Goal: Task Accomplishment & Management: Manage account settings

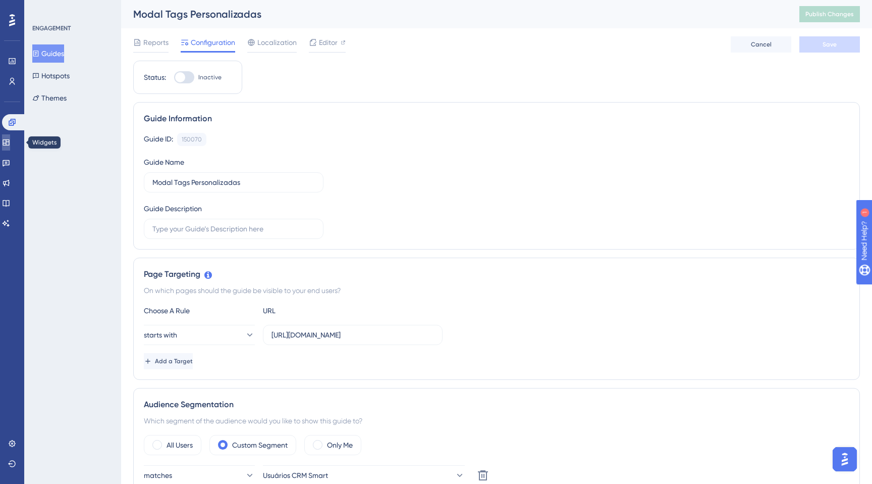
click at [10, 141] on icon at bounding box center [6, 142] width 8 height 8
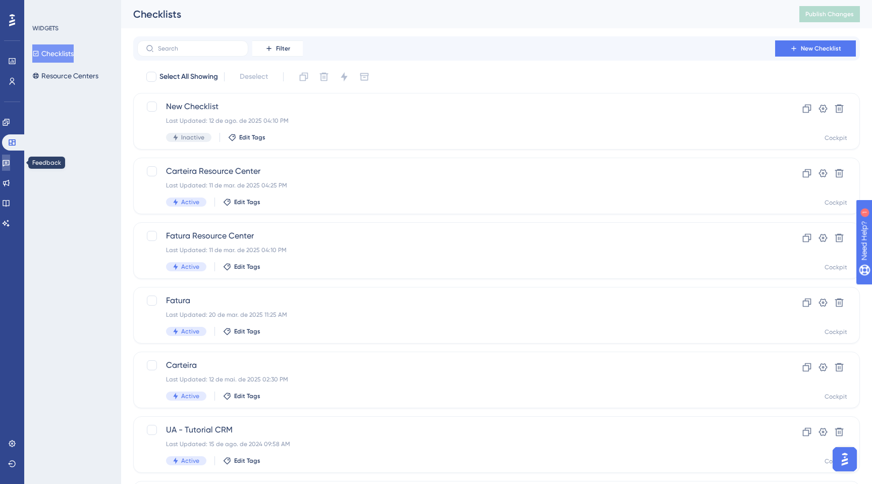
click at [10, 160] on icon at bounding box center [6, 163] width 7 height 7
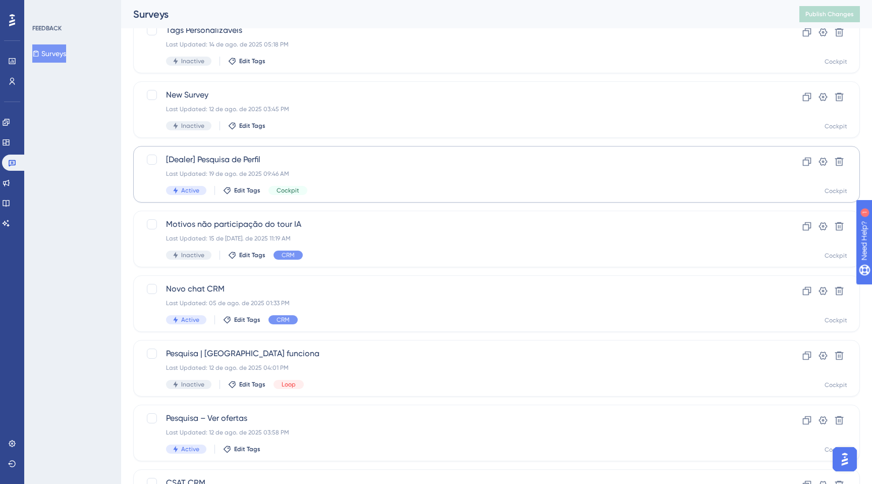
scroll to position [81, 0]
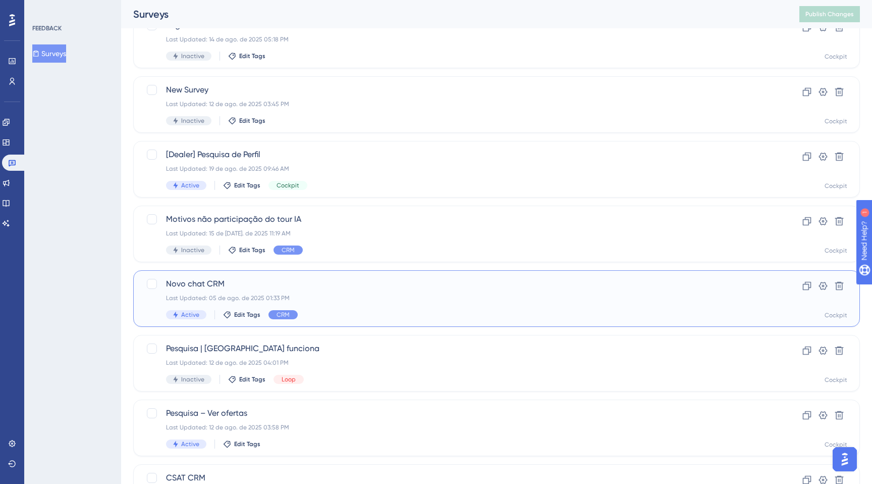
click at [309, 304] on div "Novo chat CRM Last Updated: 05 de ago. de 2025 01:33 PM Active Edit Tags CRM" at bounding box center [456, 298] width 581 height 41
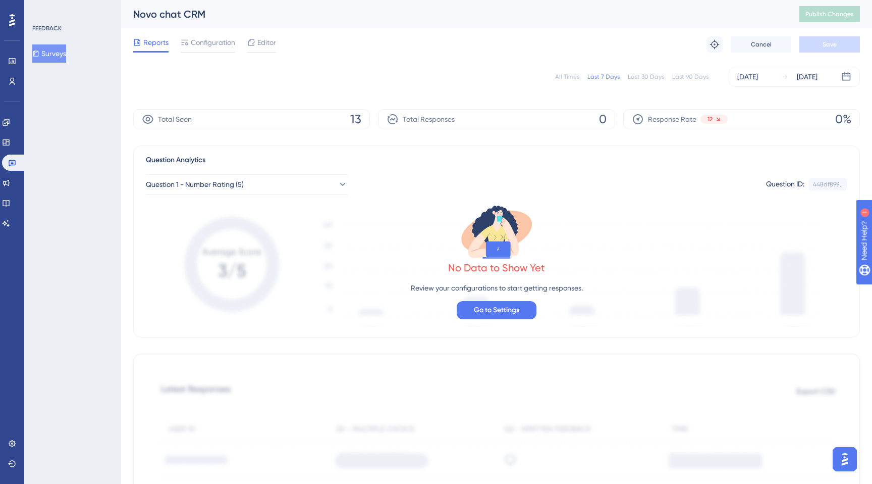
click at [637, 74] on div "Last 30 Days" at bounding box center [646, 77] width 36 height 8
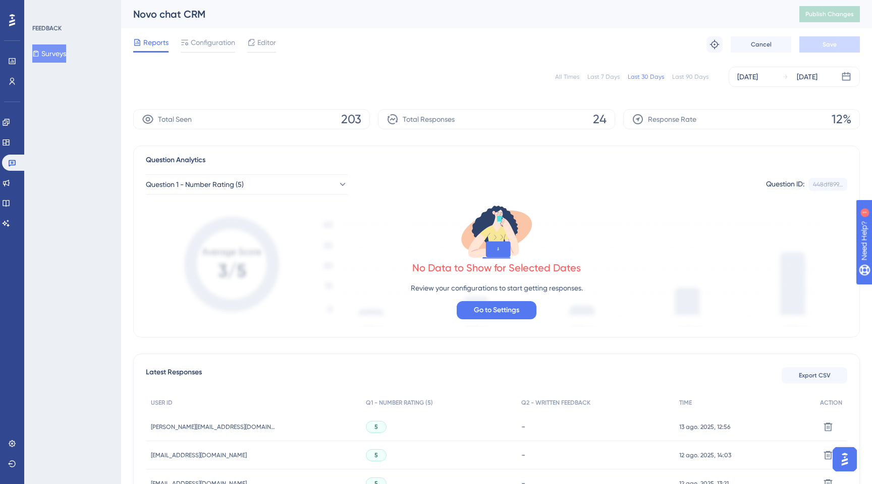
click at [680, 75] on div "Last 90 Days" at bounding box center [690, 77] width 36 height 8
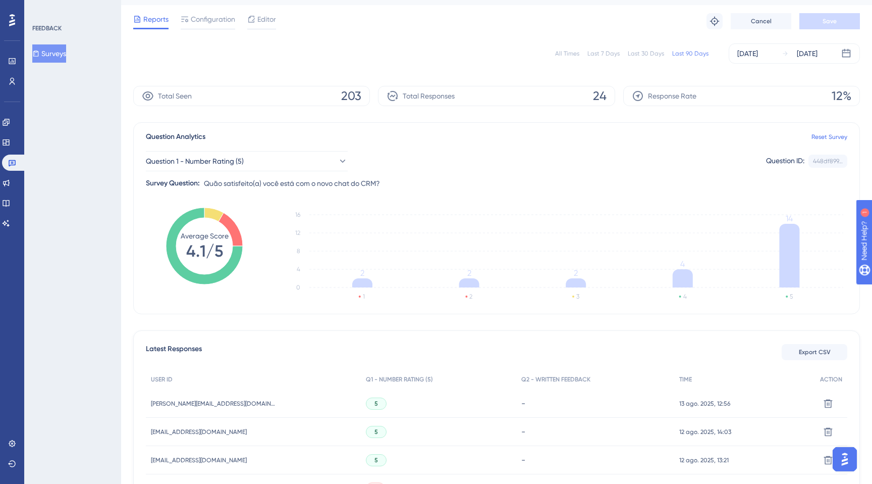
scroll to position [31, 0]
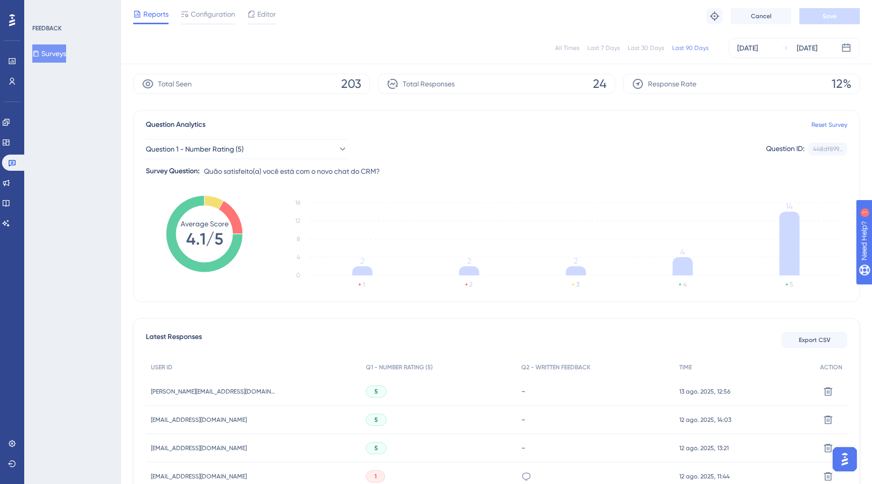
click at [341, 174] on span "Quão satisfeito(a) você está com o novo chat do CRM?" at bounding box center [292, 171] width 176 height 12
click at [292, 158] on button "Question 1 - Number Rating (5)" at bounding box center [247, 149] width 202 height 20
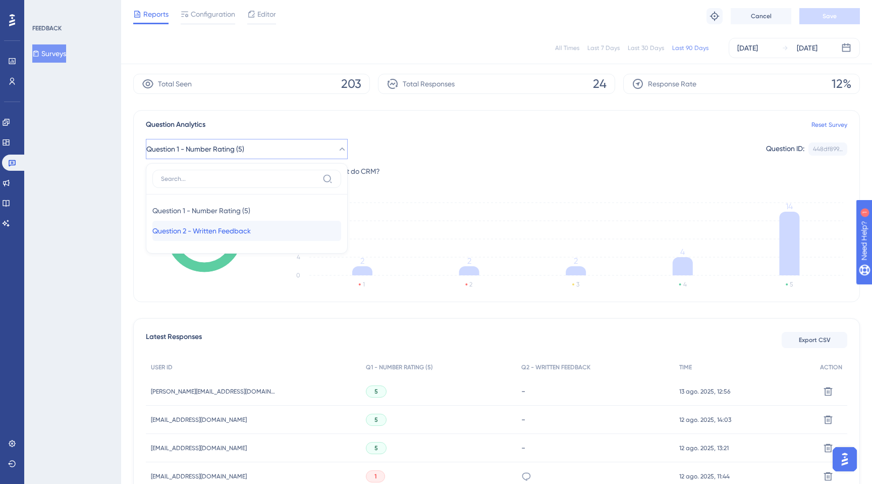
click at [268, 235] on div "Question 2 - Written Feedback Question 2 - Written Feedback" at bounding box center [246, 231] width 189 height 20
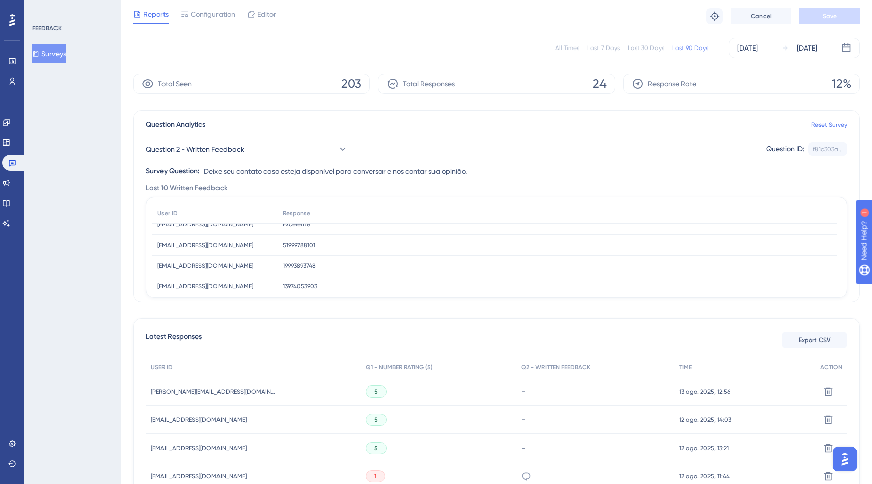
scroll to position [68, 0]
click at [297, 250] on span "13974053903" at bounding box center [300, 248] width 35 height 8
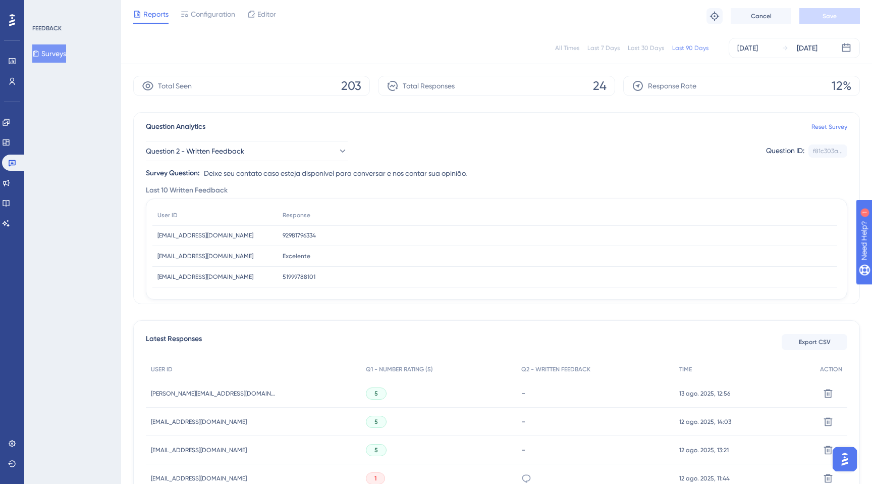
scroll to position [0, 0]
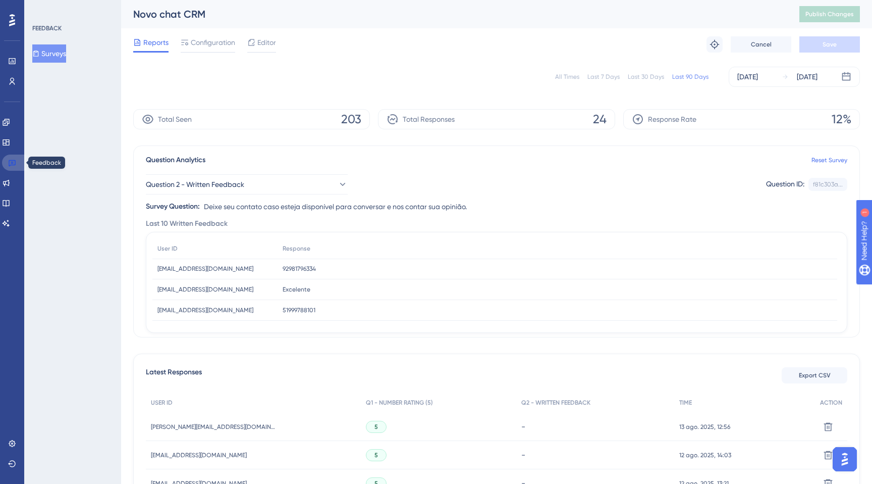
click at [14, 166] on icon at bounding box center [12, 163] width 8 height 8
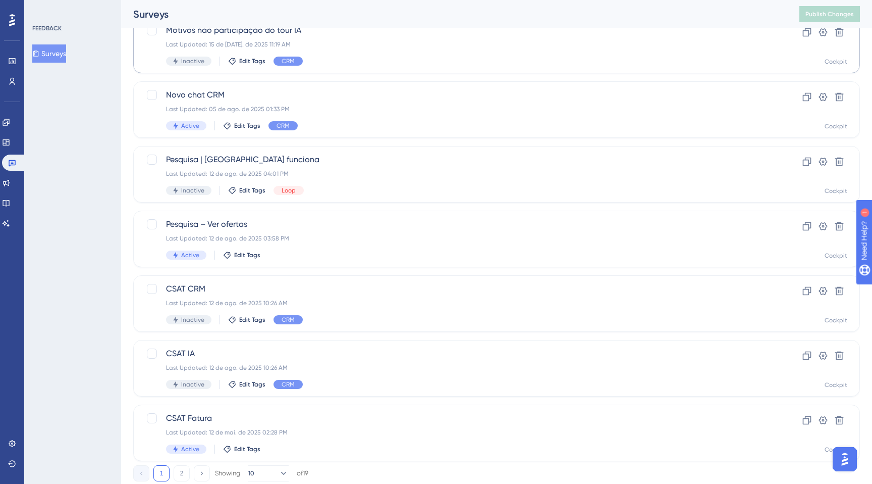
scroll to position [300, 0]
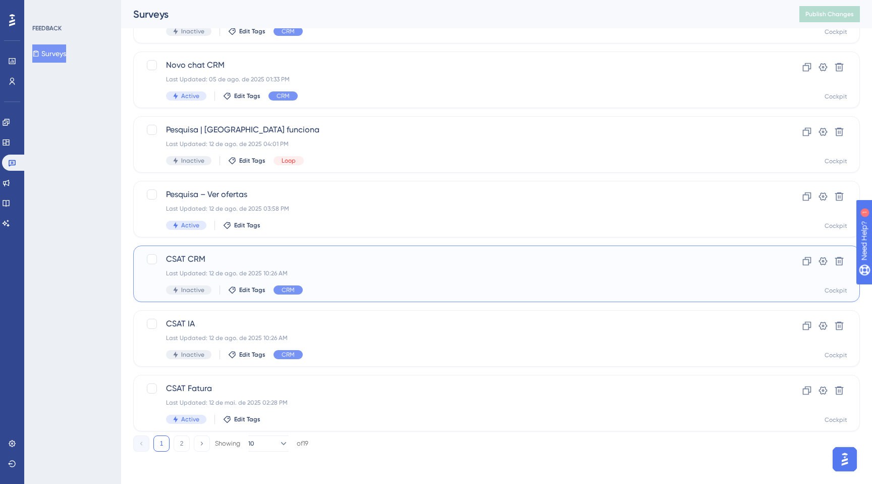
click at [450, 289] on div "Inactive Edit Tags CRM" at bounding box center [456, 289] width 581 height 9
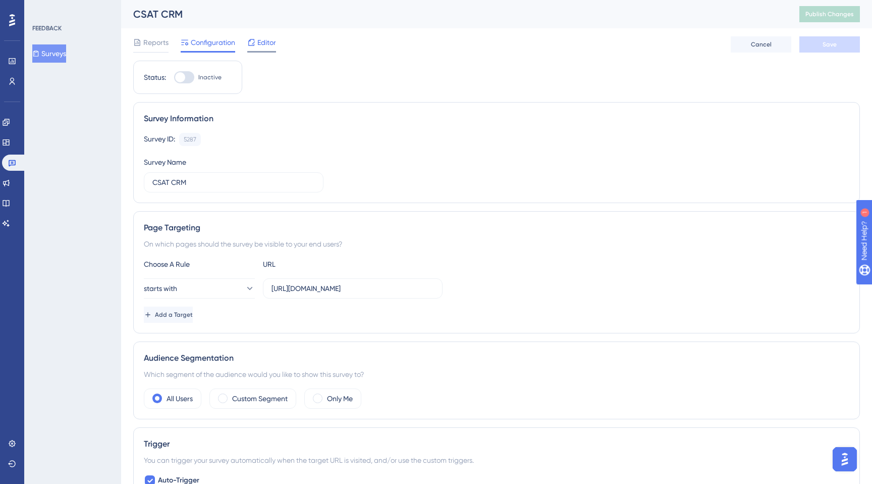
click at [265, 46] on span "Editor" at bounding box center [266, 42] width 19 height 12
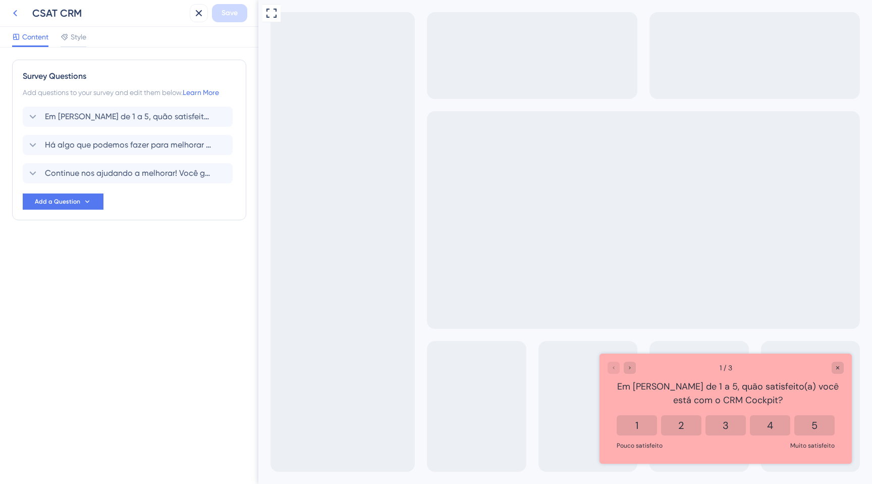
click at [15, 13] on icon at bounding box center [15, 13] width 12 height 12
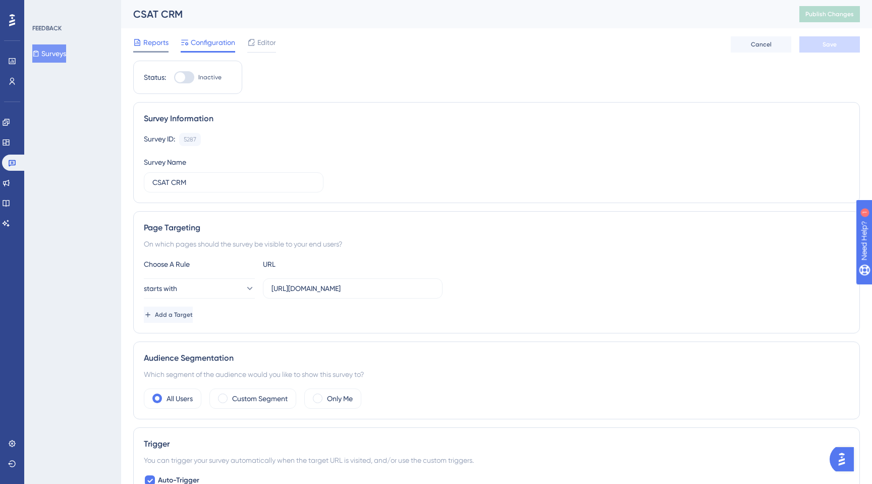
click at [149, 51] on div at bounding box center [150, 52] width 35 height 2
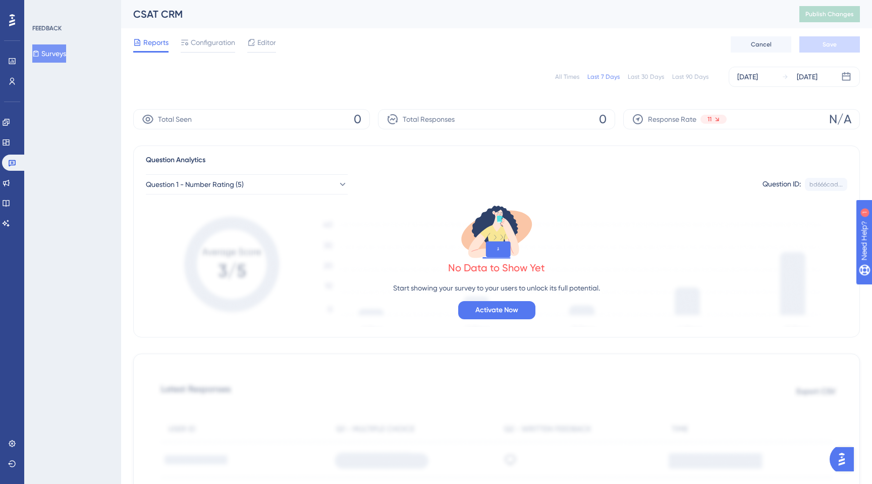
click at [54, 60] on button "Surveys" at bounding box center [49, 53] width 34 height 18
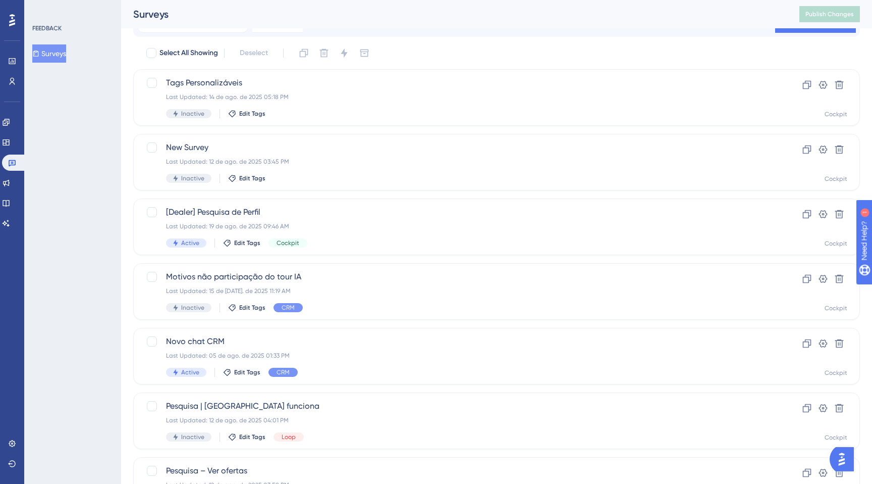
scroll to position [17, 0]
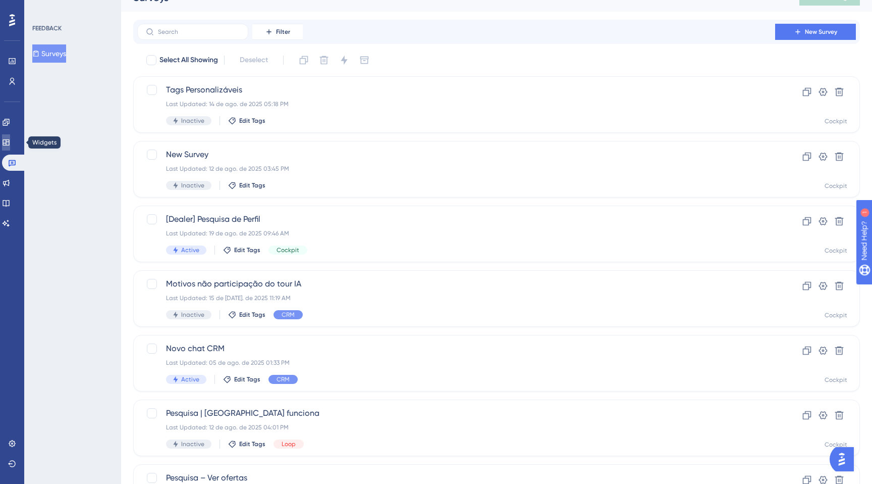
click at [9, 141] on icon at bounding box center [6, 142] width 7 height 6
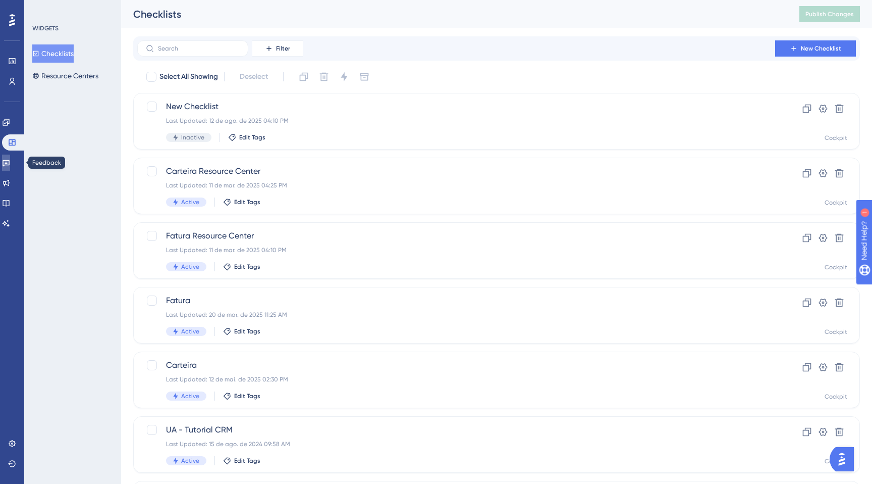
click at [10, 158] on link at bounding box center [6, 162] width 8 height 16
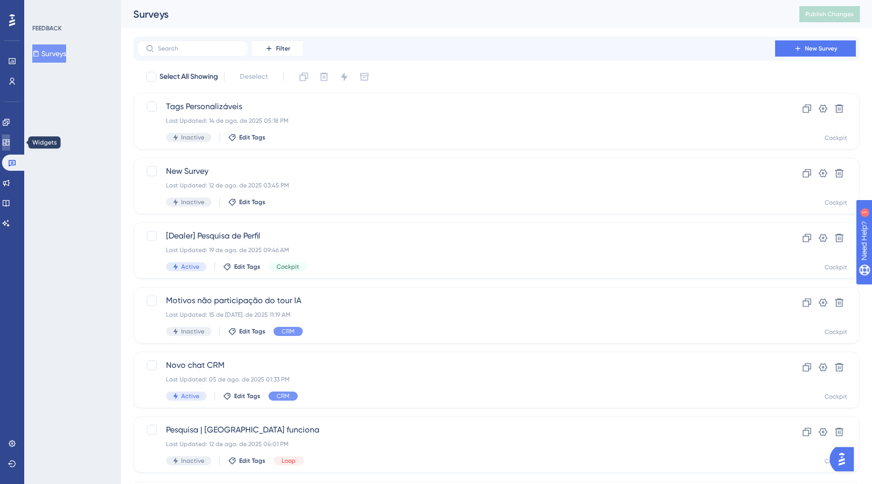
click at [10, 141] on icon at bounding box center [6, 142] width 8 height 8
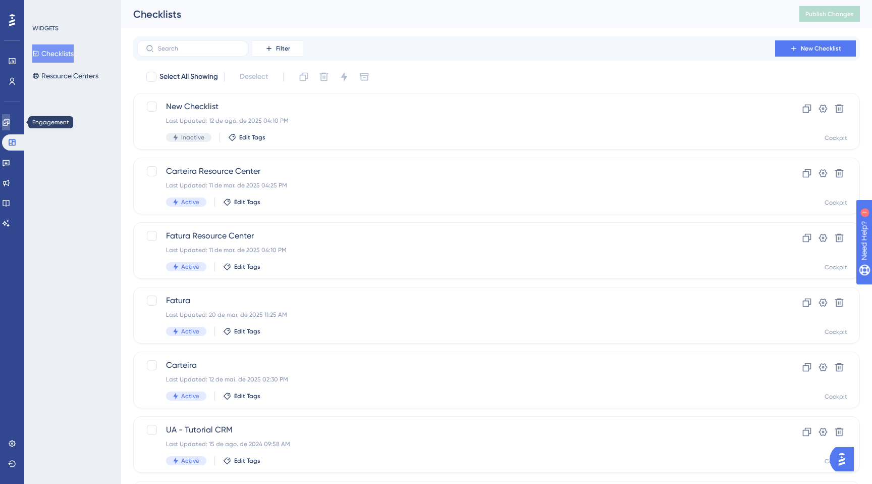
click at [10, 123] on icon at bounding box center [6, 122] width 8 height 8
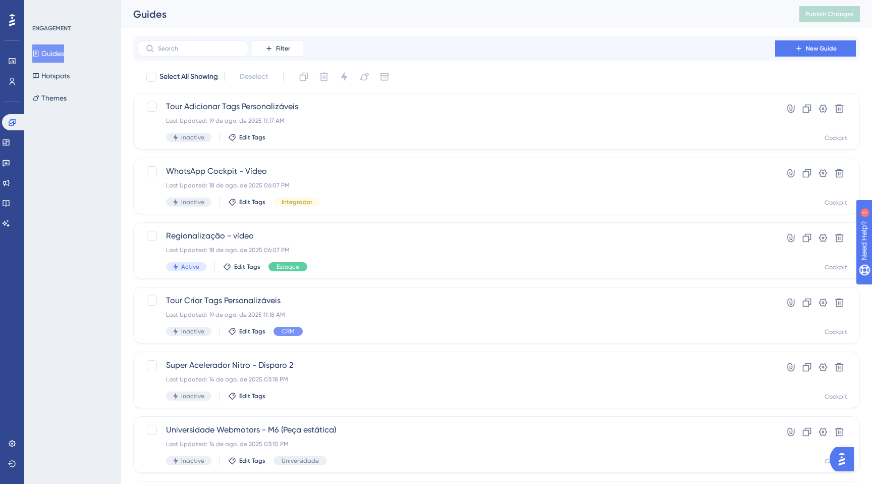
scroll to position [300, 0]
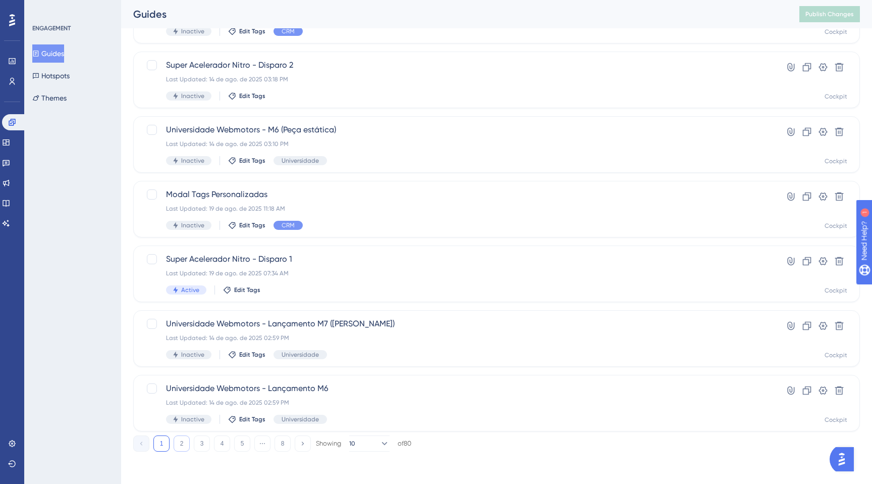
click at [178, 444] on button "2" at bounding box center [182, 443] width 16 height 16
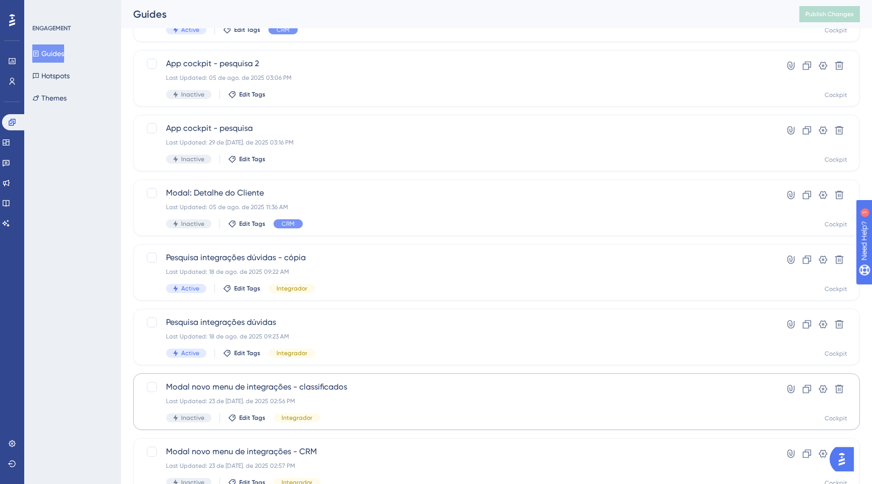
scroll to position [169, 0]
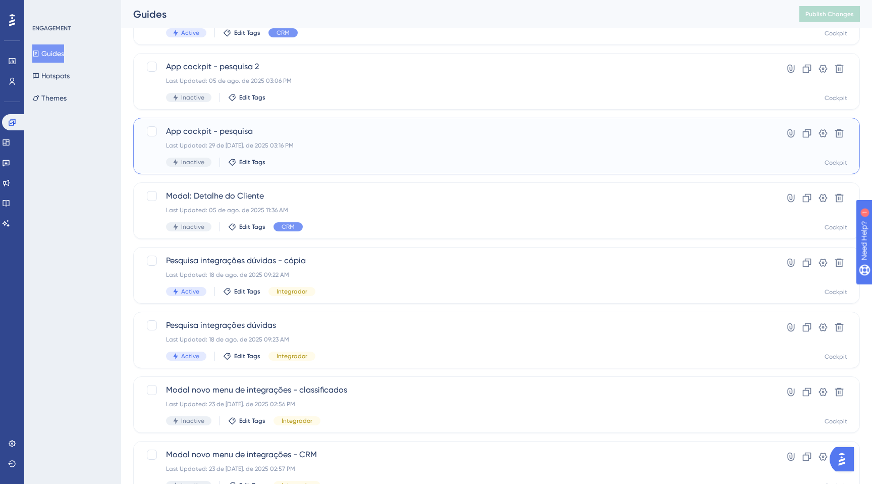
click at [347, 155] on div "App cockpit - pesquisa Last Updated: 29 de [DATE]. de 2025 03:16 PM Inactive Ed…" at bounding box center [456, 145] width 581 height 41
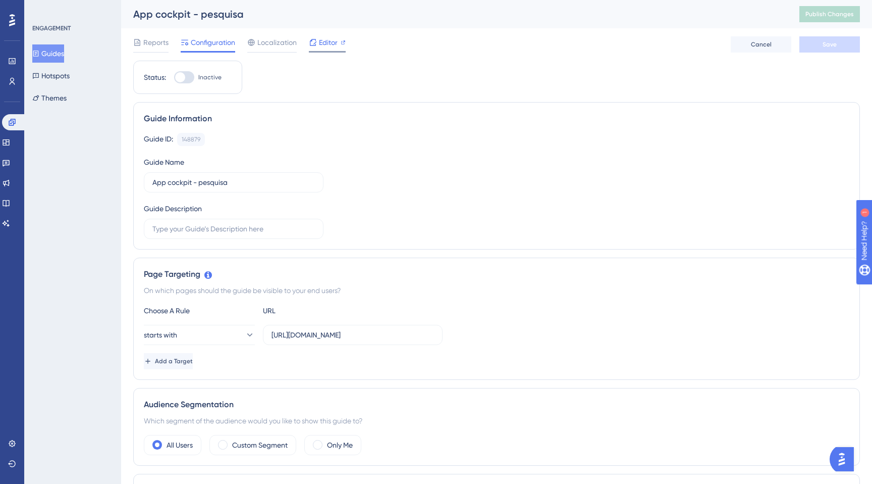
click at [325, 39] on span "Editor" at bounding box center [328, 42] width 19 height 12
click at [5, 164] on link at bounding box center [6, 162] width 8 height 16
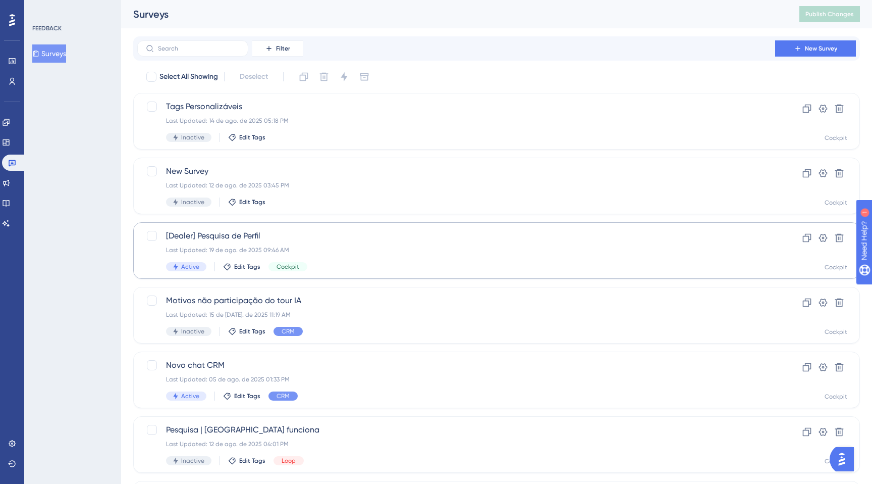
scroll to position [12, 0]
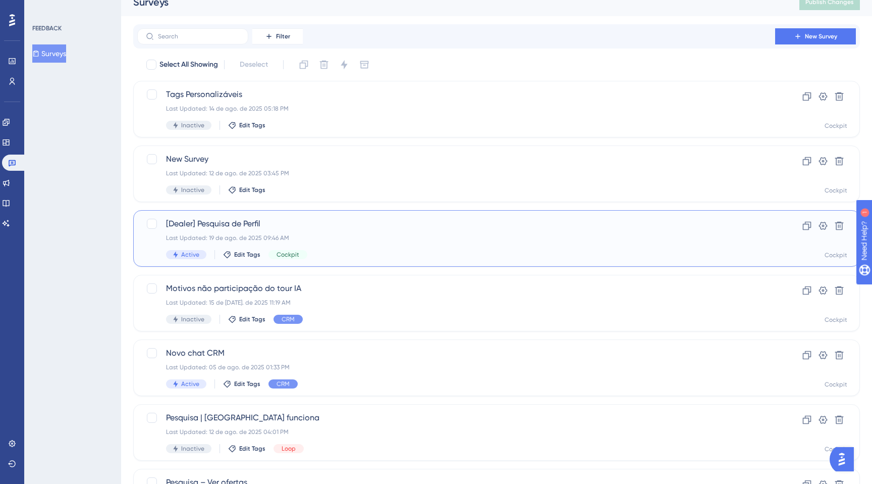
click at [337, 243] on div "[Dealer] Pesquisa de Perfil Last Updated: 19 de ago. de 2025 09:46 AM Active Ed…" at bounding box center [456, 238] width 581 height 41
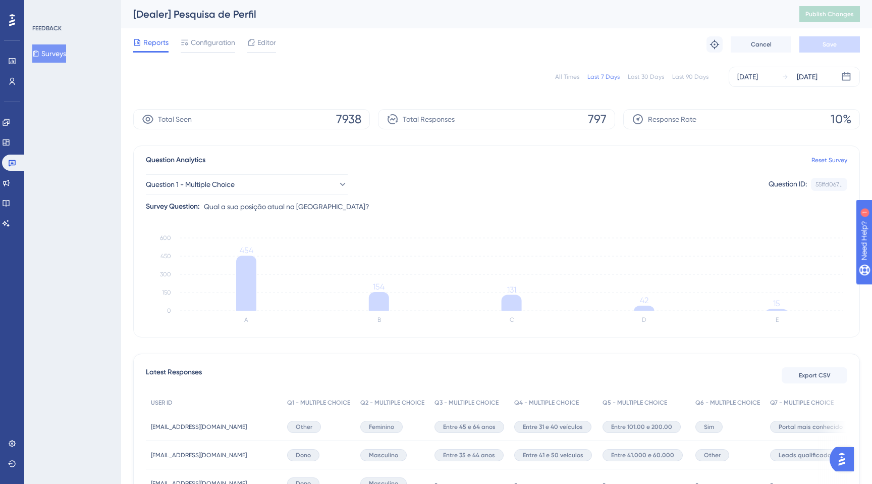
click at [262, 43] on span "Editor" at bounding box center [266, 42] width 19 height 12
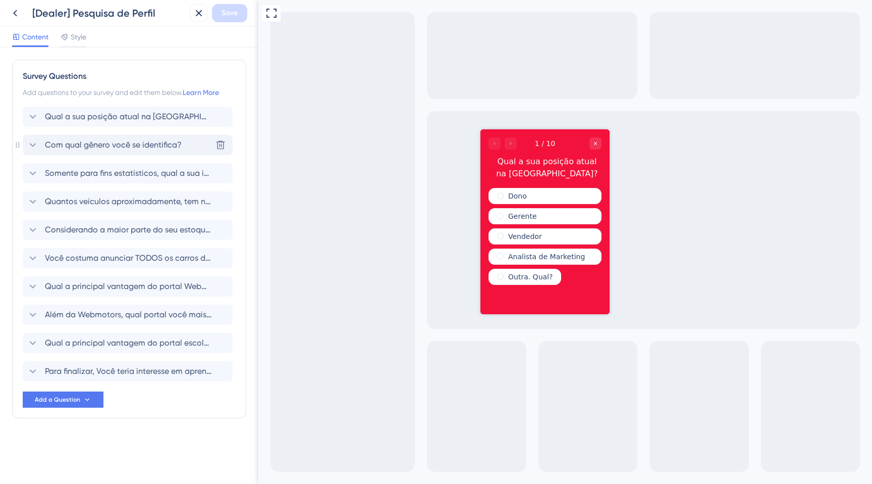
click at [143, 137] on div "Com qual gênero você se identifica? [GEOGRAPHIC_DATA]" at bounding box center [128, 145] width 210 height 20
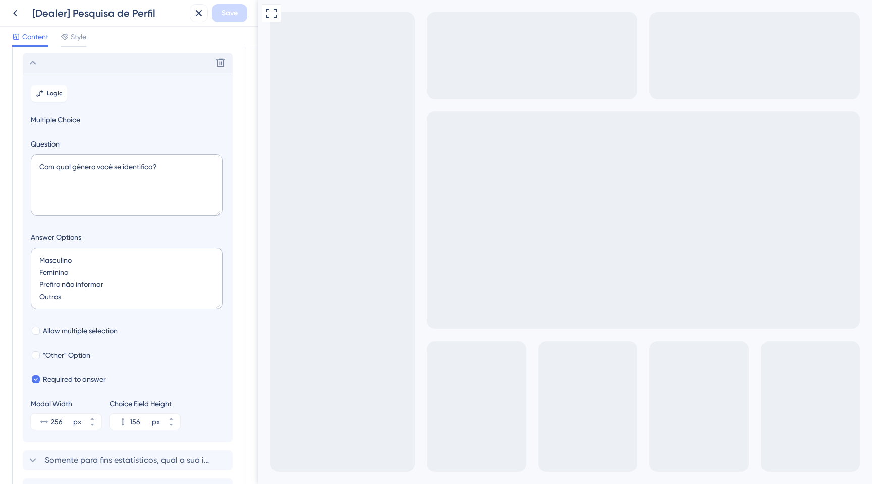
scroll to position [87, 0]
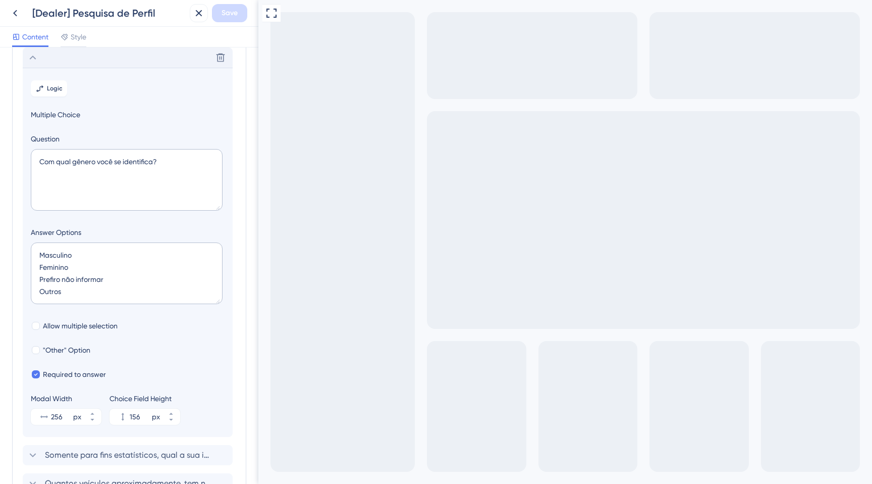
click at [35, 61] on icon at bounding box center [33, 57] width 12 height 12
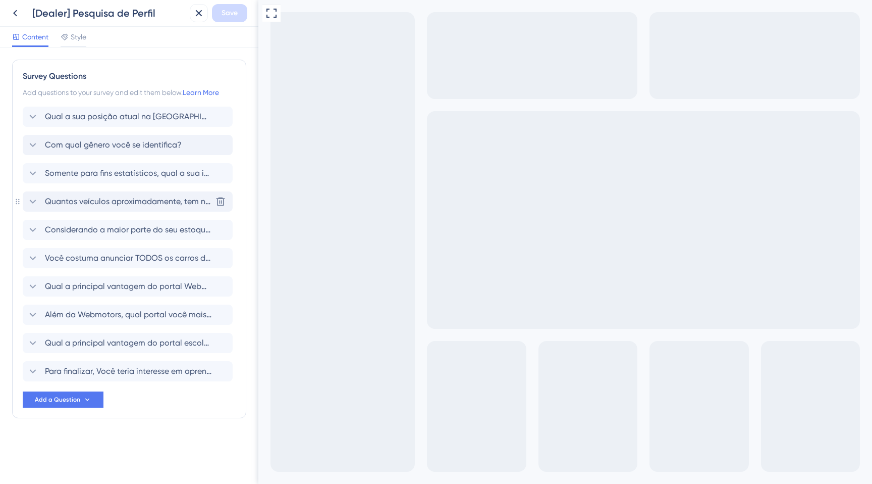
click at [109, 192] on div "Quantos veículos aproximadamente, tem no estoque da sua loja? [GEOGRAPHIC_DATA]" at bounding box center [128, 201] width 210 height 20
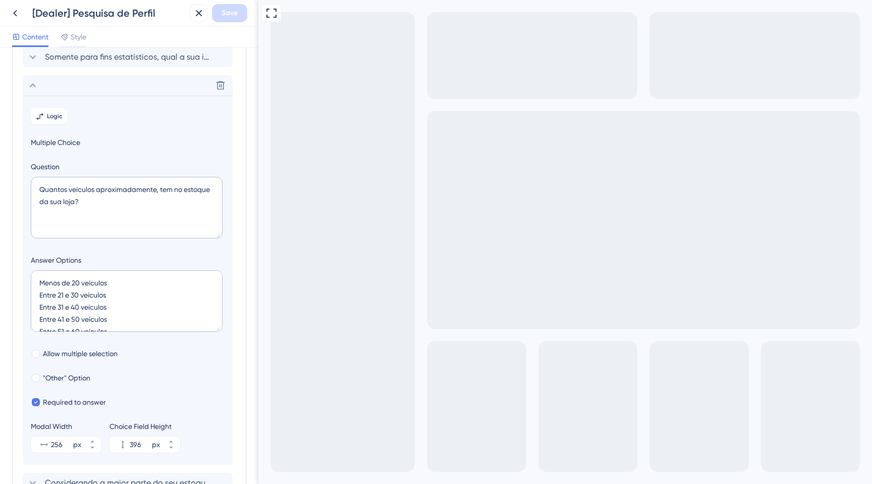
scroll to position [115, 0]
click at [34, 86] on icon at bounding box center [33, 87] width 7 height 4
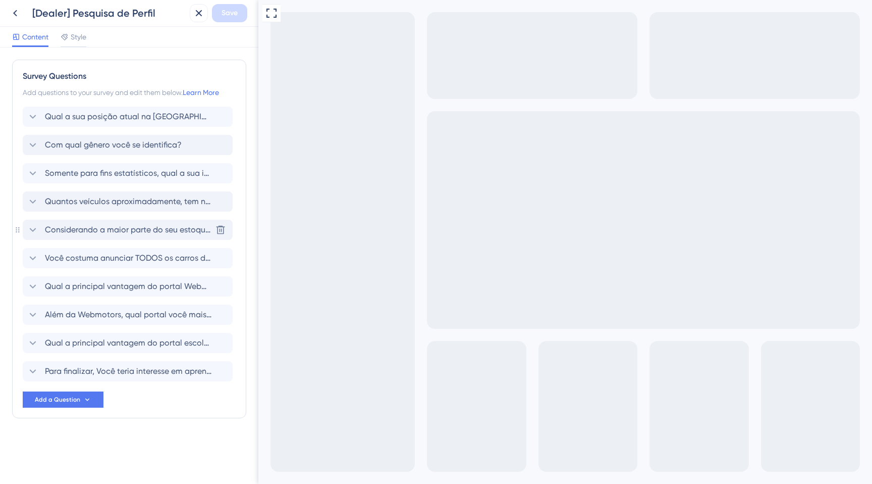
click at [112, 226] on span "Considerando a maior parte do seu estoque, qual a média de valor dos veículos à…" at bounding box center [128, 230] width 167 height 12
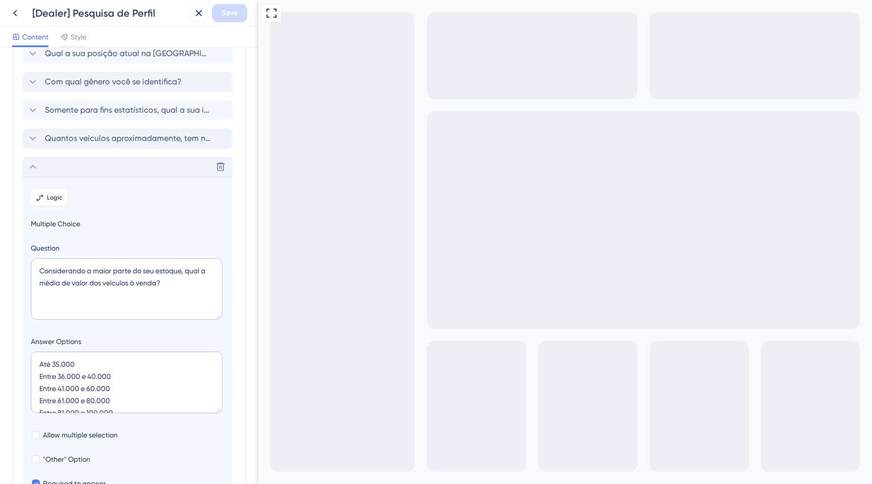
scroll to position [55, 0]
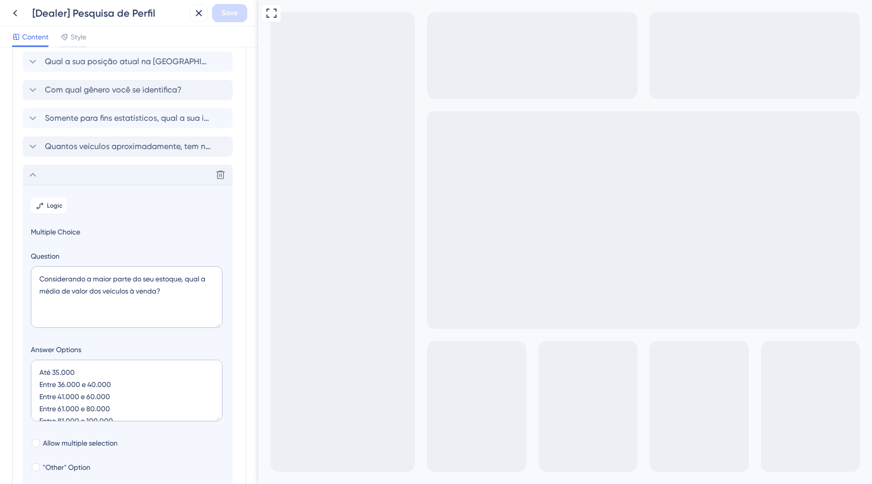
click at [37, 180] on icon at bounding box center [33, 175] width 12 height 12
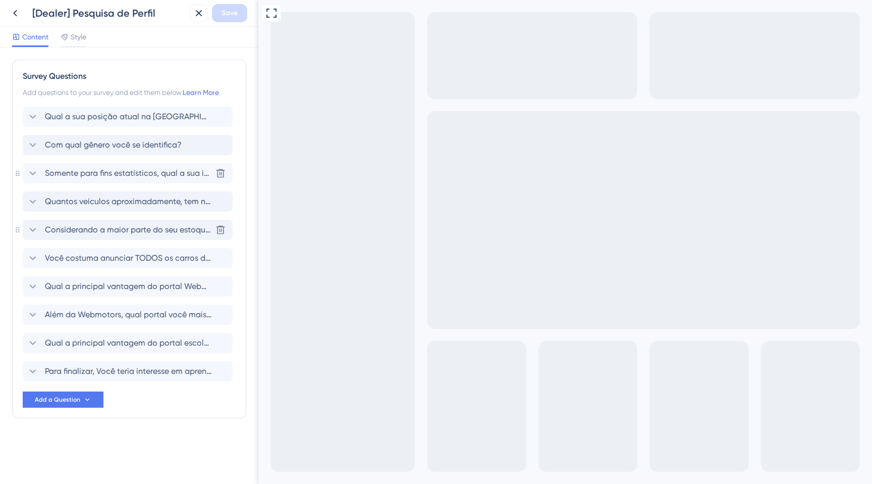
scroll to position [0, 0]
click at [27, 258] on icon at bounding box center [33, 258] width 12 height 12
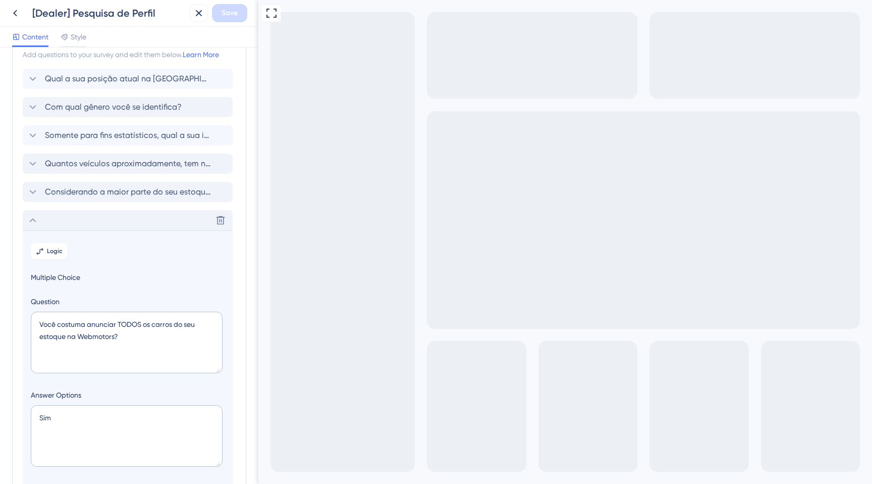
scroll to position [19, 0]
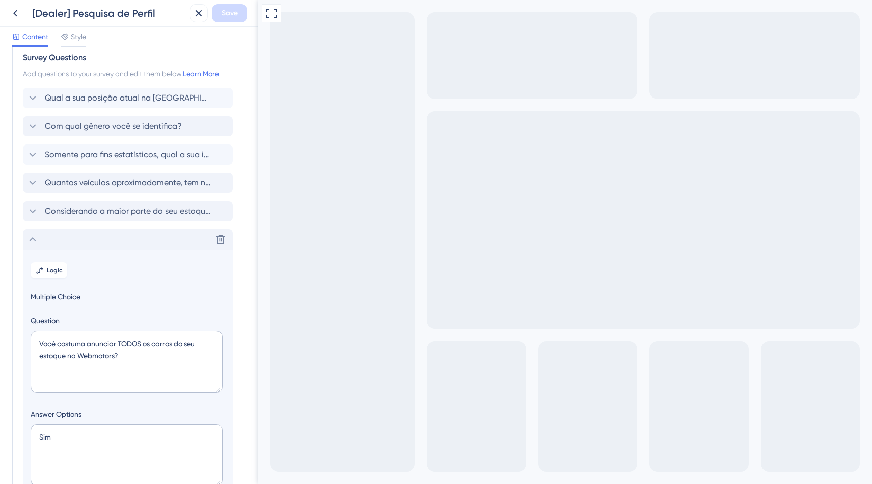
click at [31, 232] on div "Delete" at bounding box center [128, 239] width 210 height 20
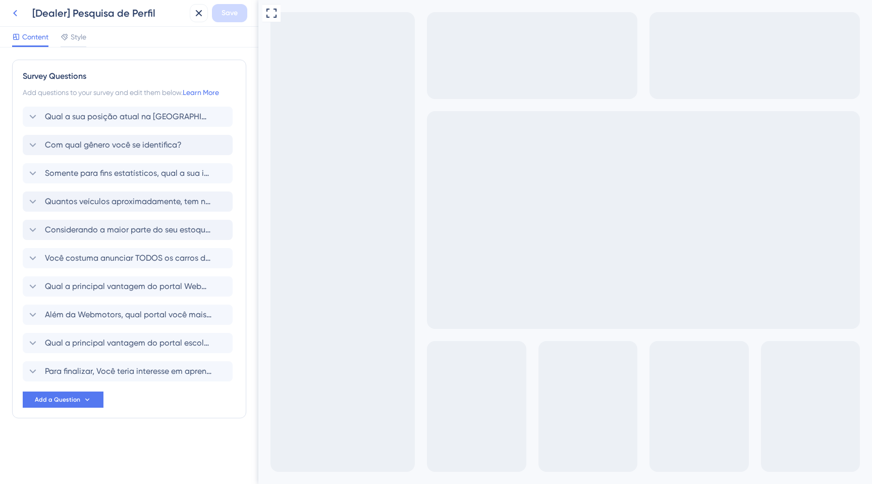
click at [14, 7] on icon at bounding box center [15, 13] width 12 height 12
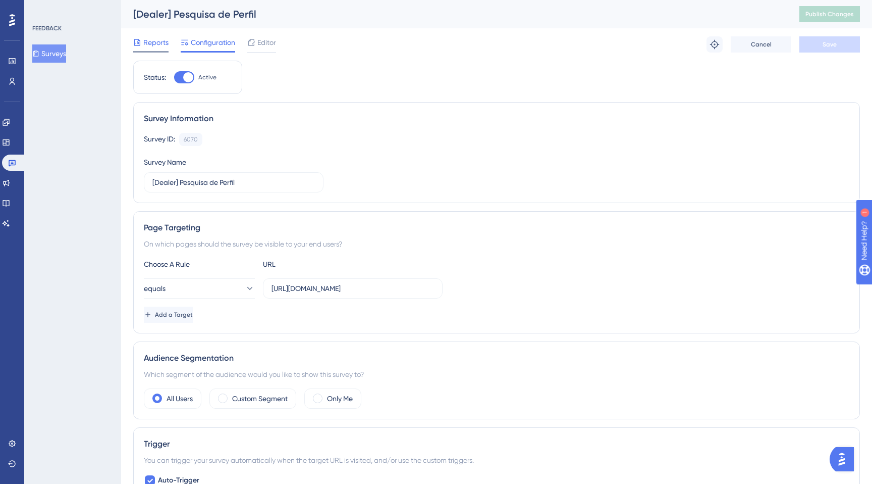
click at [159, 44] on span "Reports" at bounding box center [155, 42] width 25 height 12
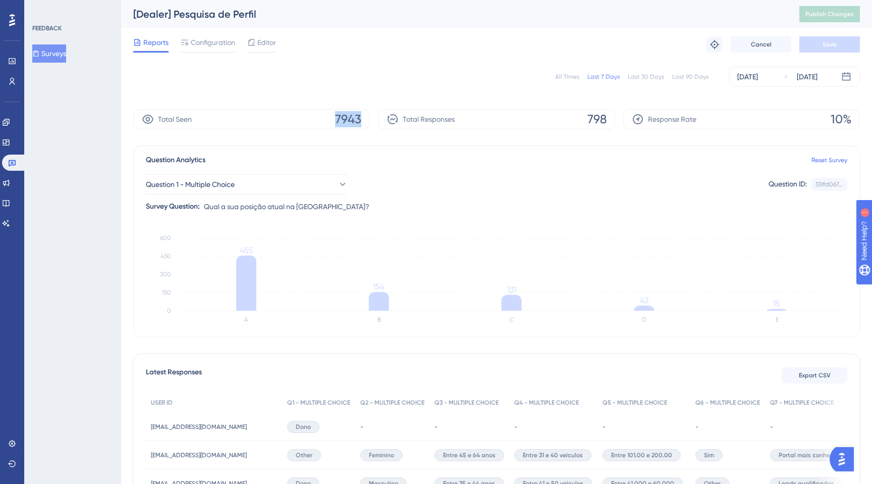
drag, startPoint x: 336, startPoint y: 121, endPoint x: 376, endPoint y: 121, distance: 39.9
click at [376, 121] on div "Total Seen 7943 Total Responses 798 Response Rate 10%" at bounding box center [496, 119] width 727 height 20
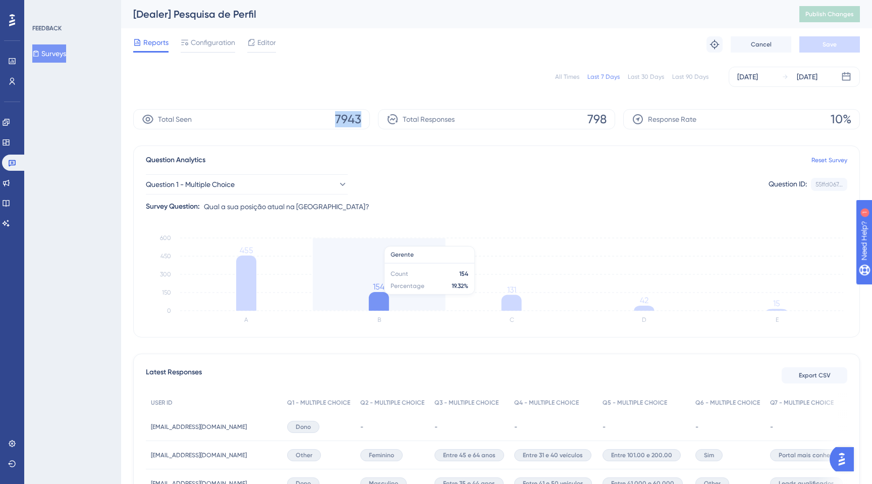
click at [372, 241] on icon "A B C D E 0 150 300 450 600 455 154 131 42 15" at bounding box center [497, 279] width 702 height 101
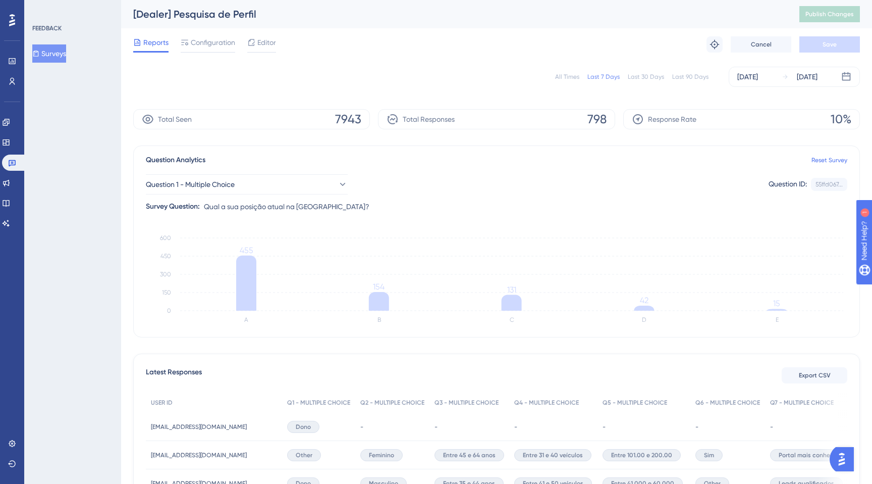
click at [435, 190] on div "Question 1 - Multiple Choice Question ID: 55ffd067... Copy" at bounding box center [497, 184] width 702 height 20
drag, startPoint x: 583, startPoint y: 120, endPoint x: 608, endPoint y: 123, distance: 25.4
click at [608, 123] on div "Total Responses 798" at bounding box center [496, 119] width 237 height 20
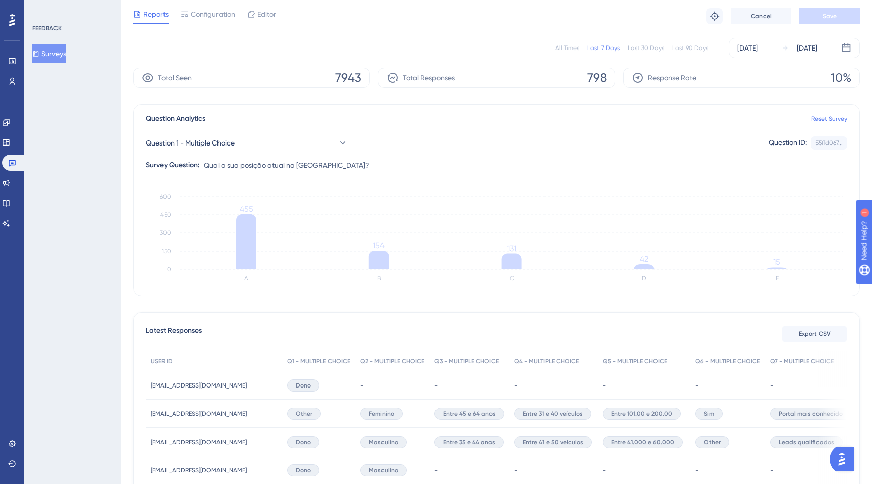
scroll to position [27, 0]
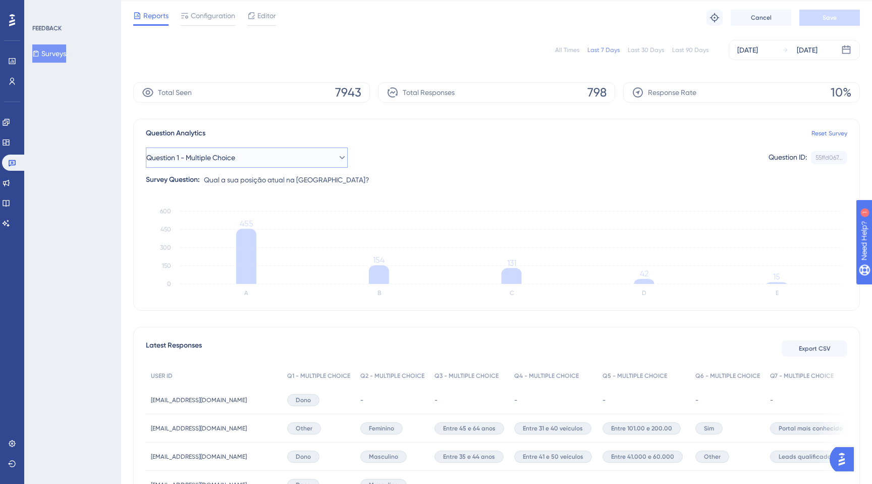
click at [293, 154] on button "Question 1 - Multiple Choice" at bounding box center [247, 157] width 202 height 20
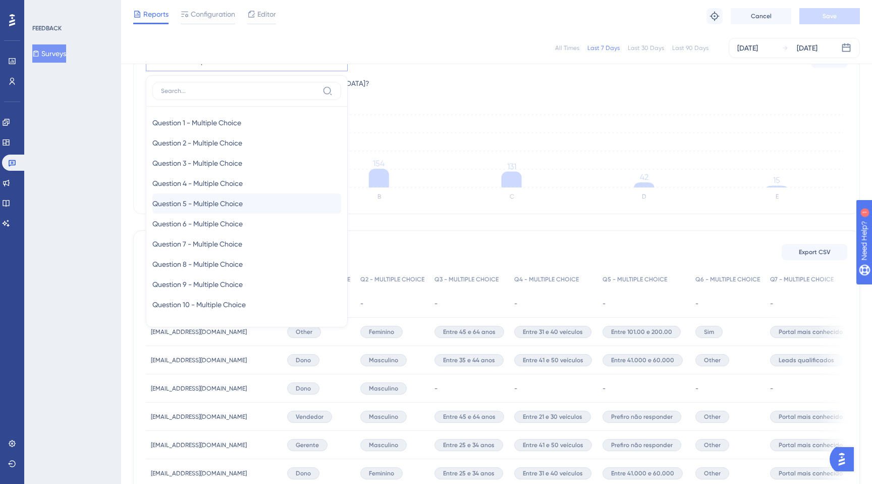
scroll to position [134, 0]
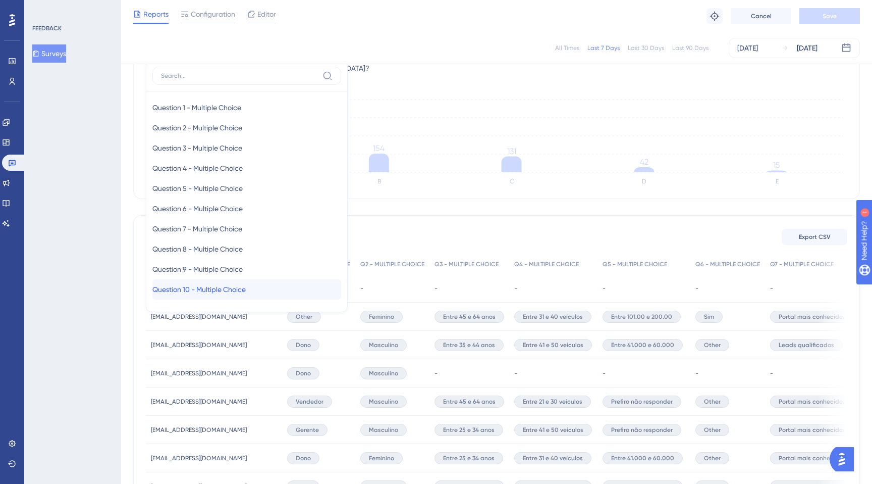
click at [196, 289] on span "Question 10 - Multiple Choice" at bounding box center [198, 289] width 93 height 12
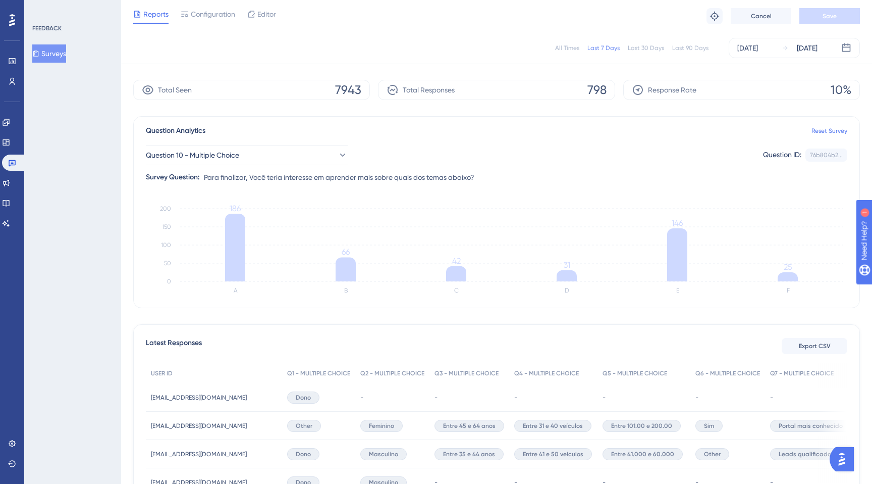
scroll to position [23, 0]
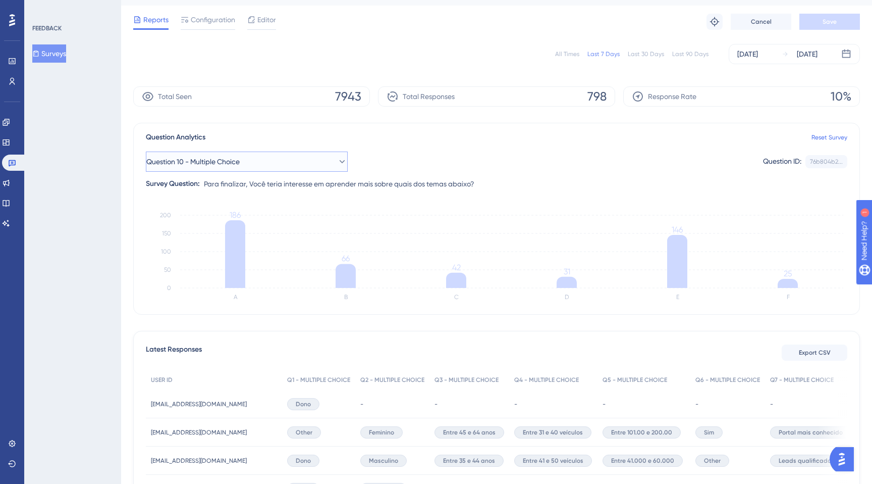
click at [329, 164] on button "Question 10 - Multiple Choice" at bounding box center [247, 161] width 202 height 20
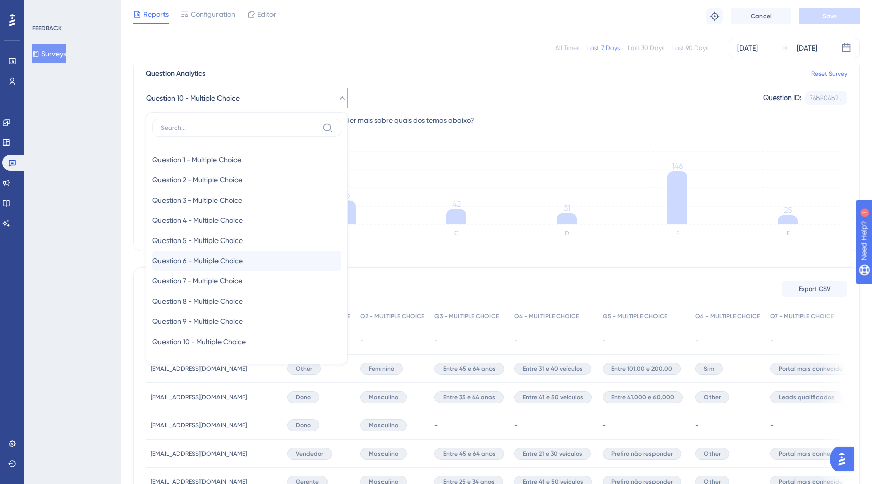
scroll to position [0, 0]
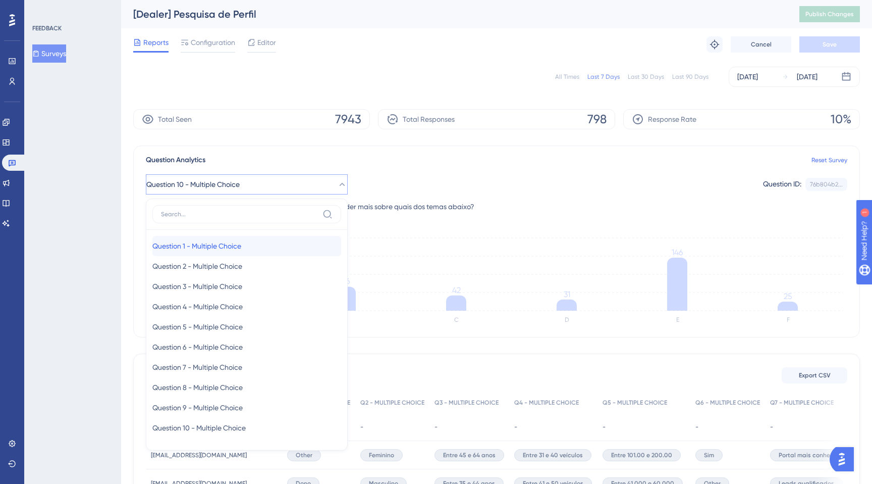
click at [241, 251] on span "Question 1 - Multiple Choice" at bounding box center [196, 246] width 89 height 12
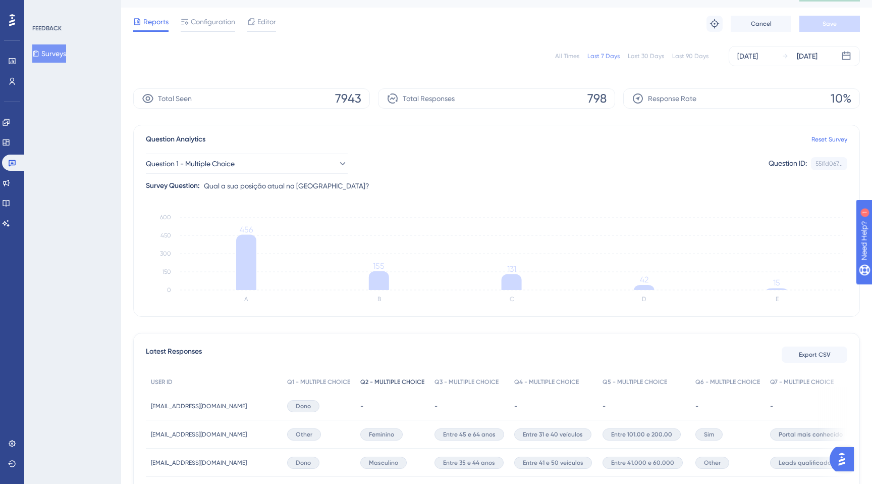
scroll to position [22, 0]
click at [215, 19] on span "Configuration" at bounding box center [213, 21] width 44 height 12
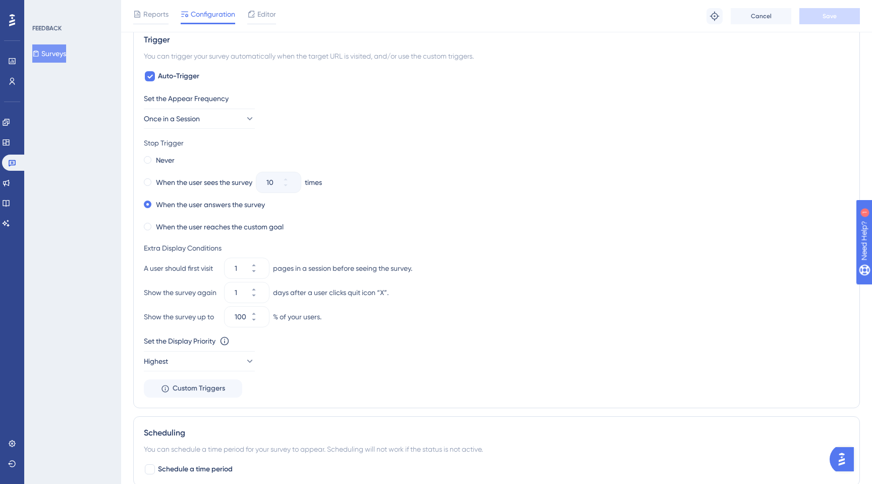
scroll to position [423, 0]
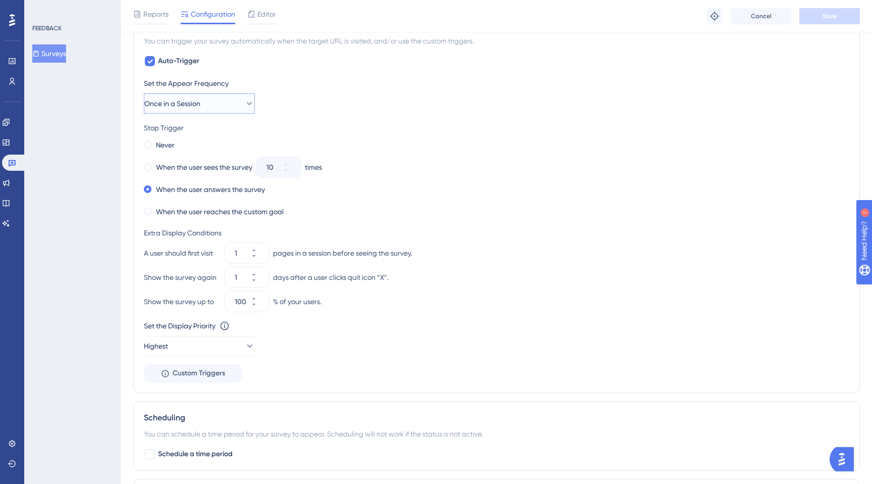
click at [195, 100] on span "Once in a Session" at bounding box center [172, 103] width 56 height 12
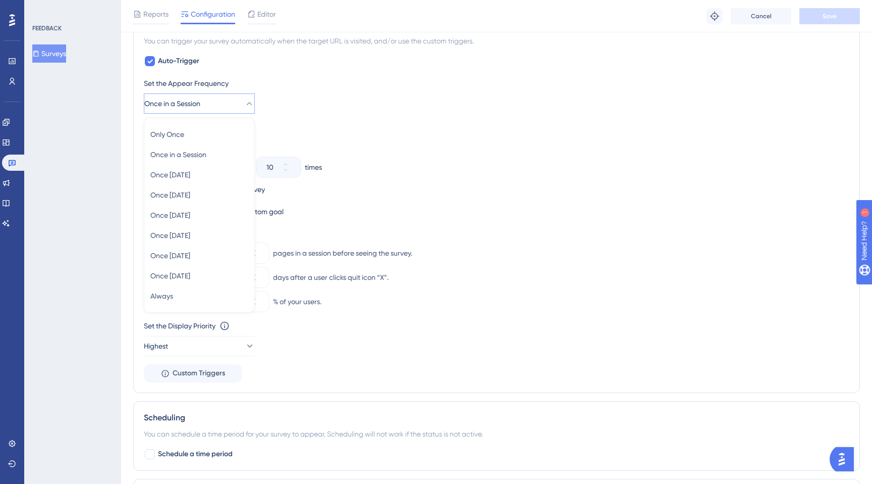
scroll to position [396, 0]
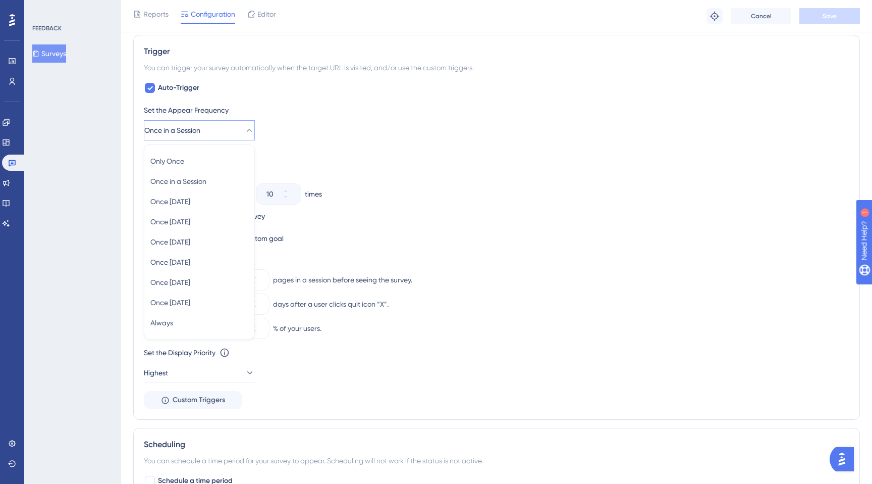
click at [339, 112] on div "Set the Appear Frequency" at bounding box center [497, 110] width 706 height 12
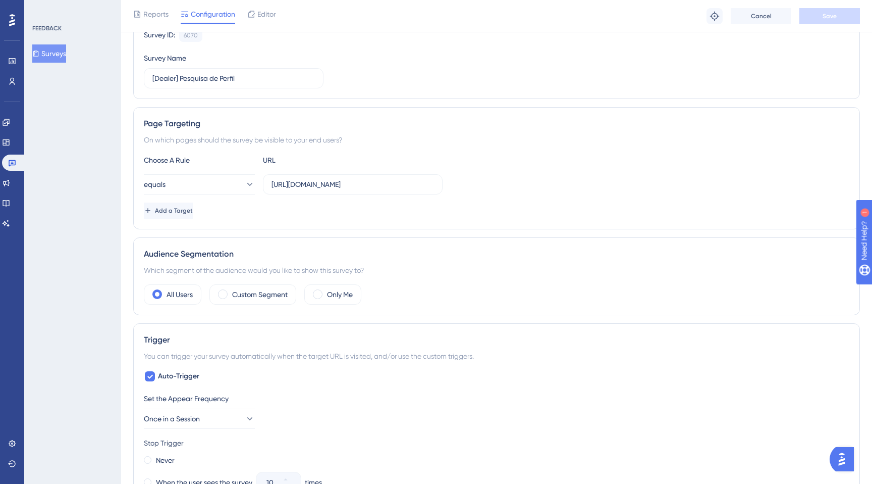
scroll to position [0, 0]
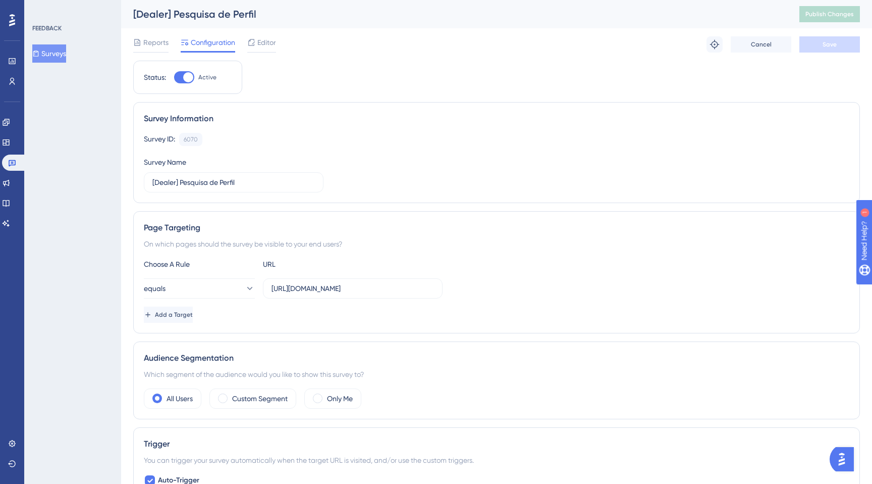
click at [77, 49] on div "Surveys" at bounding box center [73, 53] width 82 height 18
click at [63, 49] on button "Surveys" at bounding box center [49, 53] width 34 height 18
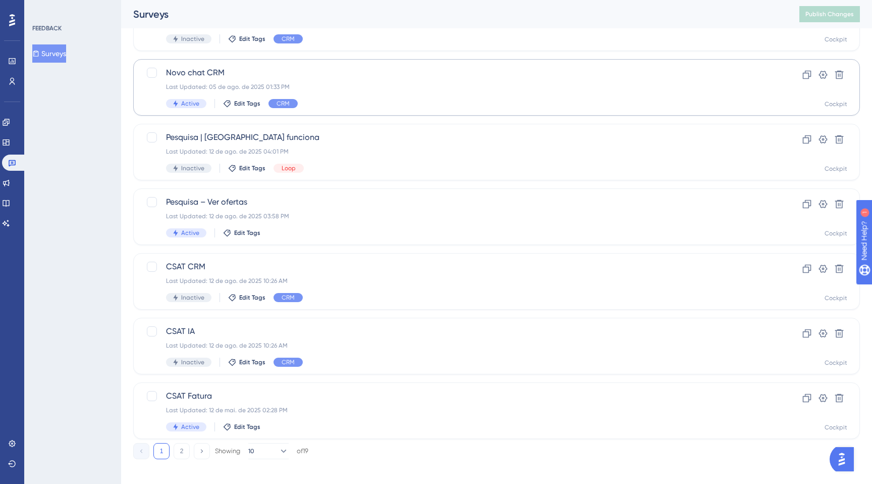
scroll to position [300, 0]
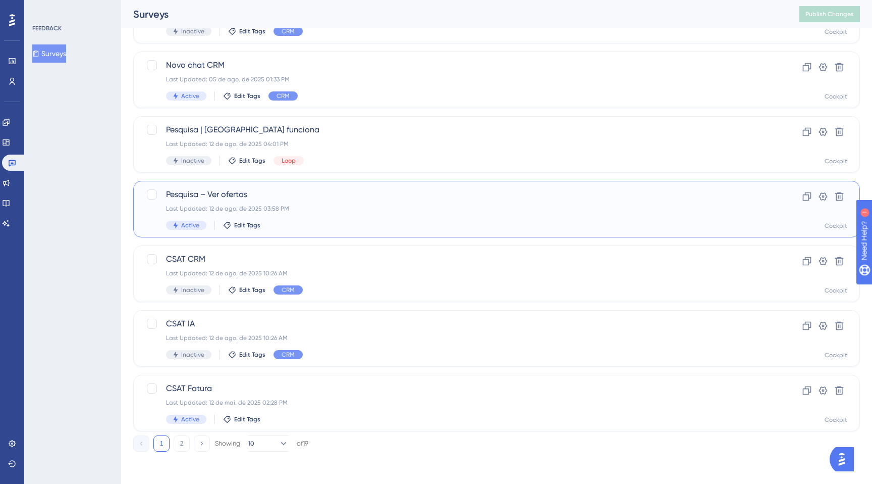
click at [334, 213] on div "Pesquisa – Ver ofertas Last Updated: 12 de ago. de 2025 03:58 PM Active Edit Ta…" at bounding box center [456, 208] width 581 height 41
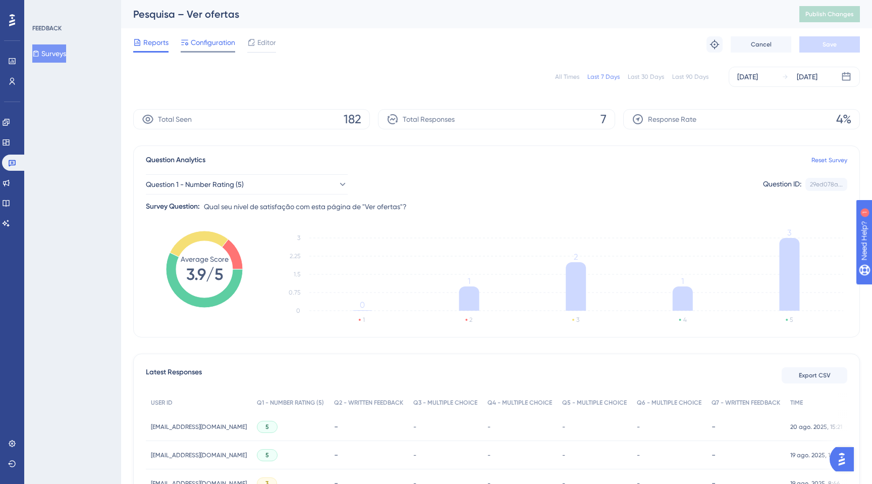
click at [207, 45] on span "Configuration" at bounding box center [213, 42] width 44 height 12
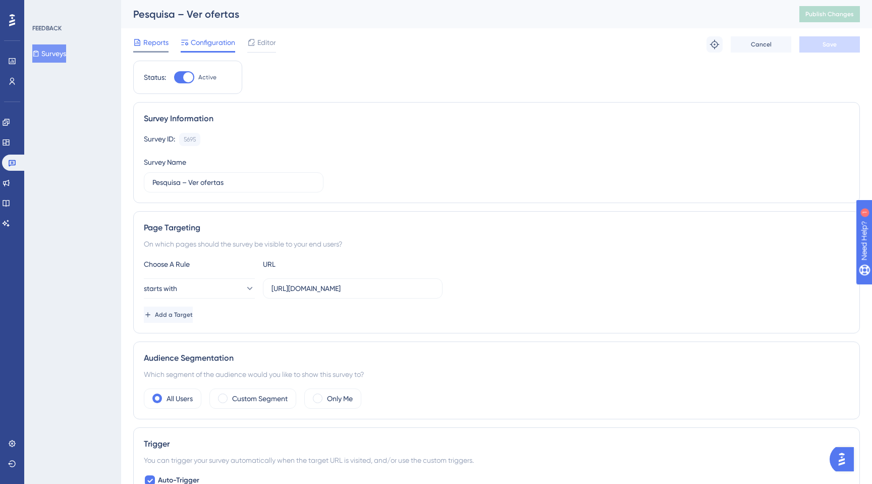
click at [147, 38] on span "Reports" at bounding box center [155, 42] width 25 height 12
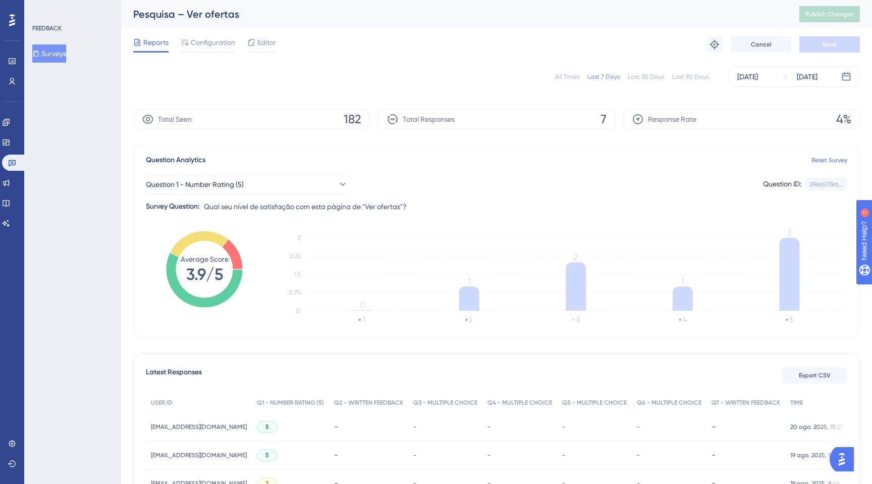
click at [61, 50] on button "Surveys" at bounding box center [49, 53] width 34 height 18
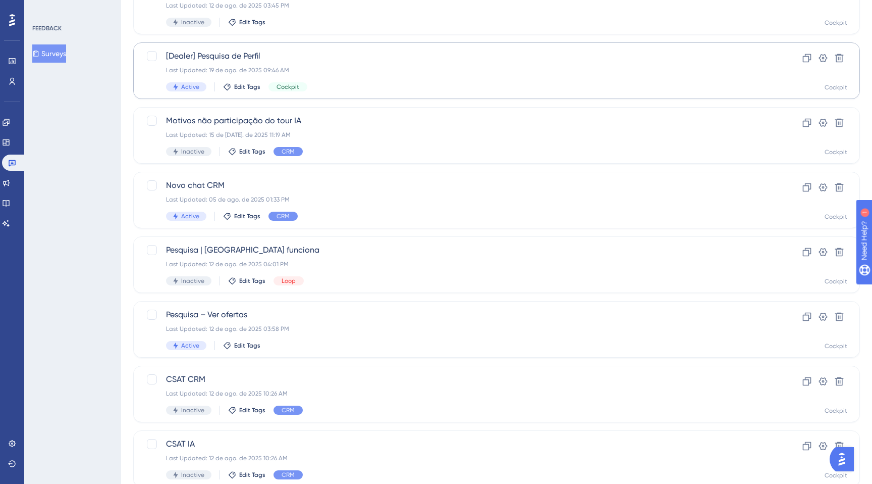
scroll to position [300, 0]
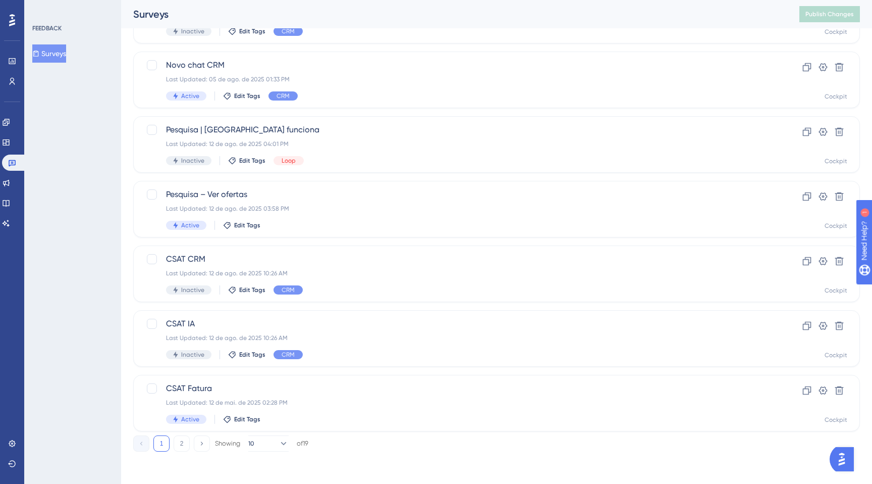
click at [81, 217] on div "FEEDBACK Surveys" at bounding box center [72, 242] width 97 height 484
click at [174, 442] on button "2" at bounding box center [182, 443] width 16 height 16
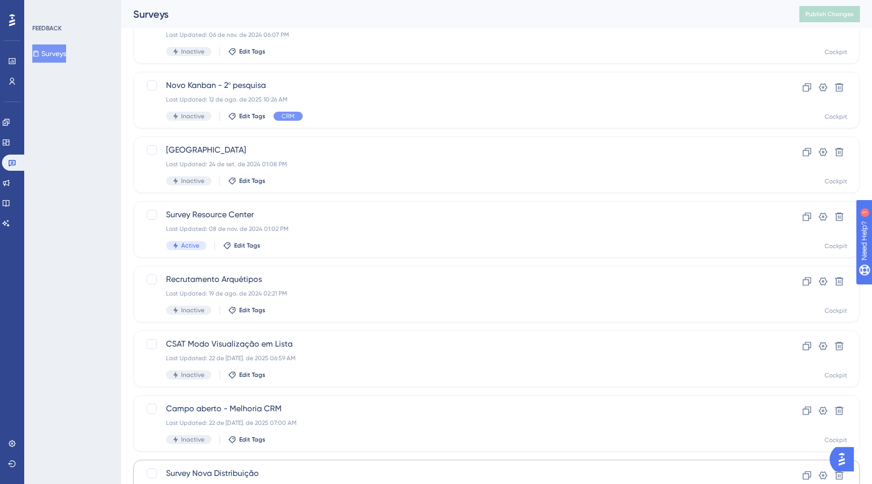
scroll to position [0, 0]
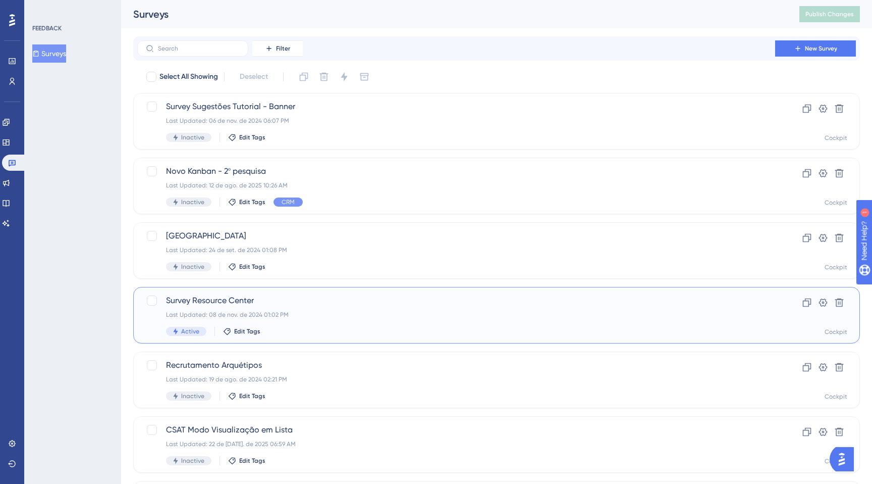
click at [290, 320] on div "Survey Resource Center Last Updated: 08 de nov. de 2024 01:02 PM Active Edit Ta…" at bounding box center [456, 314] width 581 height 41
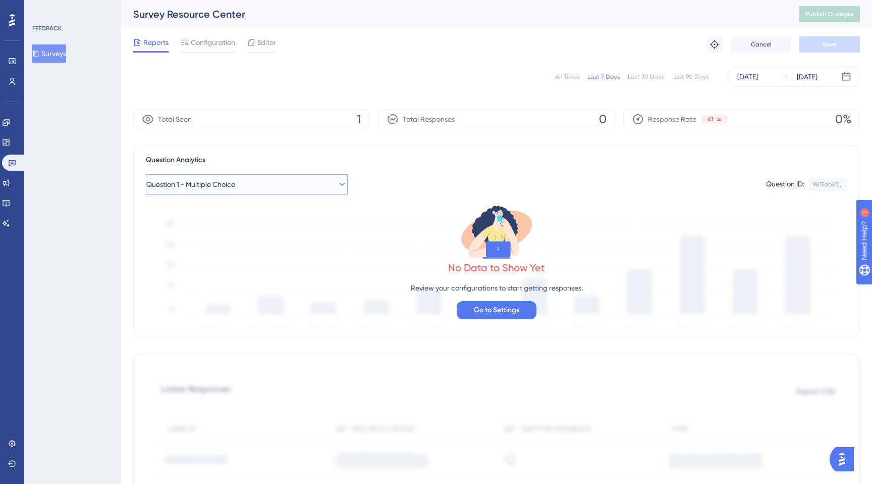
click at [235, 186] on span "Question 1 - Multiple Choice" at bounding box center [190, 184] width 89 height 12
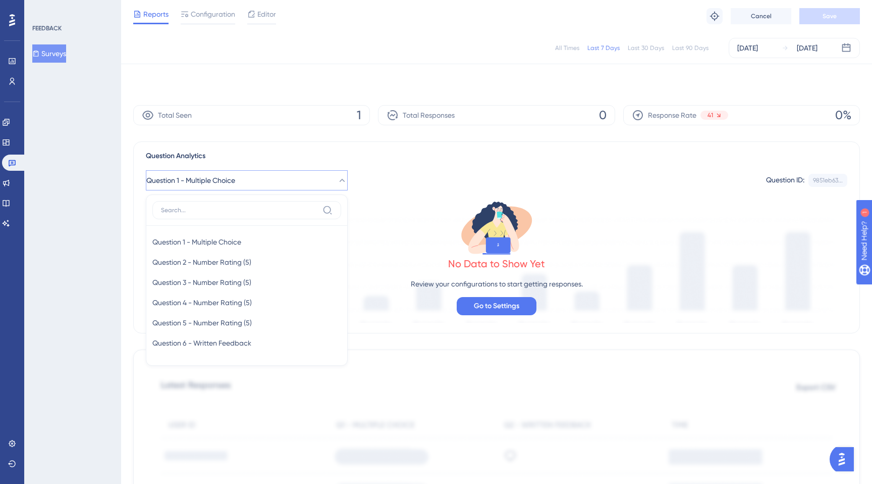
scroll to position [42, 0]
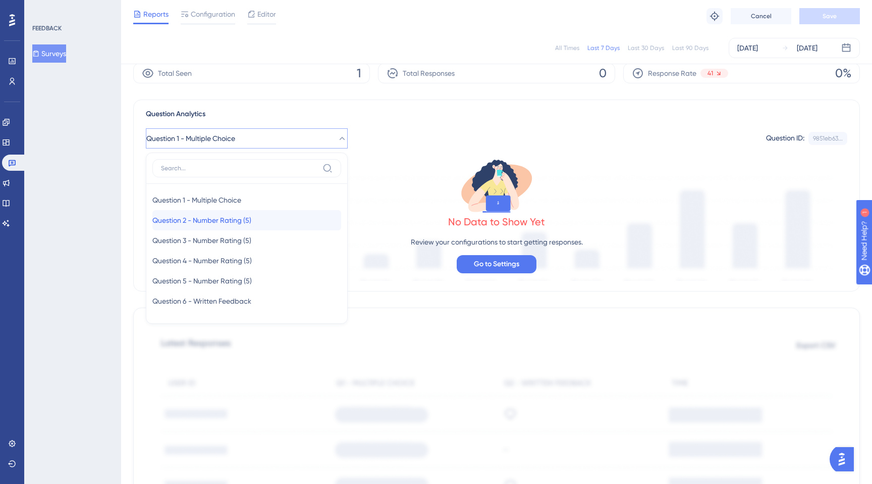
click at [225, 225] on span "Question 2 - Number Rating (5)" at bounding box center [201, 220] width 99 height 12
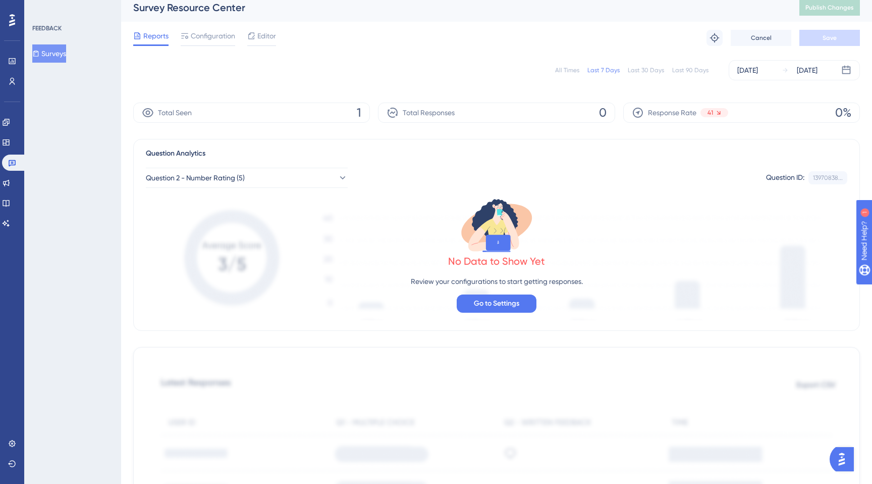
scroll to position [0, 0]
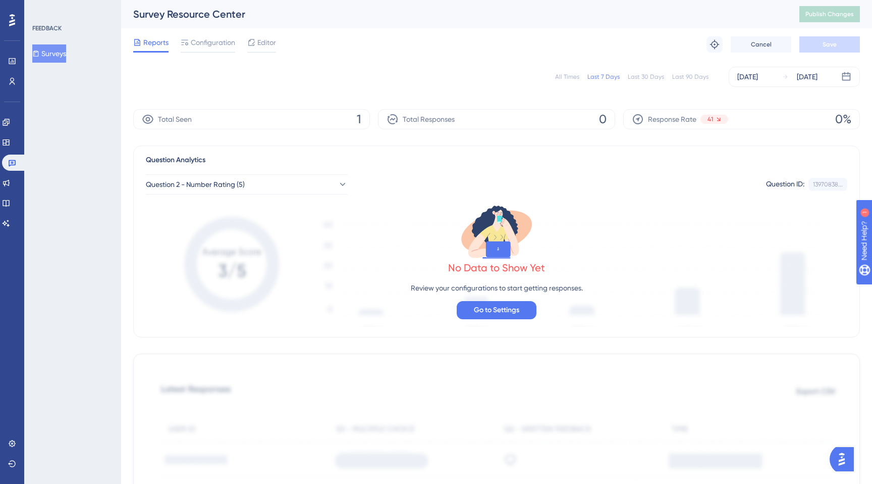
click at [686, 77] on div "Last 90 Days" at bounding box center [690, 77] width 36 height 8
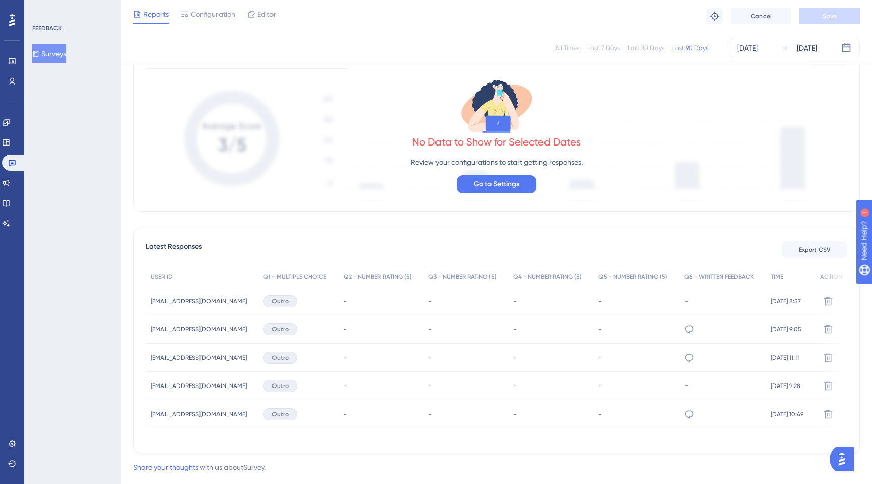
scroll to position [122, 0]
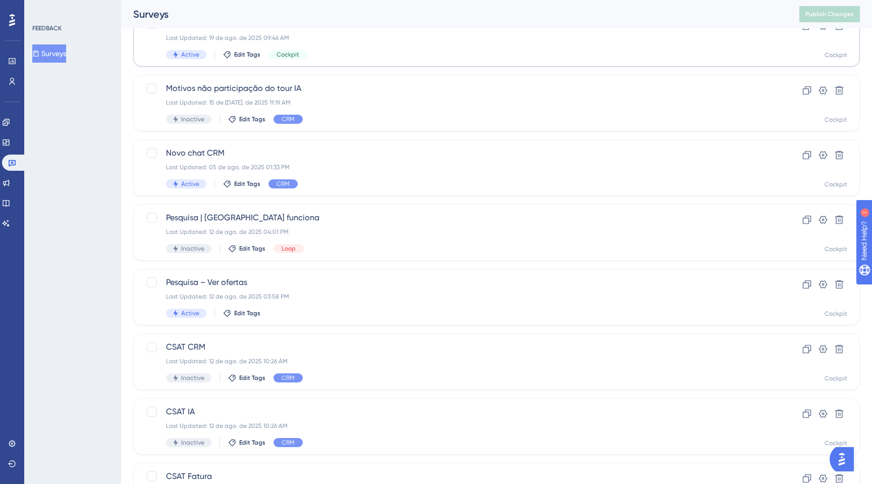
scroll to position [300, 0]
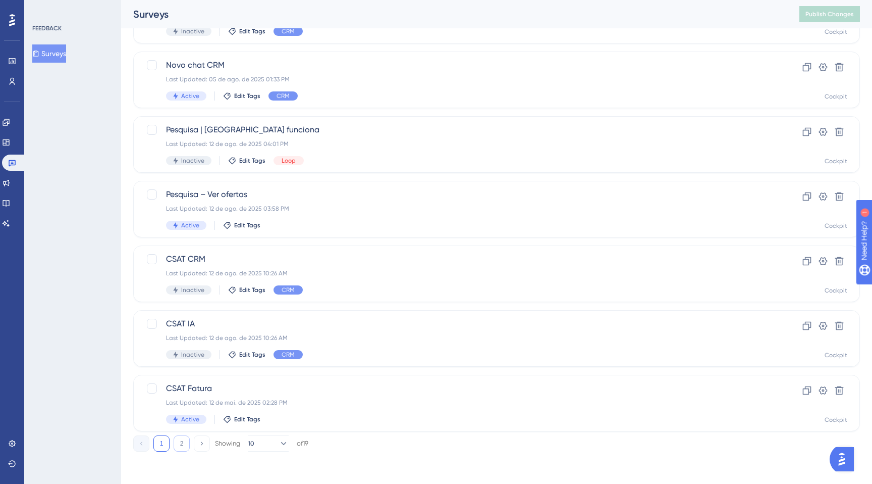
click at [179, 438] on button "2" at bounding box center [182, 443] width 16 height 16
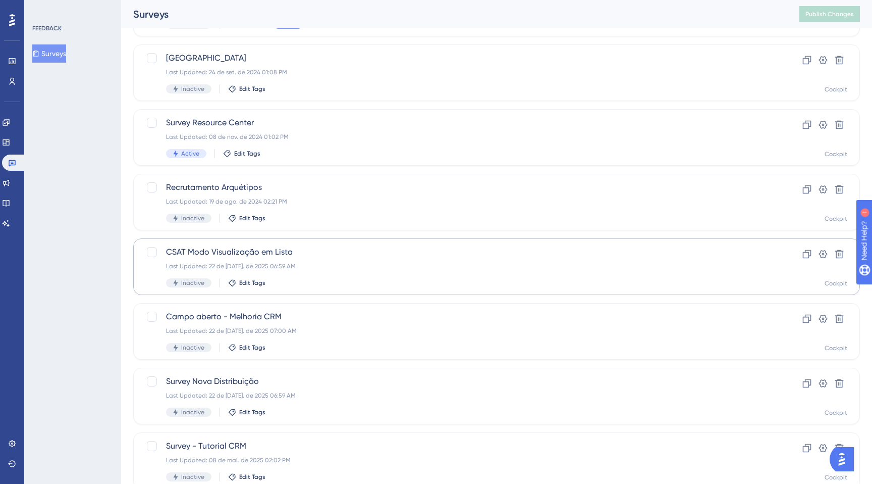
scroll to position [174, 0]
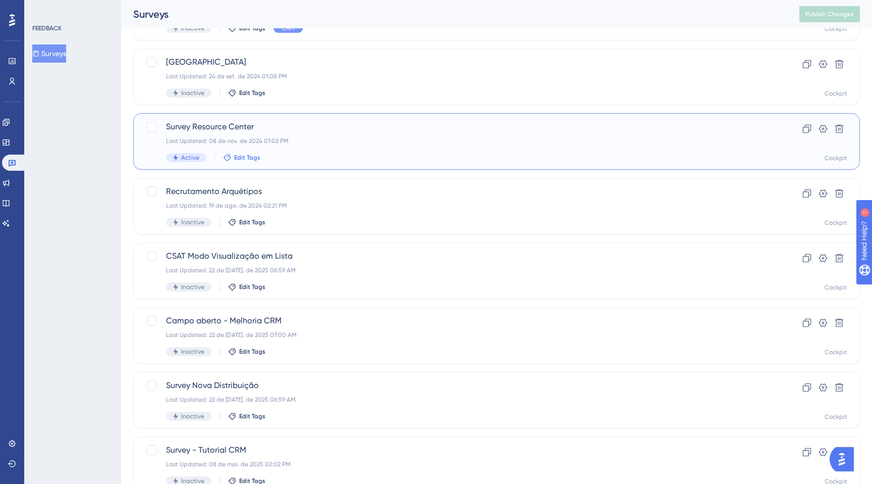
click at [244, 156] on span "Edit Tags" at bounding box center [247, 157] width 26 height 8
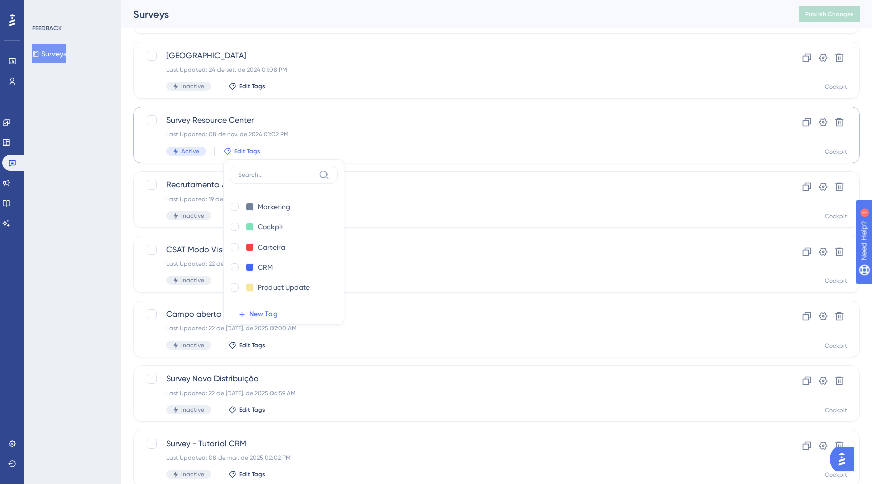
scroll to position [124, 0]
click at [236, 242] on div at bounding box center [235, 244] width 8 height 8
checkbox input "true"
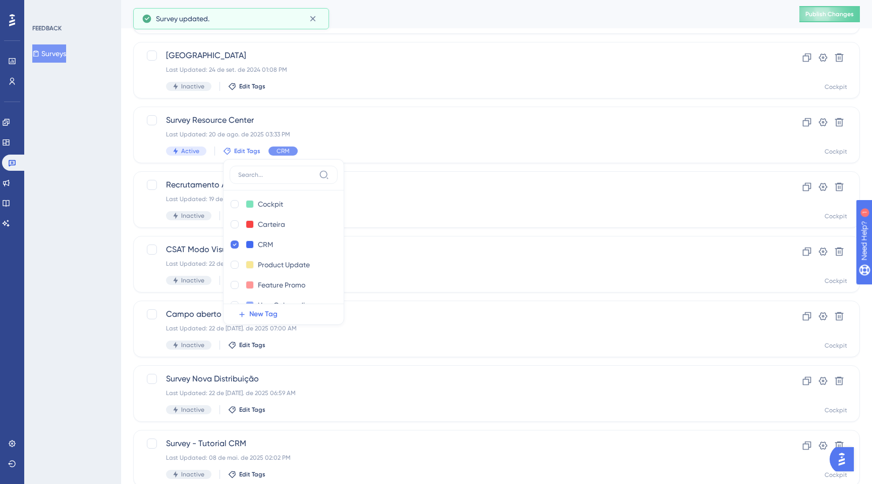
click at [64, 258] on div "FEEDBACK Surveys" at bounding box center [72, 242] width 97 height 484
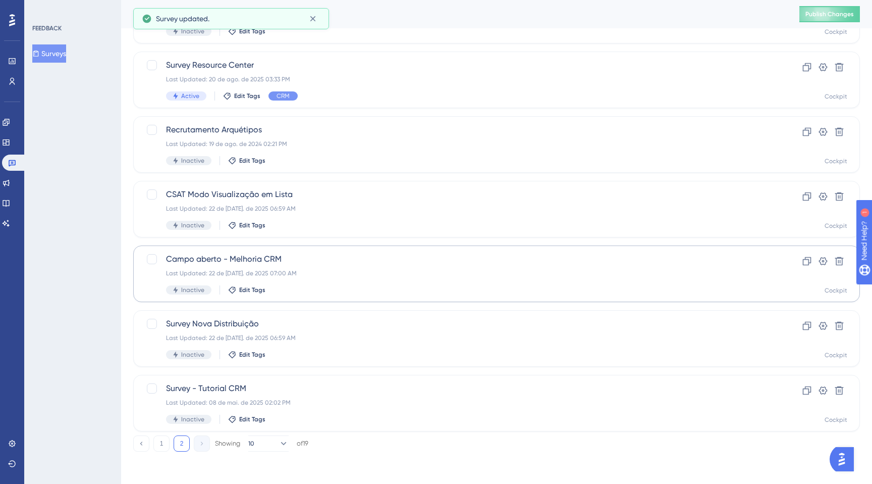
scroll to position [0, 0]
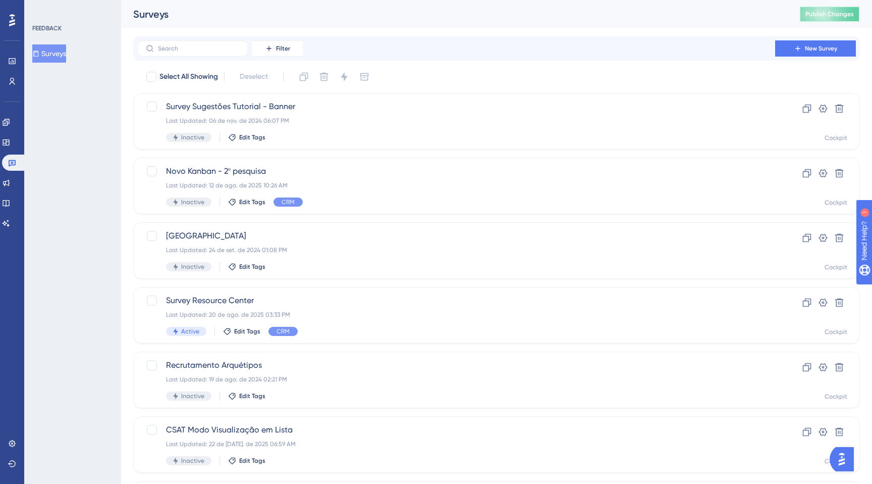
click at [820, 19] on button "Publish Changes" at bounding box center [830, 14] width 61 height 16
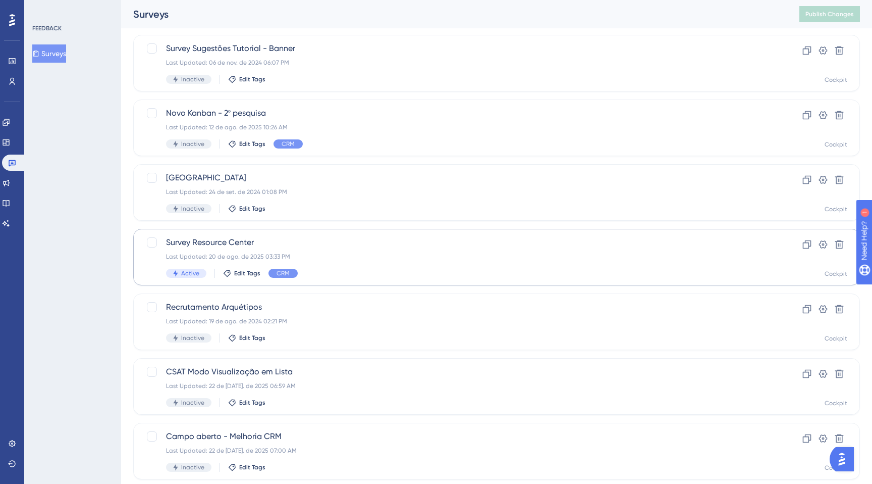
scroll to position [235, 0]
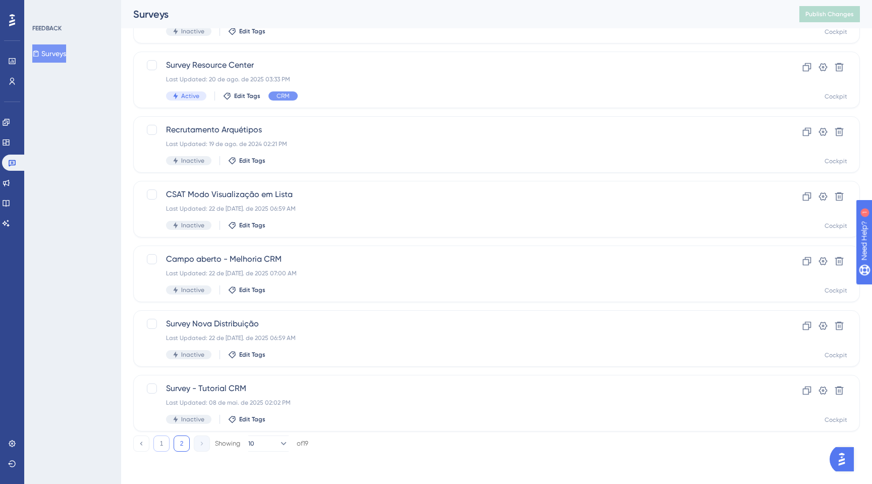
click at [167, 445] on button "1" at bounding box center [161, 443] width 16 height 16
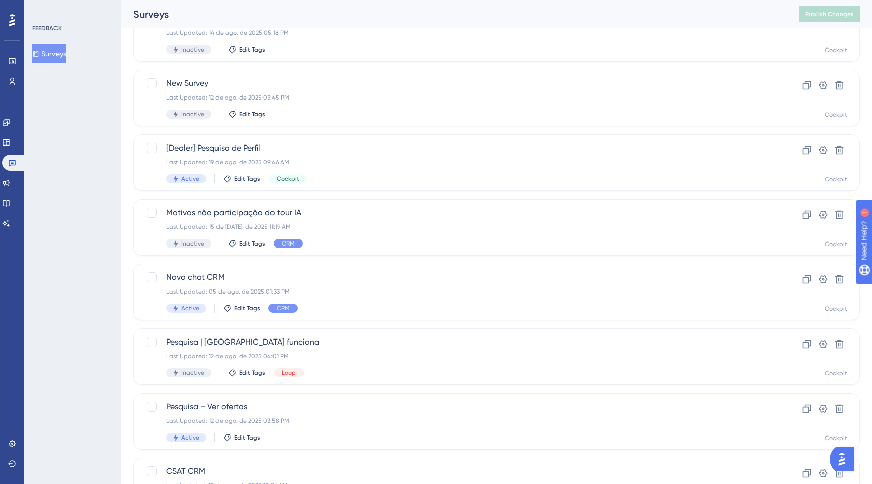
scroll to position [0, 0]
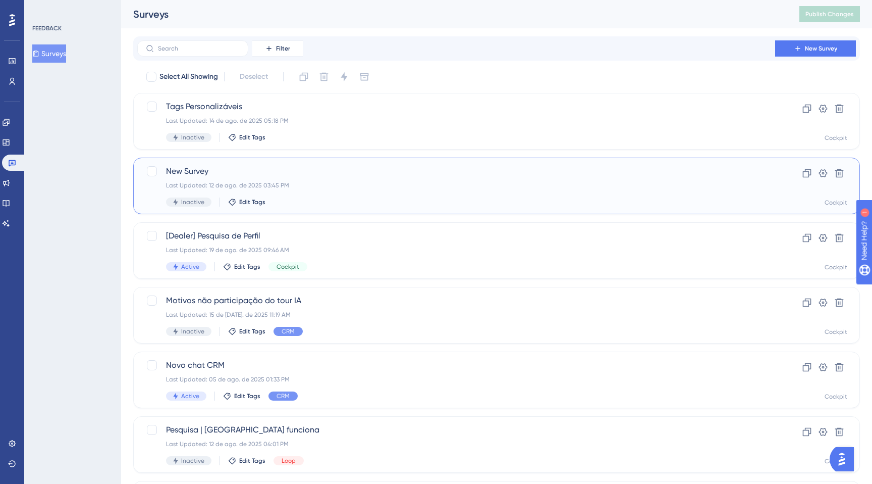
click at [310, 185] on div "Last Updated: 12 de ago. de 2025 03:45 PM" at bounding box center [456, 185] width 581 height 8
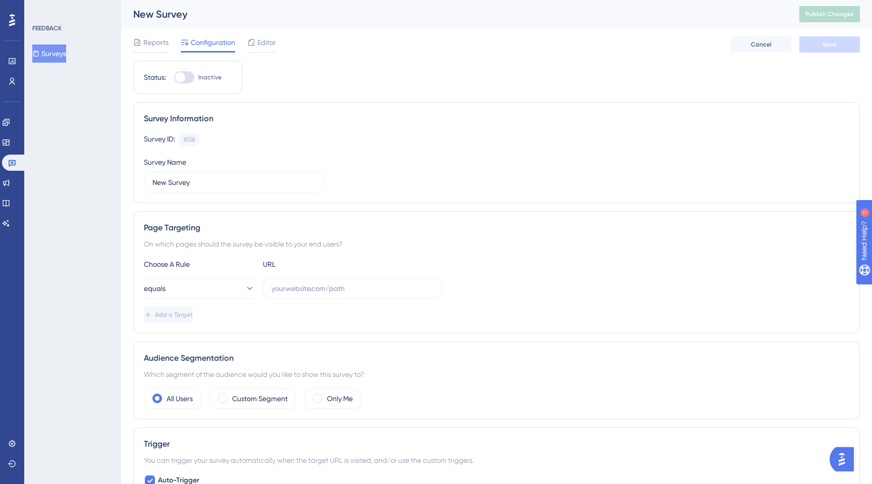
click at [159, 34] on div "Reports Configuration Editor Cancel Save" at bounding box center [496, 44] width 727 height 32
click at [131, 41] on div "Performance Users Engagement Widgets Feedback Product Updates Knowledge Base AI…" at bounding box center [496, 465] width 751 height 931
click at [146, 43] on span "Reports" at bounding box center [155, 42] width 25 height 12
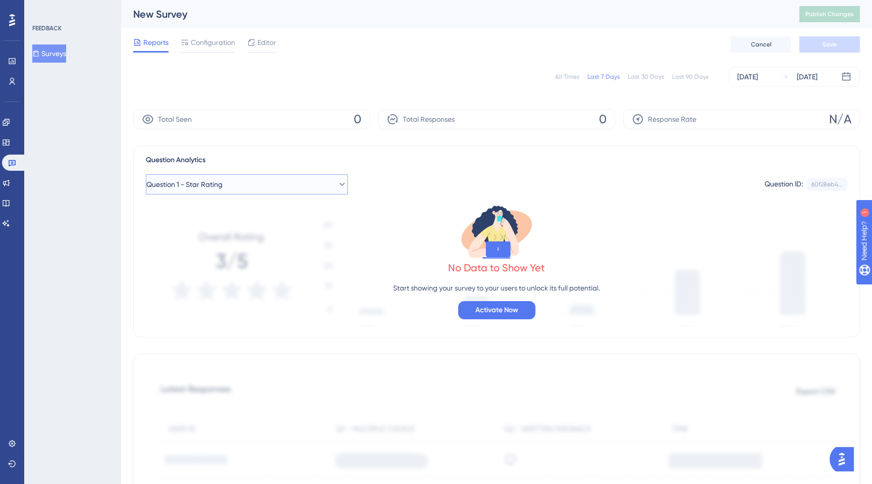
click at [244, 184] on button "Question 1 - Star Rating" at bounding box center [247, 184] width 202 height 20
click at [223, 266] on span "Question 2 - Emoji Rating" at bounding box center [192, 266] width 80 height 12
click at [204, 187] on span "Question 2 - Emoji Rating" at bounding box center [186, 184] width 80 height 12
click at [185, 239] on div "Question 1 - Star Rating Question 1 - Star Rating" at bounding box center [246, 246] width 189 height 20
click at [60, 52] on button "Surveys" at bounding box center [49, 53] width 34 height 18
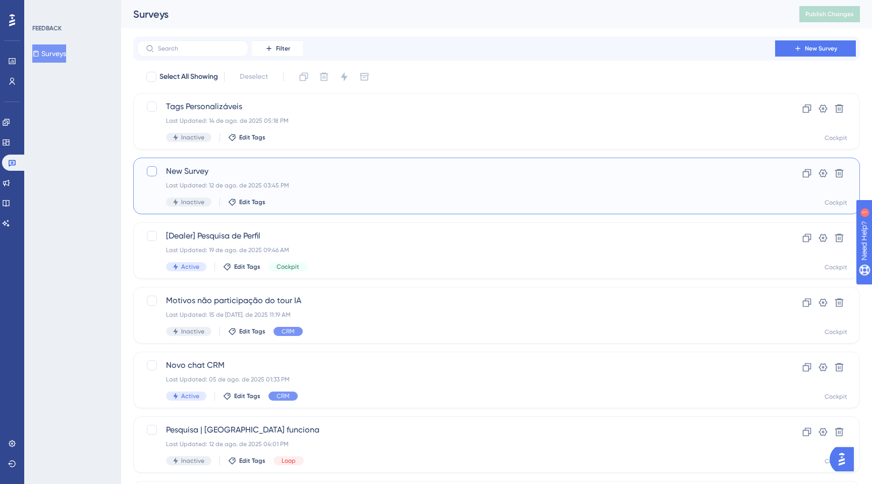
click at [154, 171] on div at bounding box center [152, 171] width 10 height 10
checkbox input "true"
click at [613, 195] on div "New Survey Last Updated: 12 de ago. de 2025 03:45 PM Inactive Edit Tags" at bounding box center [456, 185] width 581 height 41
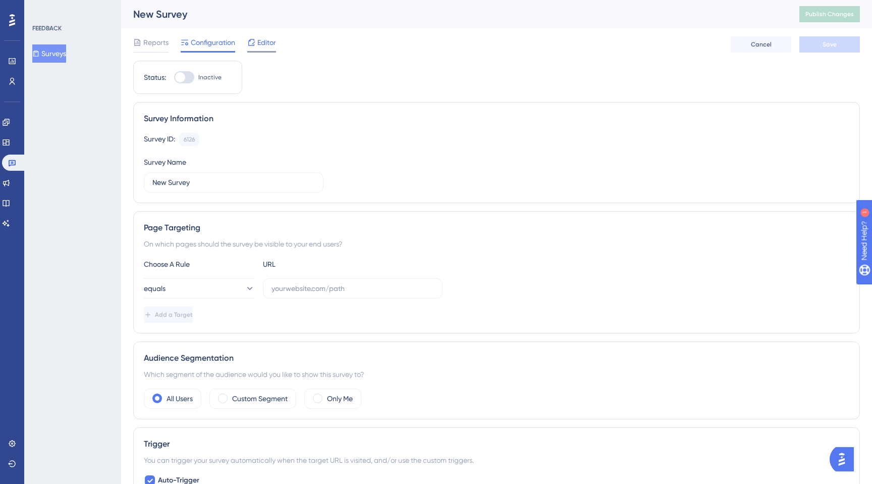
click at [259, 43] on span "Editor" at bounding box center [266, 42] width 19 height 12
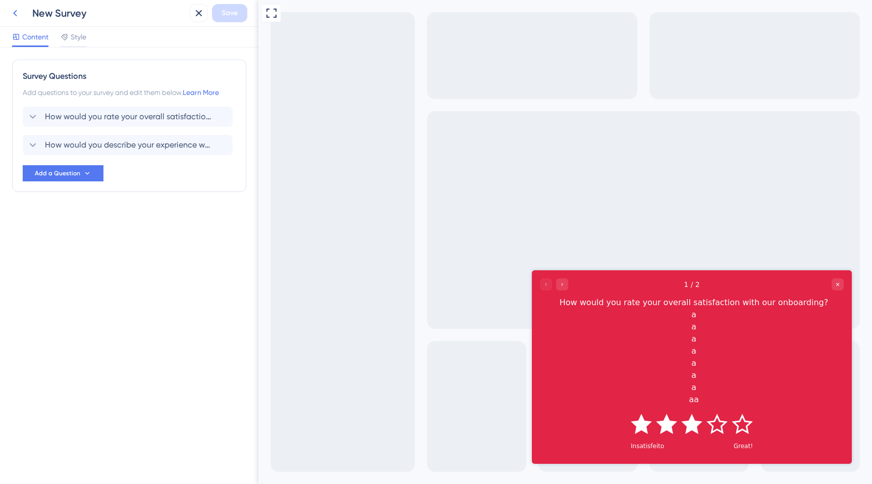
click at [18, 12] on icon at bounding box center [15, 13] width 12 height 12
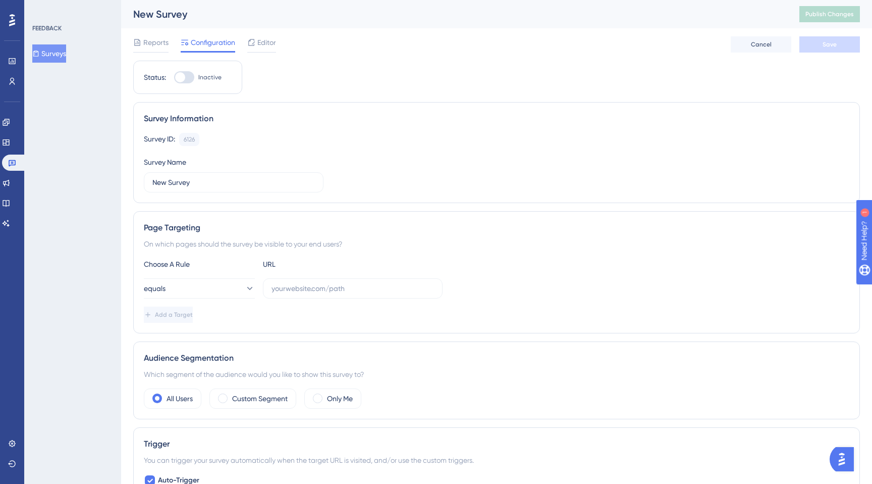
click at [57, 47] on button "Surveys" at bounding box center [49, 53] width 34 height 18
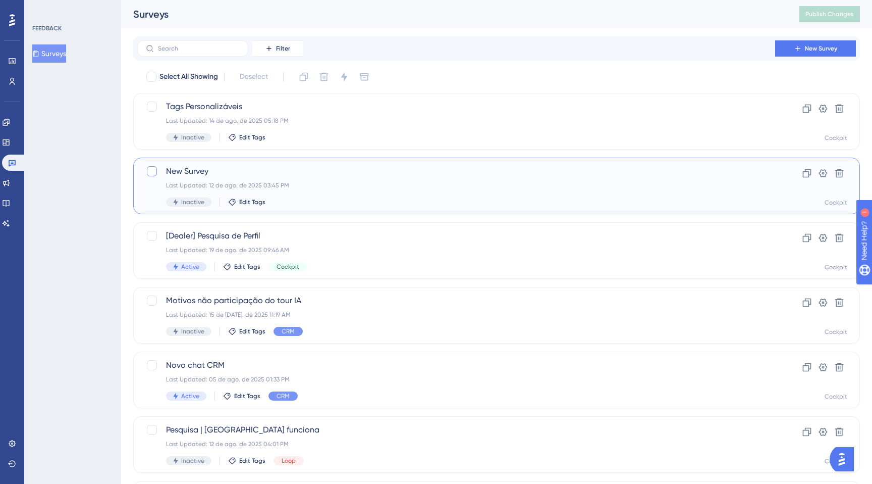
click at [149, 169] on div at bounding box center [152, 171] width 10 height 10
checkbox input "true"
click at [326, 80] on icon at bounding box center [324, 77] width 9 height 9
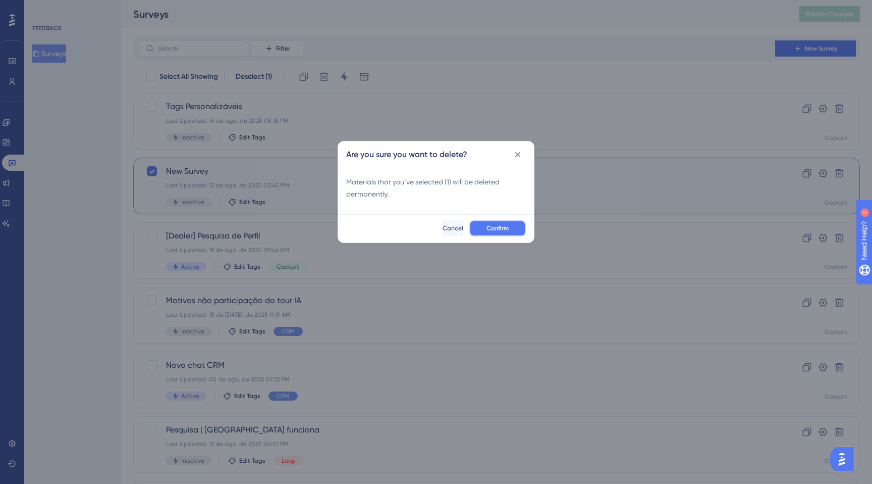
click at [493, 234] on button "Confirm" at bounding box center [498, 228] width 57 height 16
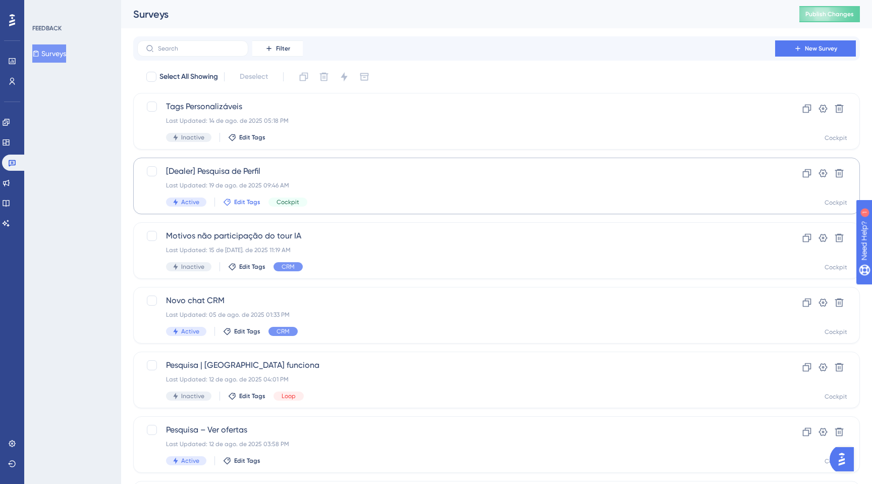
click at [244, 203] on span "Edit Tags" at bounding box center [247, 202] width 26 height 8
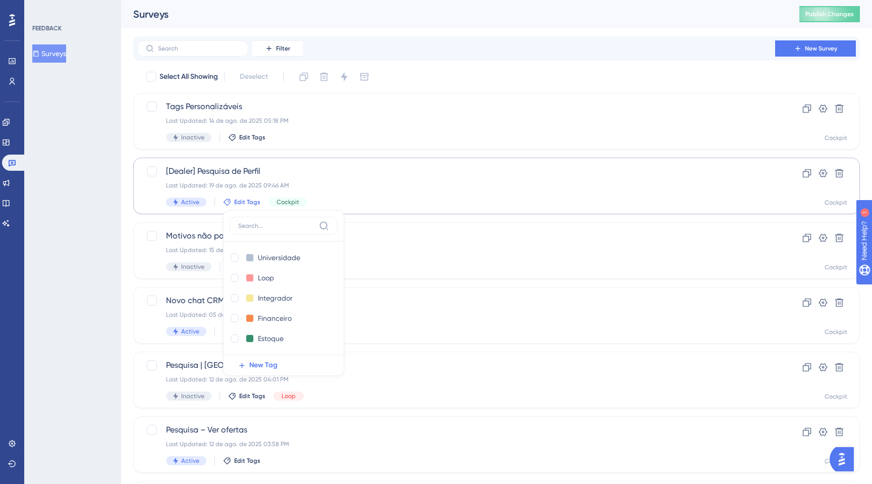
scroll to position [51, 0]
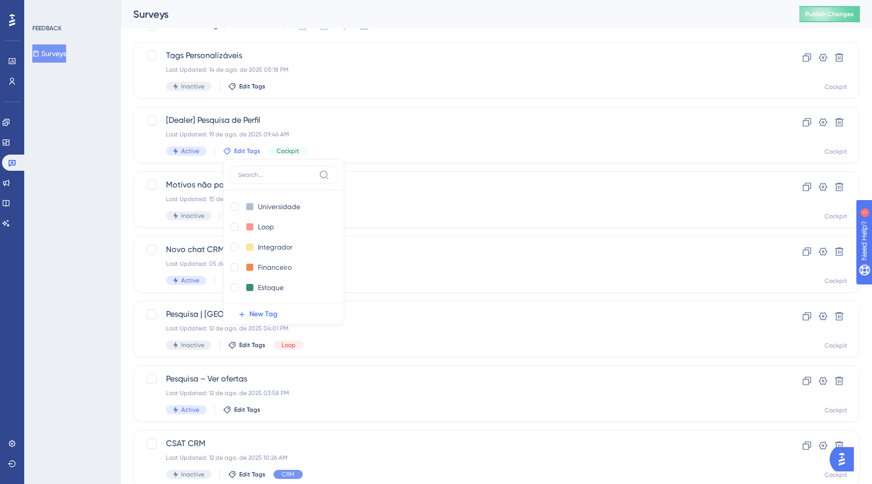
click at [116, 268] on div "FEEDBACK Surveys" at bounding box center [72, 242] width 97 height 484
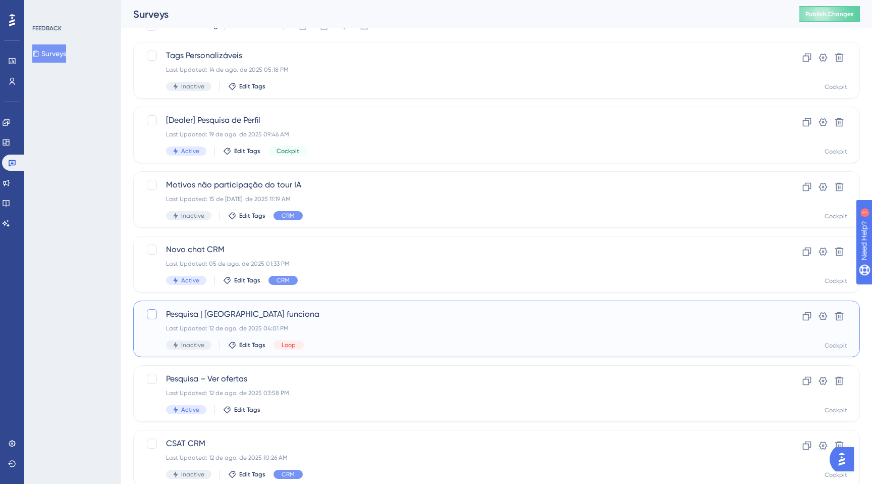
click at [154, 315] on div at bounding box center [152, 314] width 10 height 10
checkbox input "true"
click at [842, 319] on icon at bounding box center [840, 316] width 10 height 10
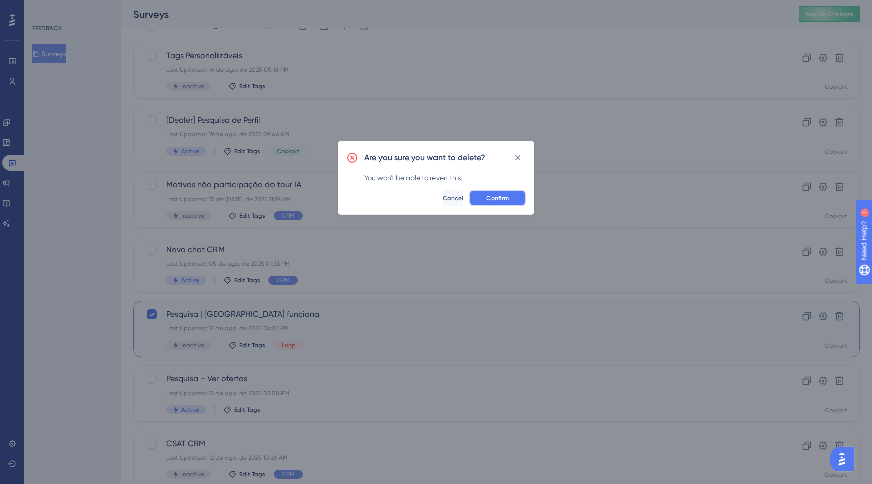
click at [493, 198] on span "Confirm" at bounding box center [498, 198] width 22 height 8
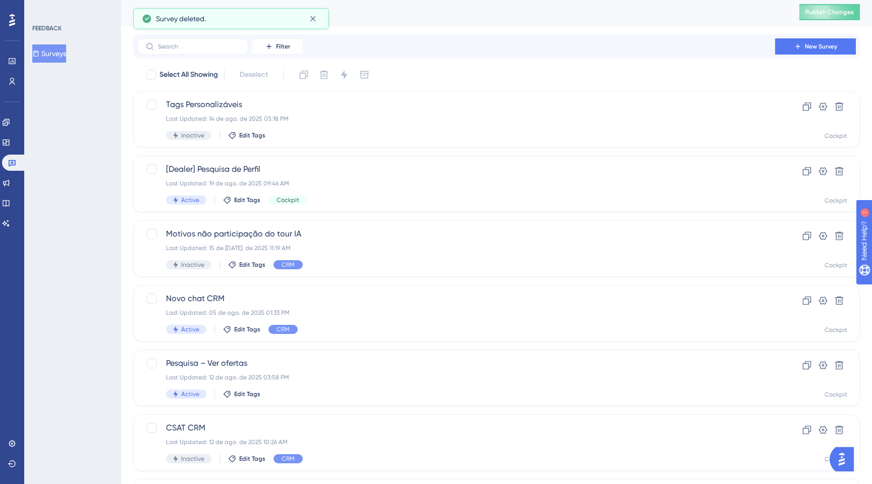
scroll to position [0, 0]
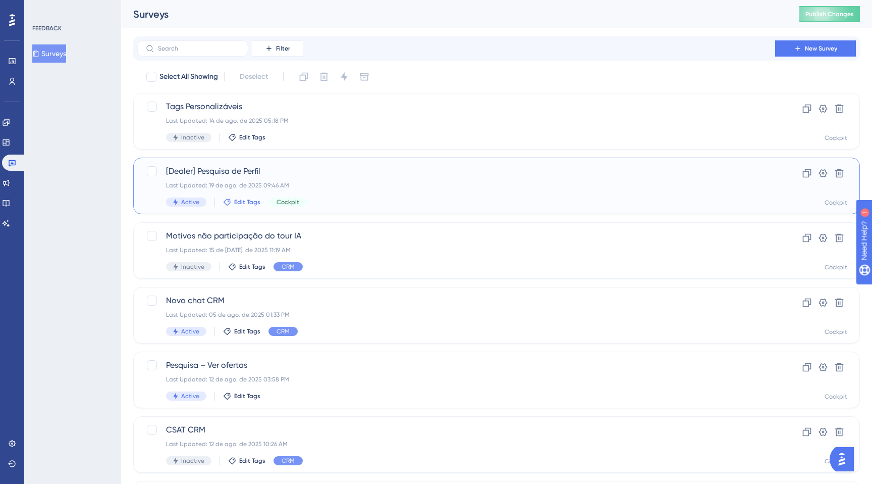
click at [243, 203] on span "Edit Tags" at bounding box center [247, 202] width 26 height 8
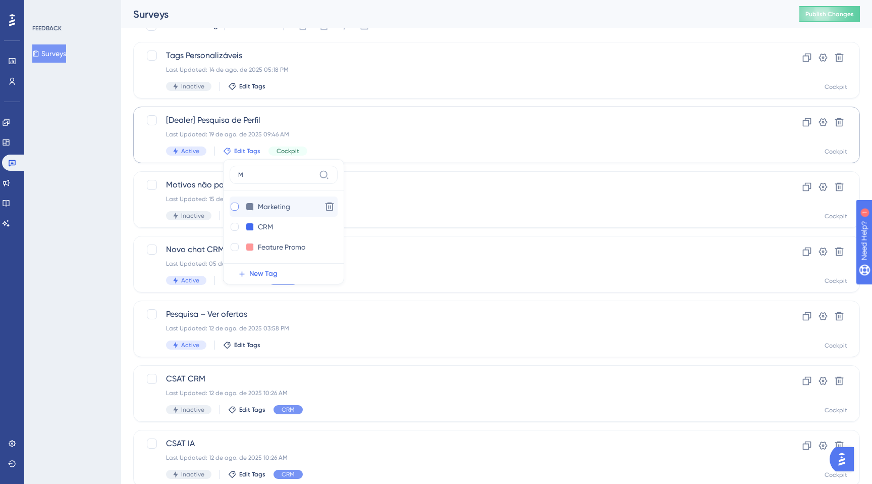
type input "M"
click at [231, 206] on div at bounding box center [235, 206] width 8 height 8
checkbox input "true"
click at [96, 183] on div "FEEDBACK Surveys" at bounding box center [72, 242] width 97 height 484
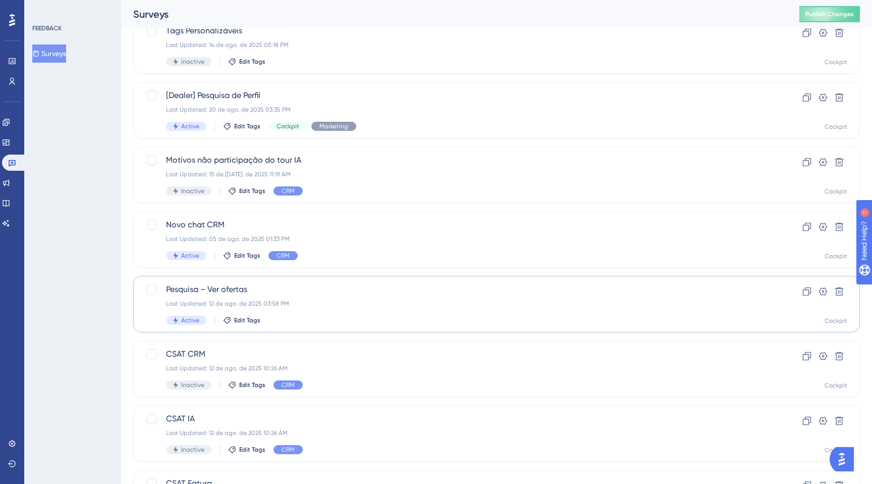
scroll to position [77, 0]
click at [239, 319] on span "Edit Tags" at bounding box center [247, 319] width 26 height 8
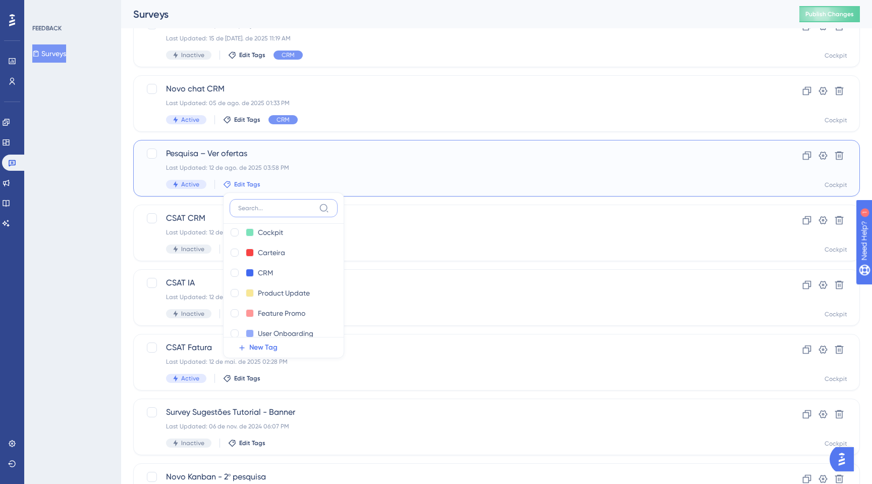
scroll to position [129, 0]
click at [232, 248] on div at bounding box center [235, 252] width 8 height 8
checkbox input "true"
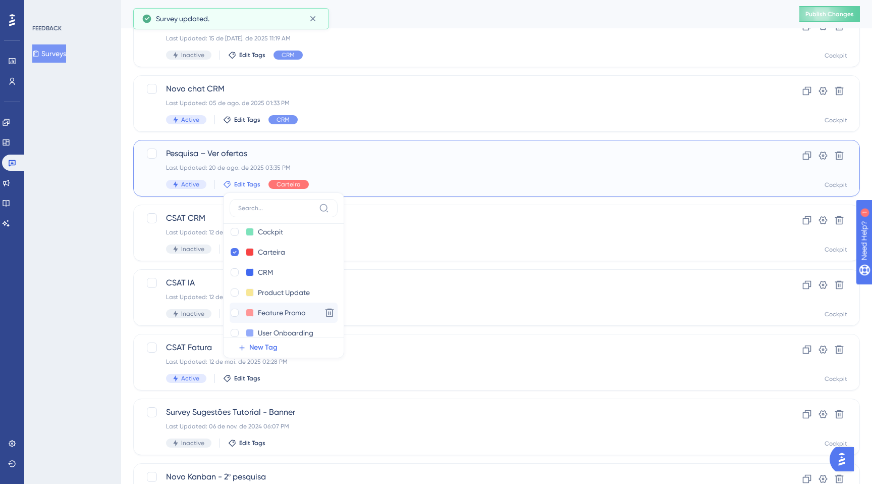
scroll to position [141, 0]
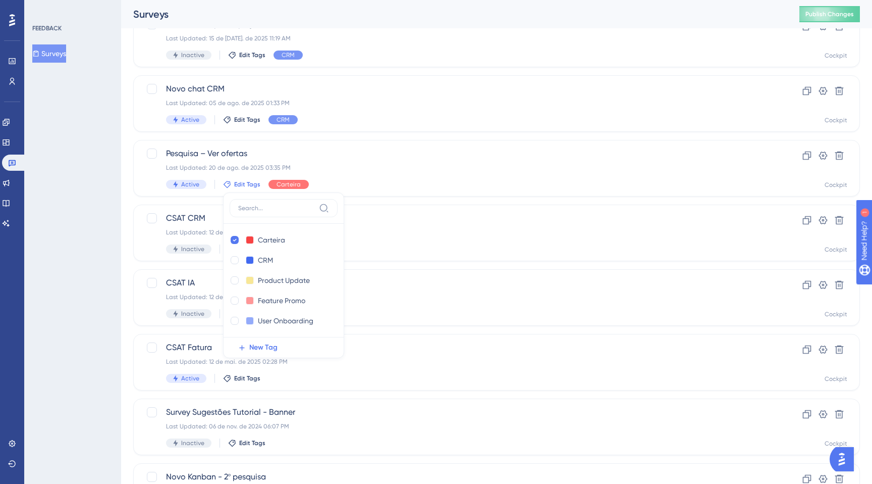
click at [114, 216] on div "FEEDBACK Surveys" at bounding box center [72, 242] width 97 height 484
click at [364, 171] on div "Last Updated: 20 de ago. de 2025 03:35 PM" at bounding box center [456, 168] width 581 height 8
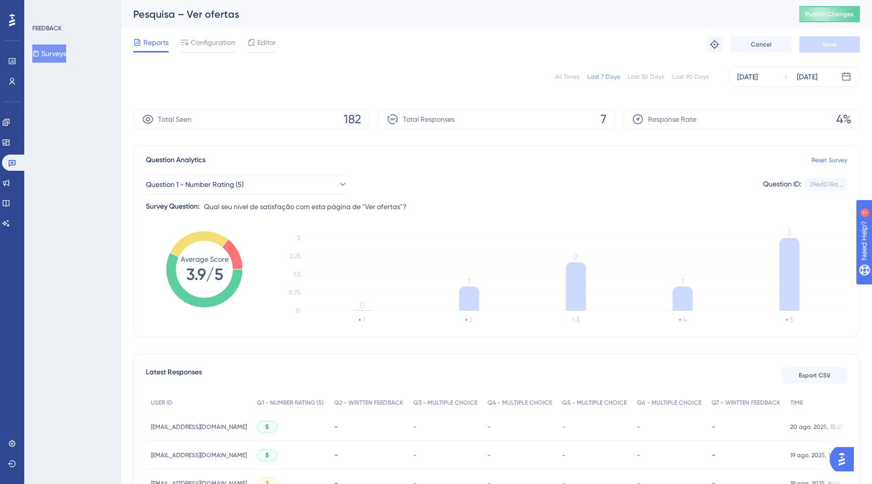
click at [53, 57] on button "Surveys" at bounding box center [49, 53] width 34 height 18
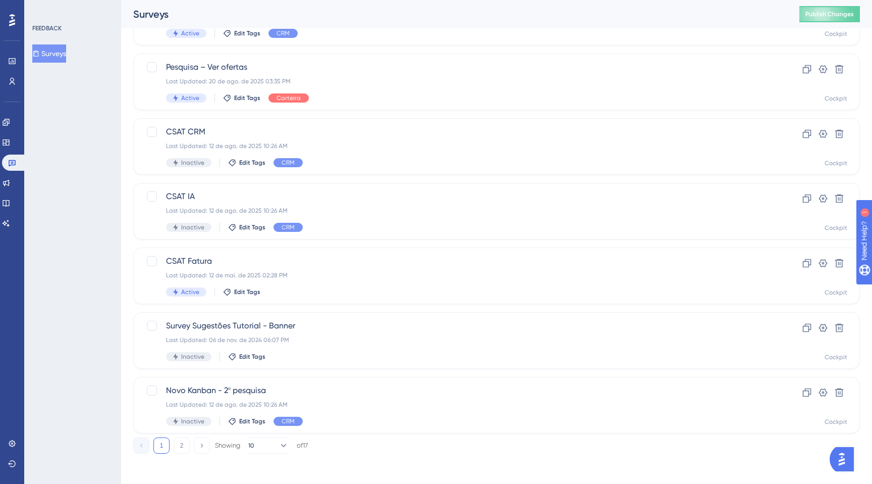
scroll to position [300, 0]
click at [335, 324] on span "Survey Sugestões Tutorial - Banner" at bounding box center [456, 324] width 581 height 12
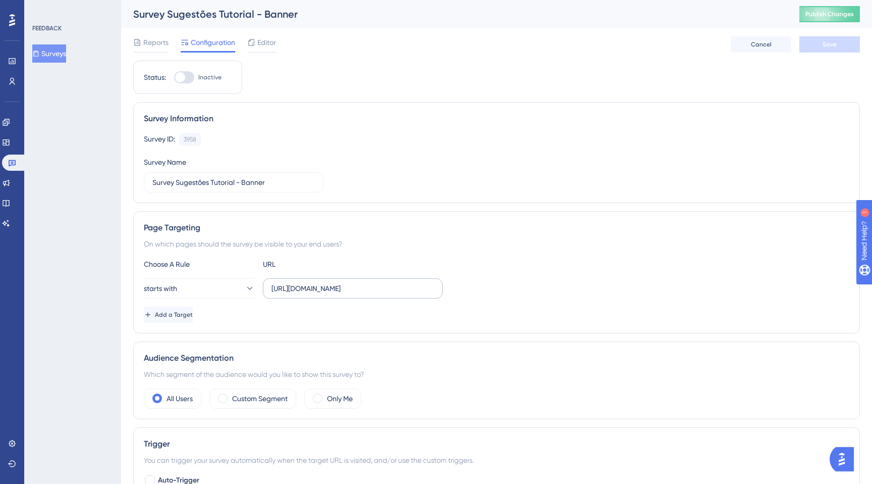
scroll to position [0, 26]
click at [266, 43] on span "Editor" at bounding box center [266, 42] width 19 height 12
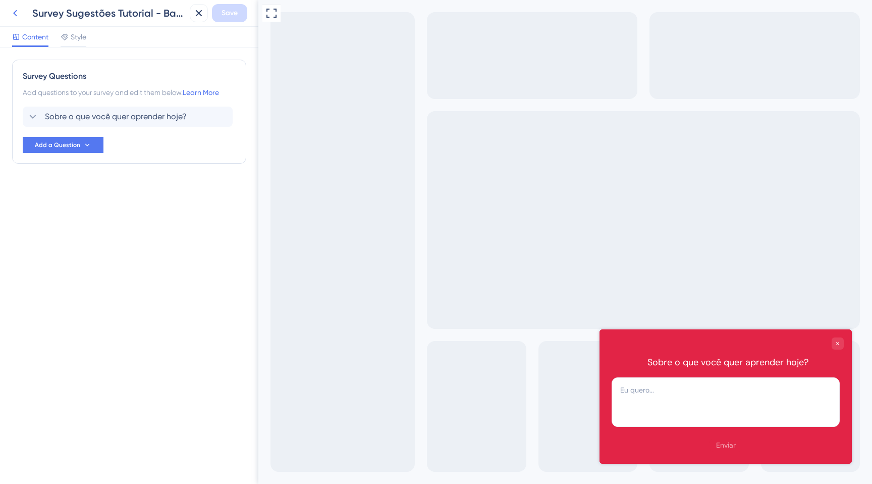
click at [18, 16] on icon at bounding box center [15, 13] width 12 height 12
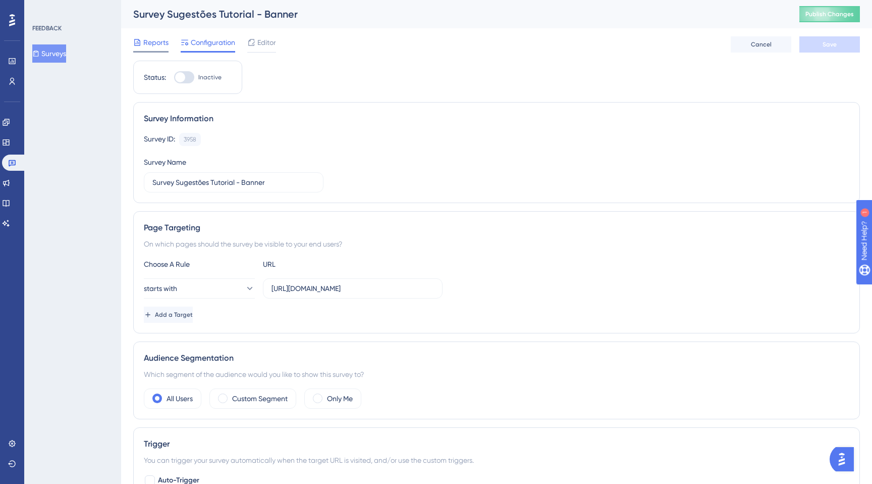
click at [159, 44] on span "Reports" at bounding box center [155, 42] width 25 height 12
click at [142, 37] on div "Reports" at bounding box center [150, 42] width 35 height 12
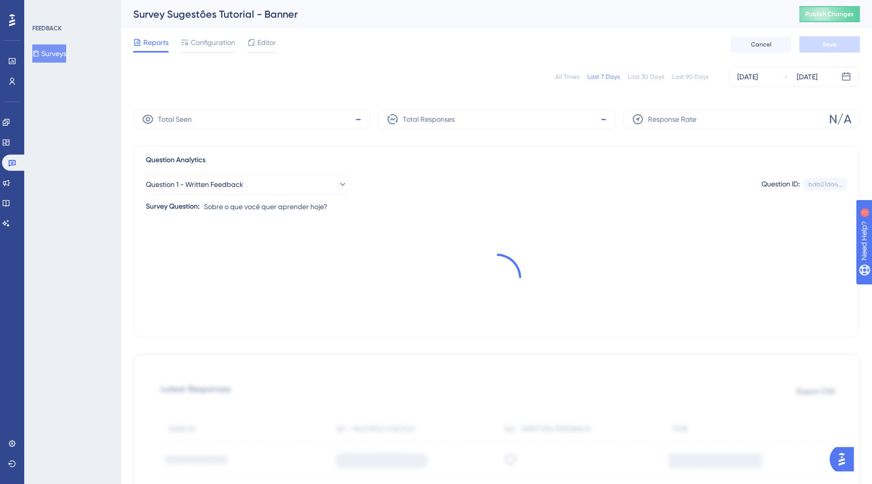
scroll to position [14, 0]
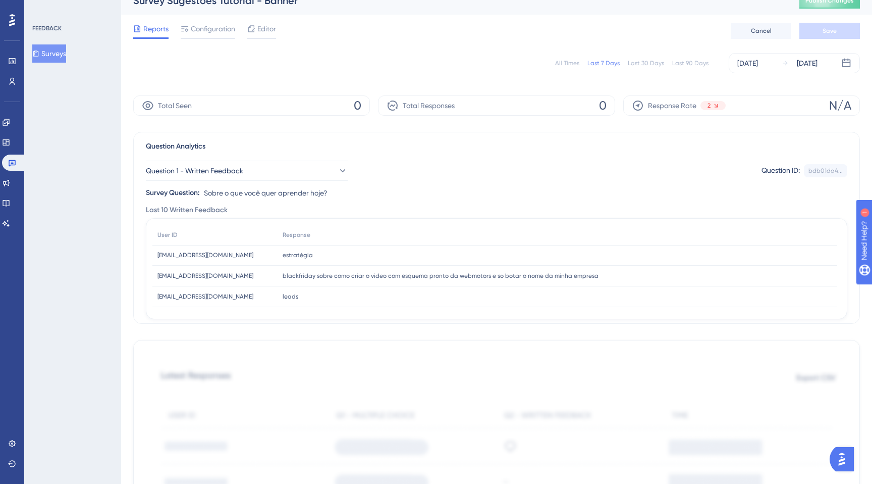
click at [61, 55] on button "Surveys" at bounding box center [49, 53] width 34 height 18
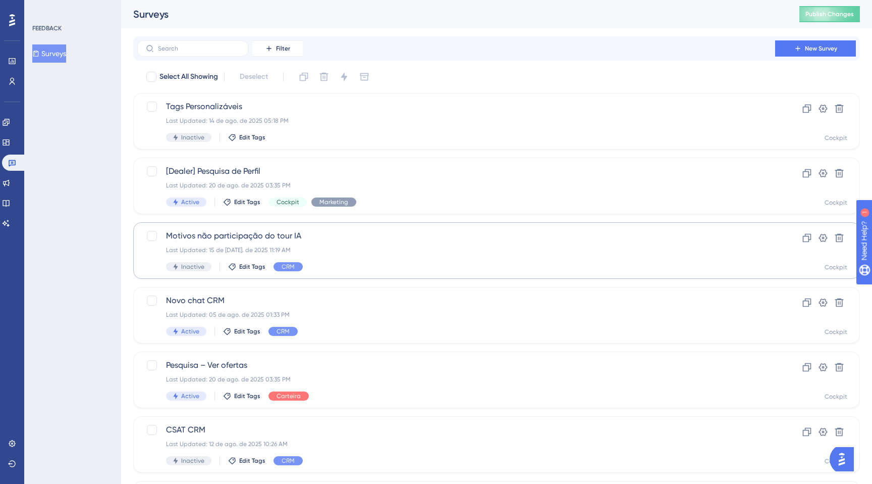
scroll to position [300, 0]
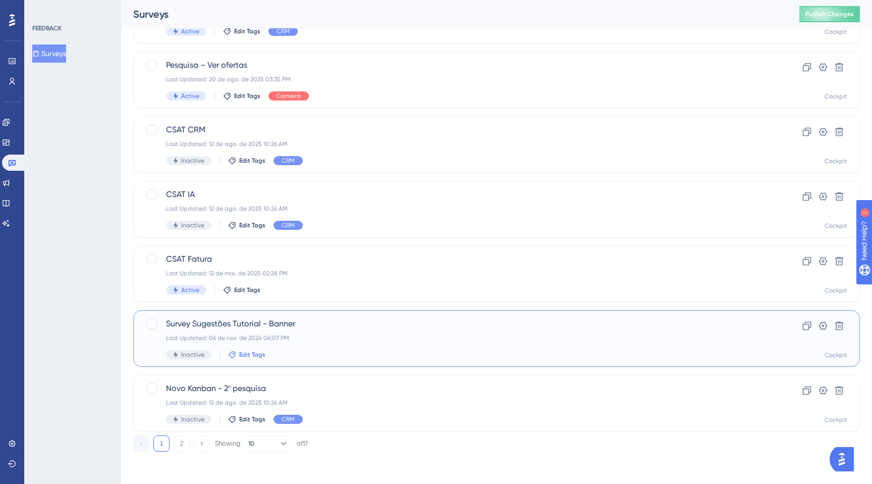
click at [246, 356] on span "Edit Tags" at bounding box center [252, 354] width 26 height 8
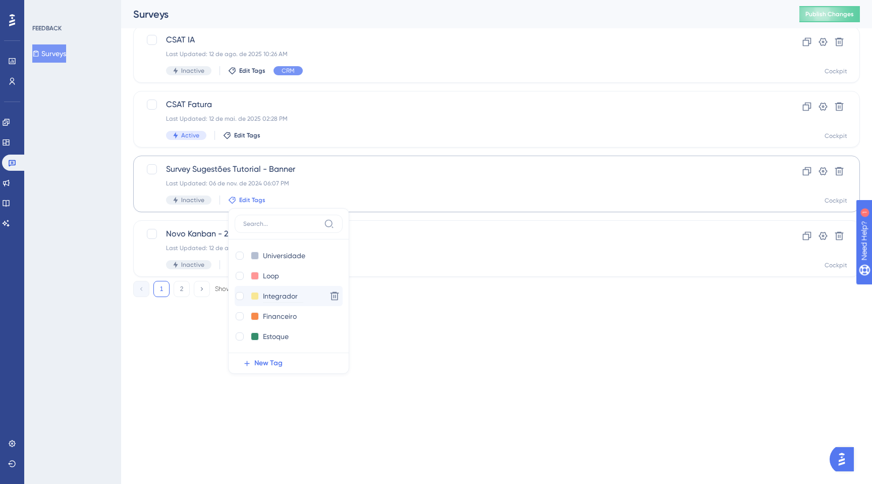
scroll to position [141, 0]
click at [238, 274] on div at bounding box center [240, 276] width 8 height 8
checkbox input "true"
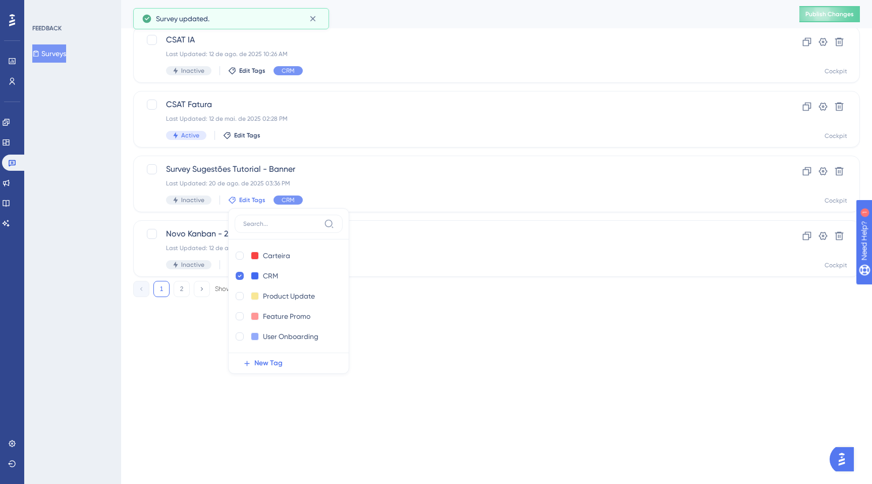
click at [97, 221] on div "FEEDBACK Surveys" at bounding box center [72, 242] width 97 height 484
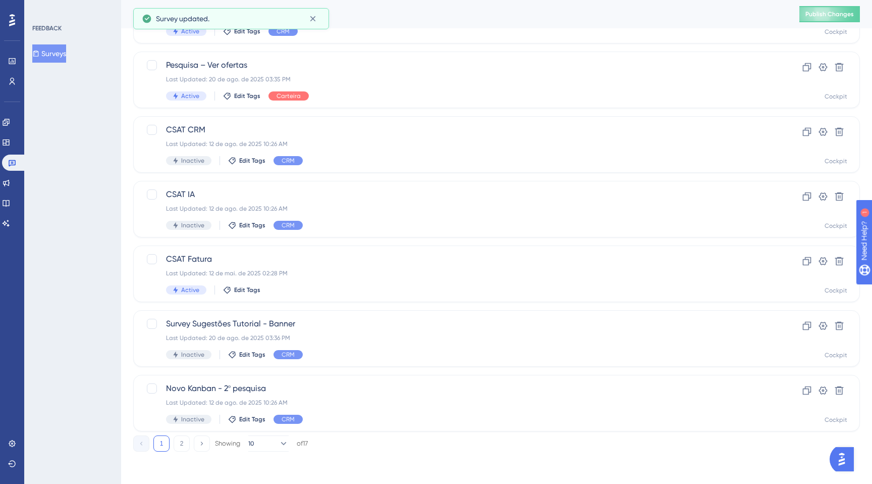
scroll to position [300, 0]
click at [240, 289] on span "Edit Tags" at bounding box center [247, 290] width 26 height 8
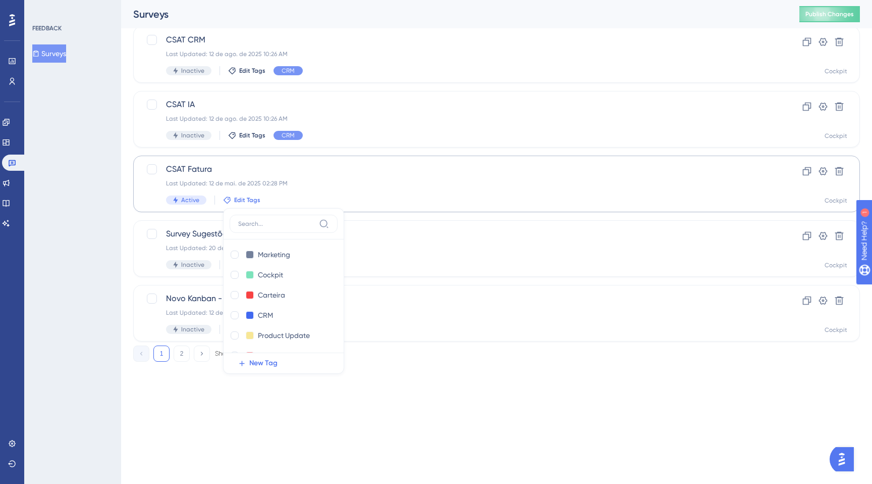
scroll to position [106, 0]
click at [236, 289] on div at bounding box center [235, 291] width 8 height 8
checkbox input "true"
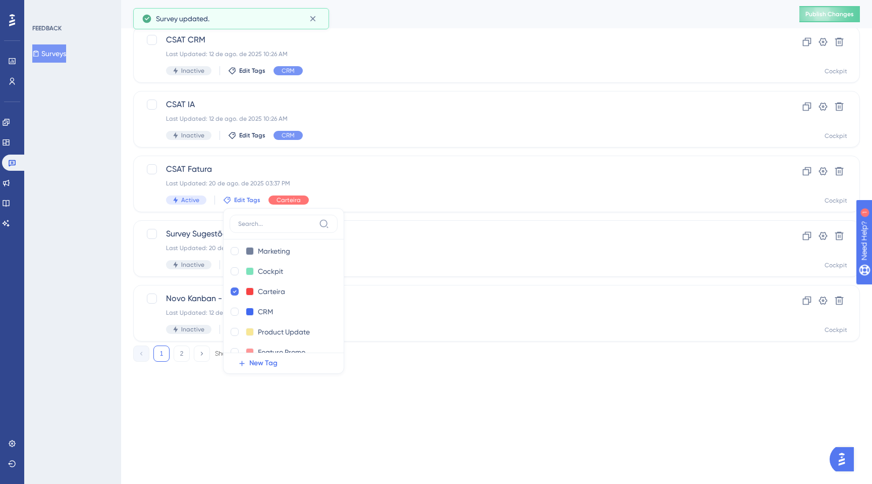
click at [91, 206] on div "FEEDBACK Surveys" at bounding box center [72, 242] width 97 height 484
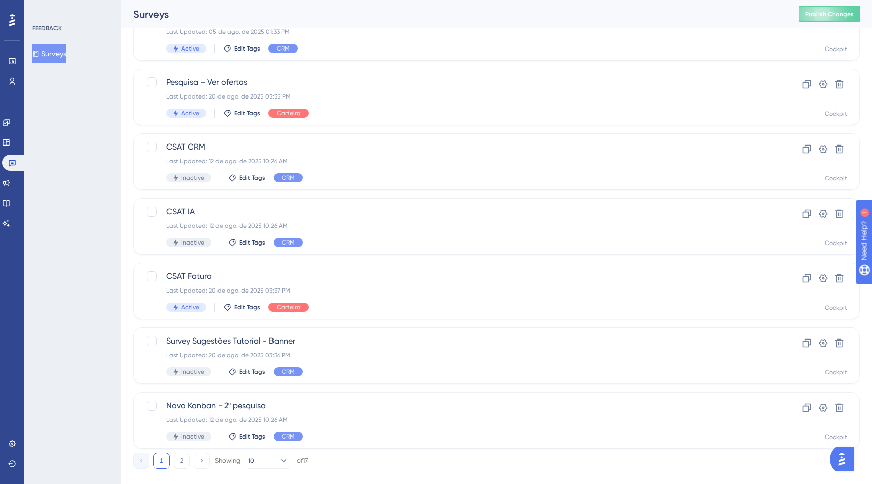
scroll to position [300, 0]
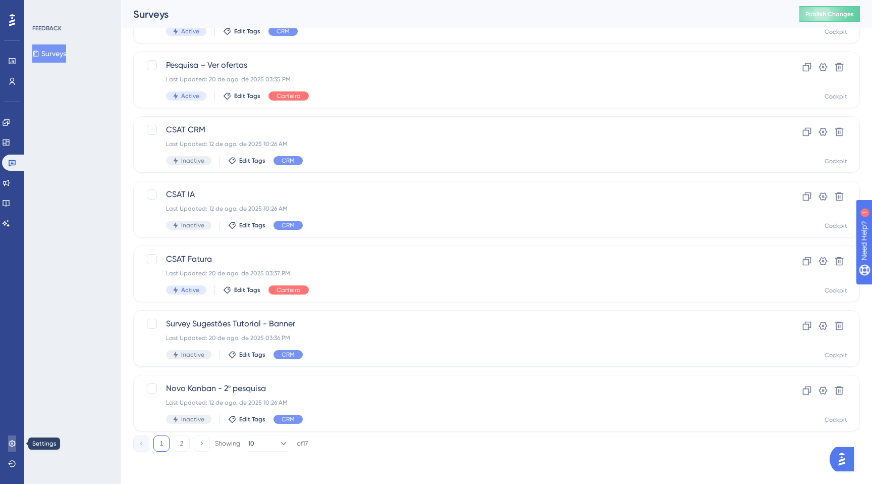
click at [11, 445] on icon at bounding box center [12, 443] width 7 height 7
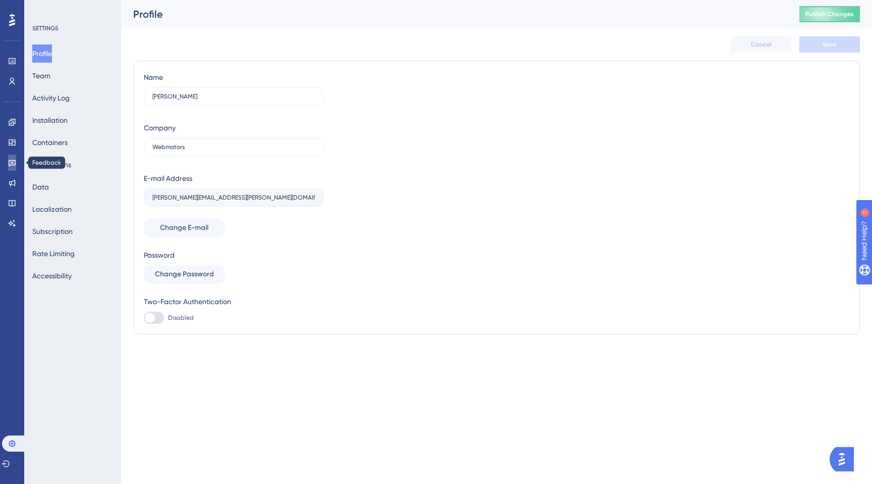
click at [9, 158] on link at bounding box center [12, 162] width 8 height 16
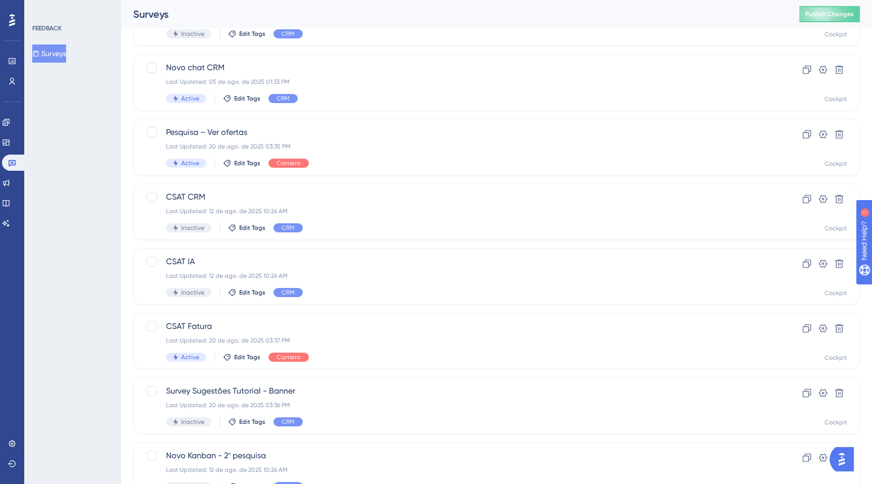
scroll to position [300, 0]
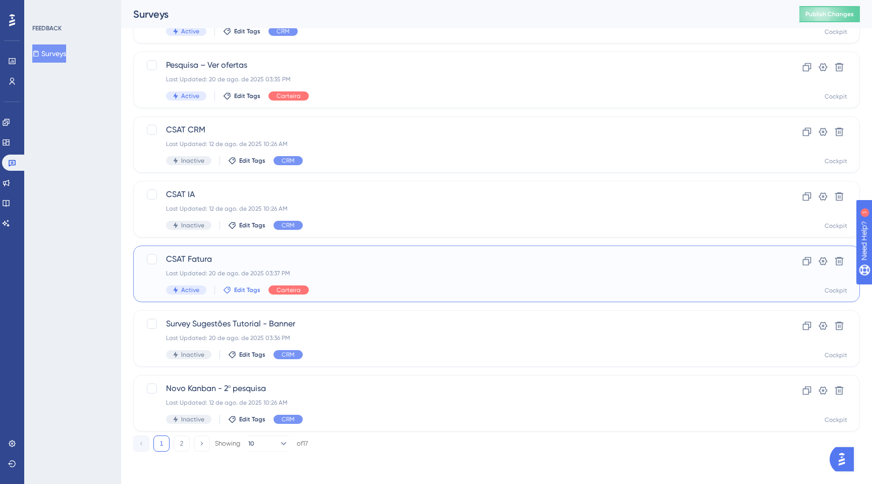
click at [249, 292] on span "Edit Tags" at bounding box center [247, 290] width 26 height 8
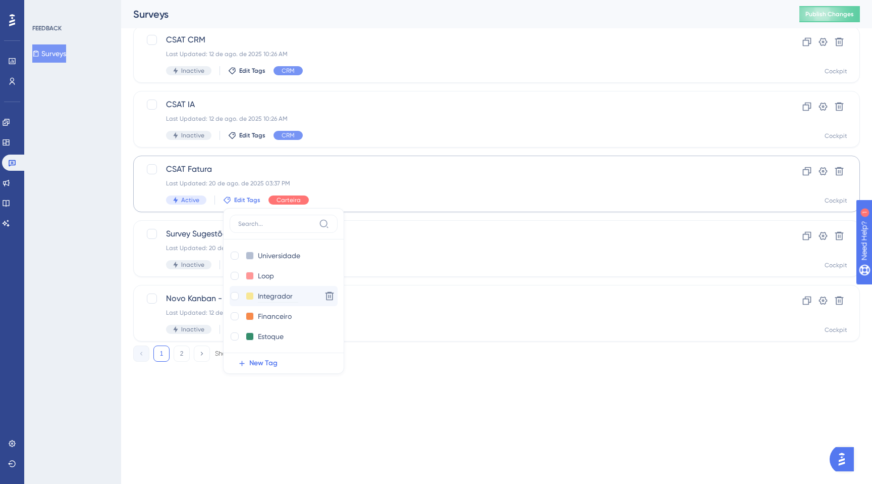
scroll to position [141, 0]
click at [250, 363] on span "New Tag" at bounding box center [263, 363] width 28 height 12
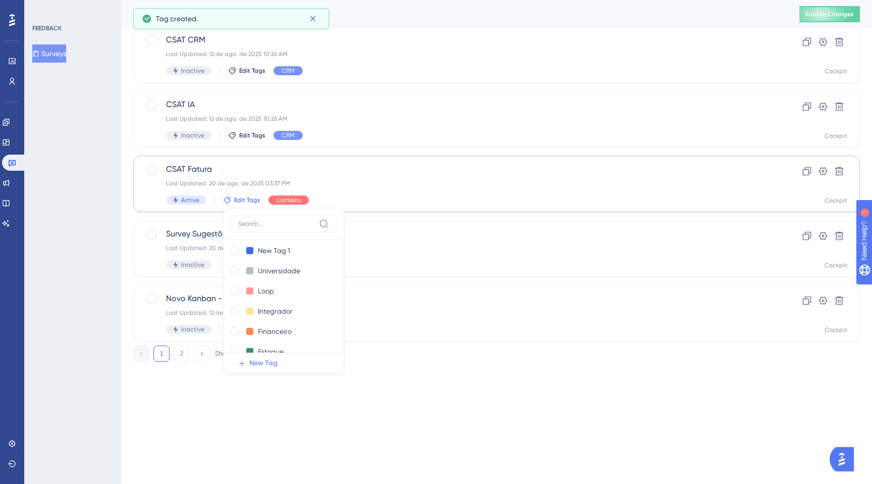
scroll to position [0, 0]
click at [274, 258] on input "New Tag 1" at bounding box center [278, 255] width 40 height 13
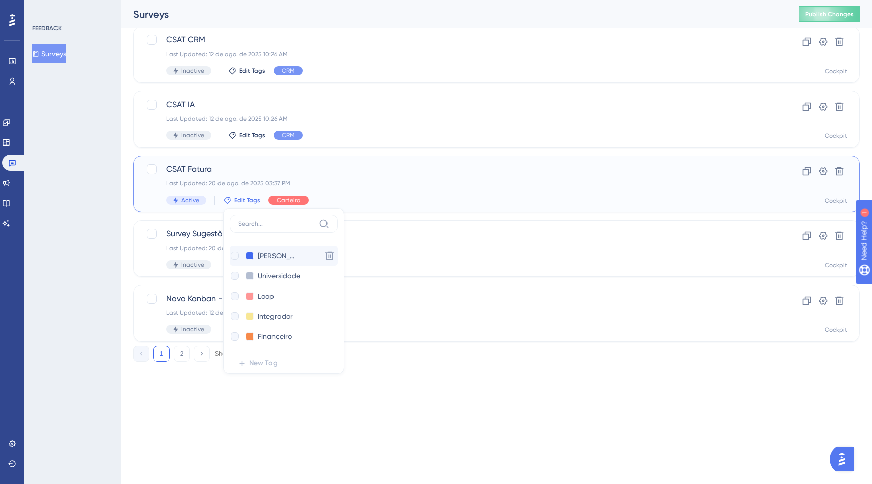
type input "Fatura"
click at [234, 255] on div at bounding box center [235, 255] width 8 height 8
checkbox input "true"
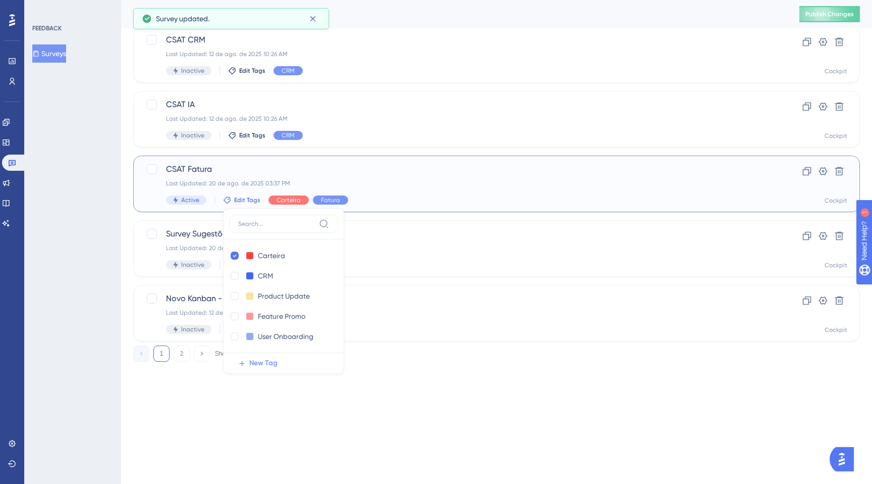
scroll to position [144, 0]
click at [233, 273] on icon at bounding box center [235, 273] width 4 height 7
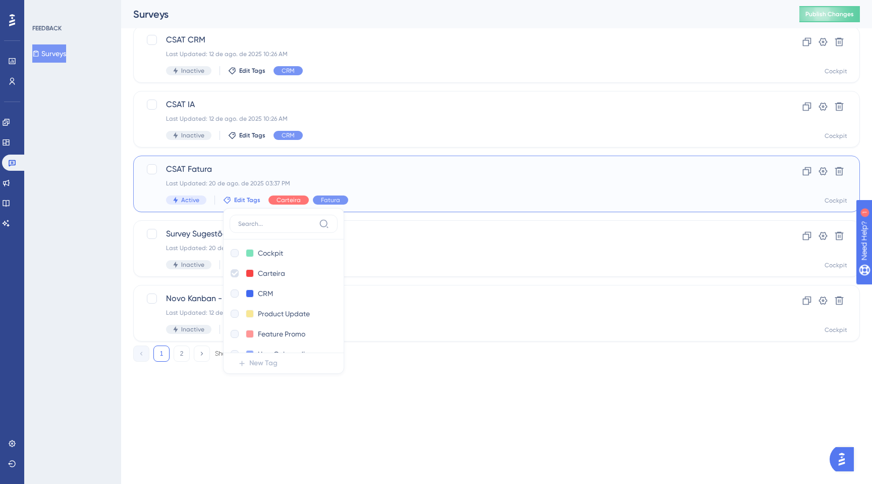
checkbox input "false"
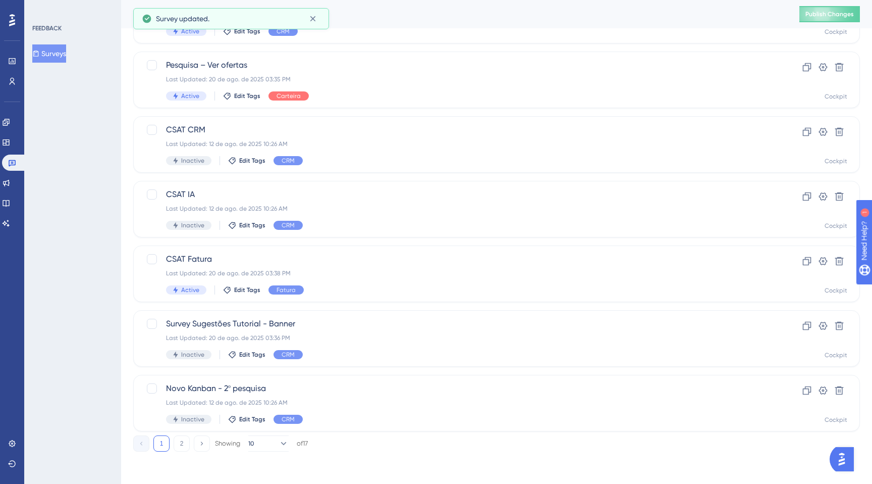
scroll to position [300, 0]
click at [284, 291] on span "Fatura" at bounding box center [286, 290] width 19 height 8
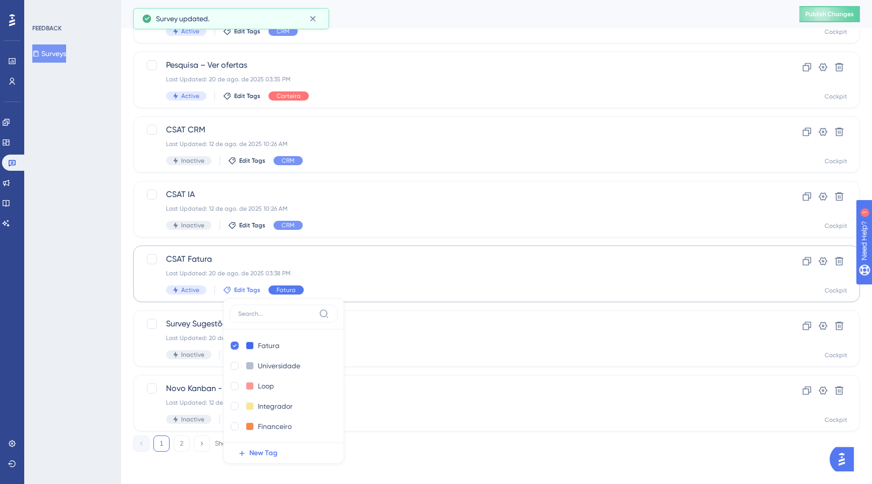
scroll to position [410, 0]
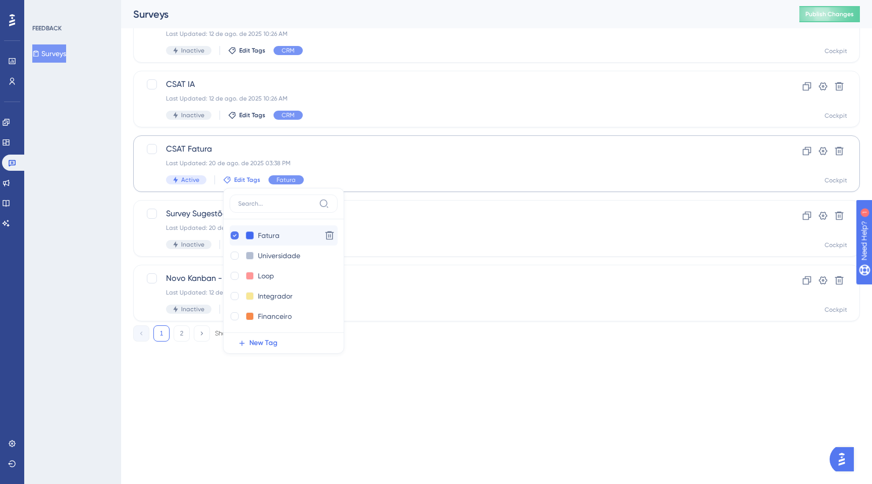
click at [248, 237] on button at bounding box center [250, 235] width 8 height 8
click at [298, 255] on div at bounding box center [298, 255] width 8 height 8
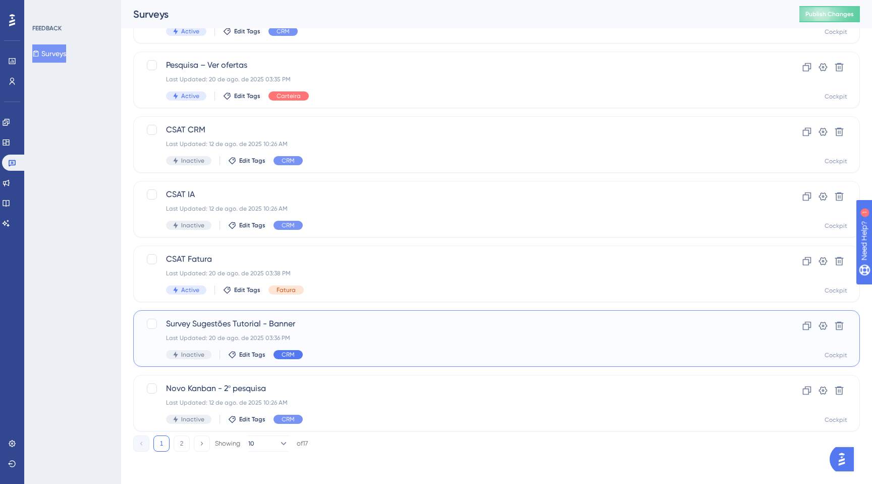
click at [284, 356] on span "CRM" at bounding box center [288, 354] width 13 height 8
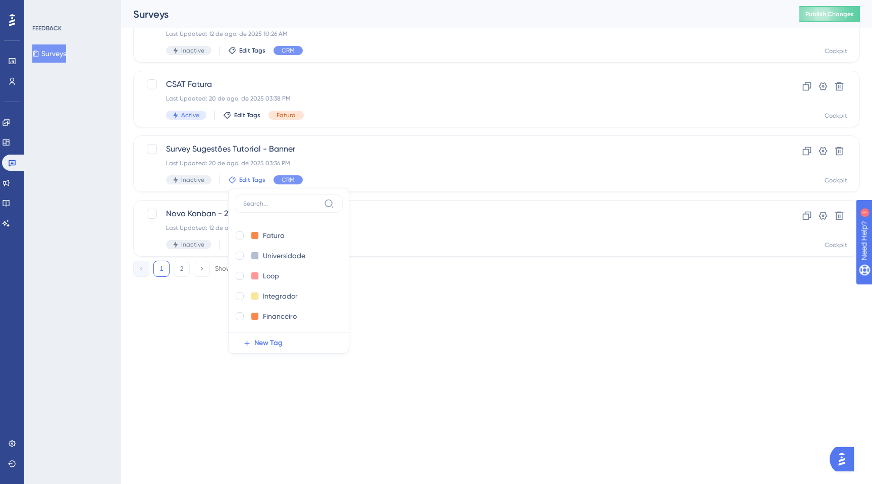
click at [94, 326] on div "FEEDBACK Surveys" at bounding box center [72, 242] width 97 height 484
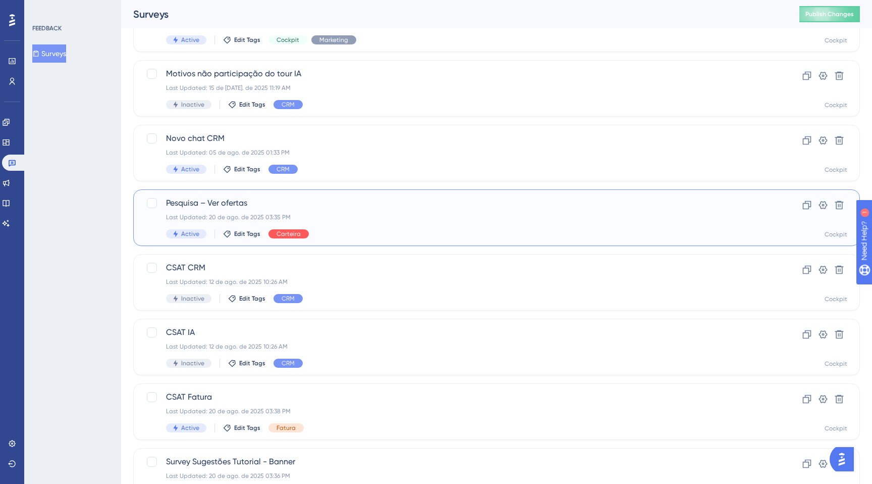
click at [287, 229] on div "Carteira" at bounding box center [289, 233] width 40 height 9
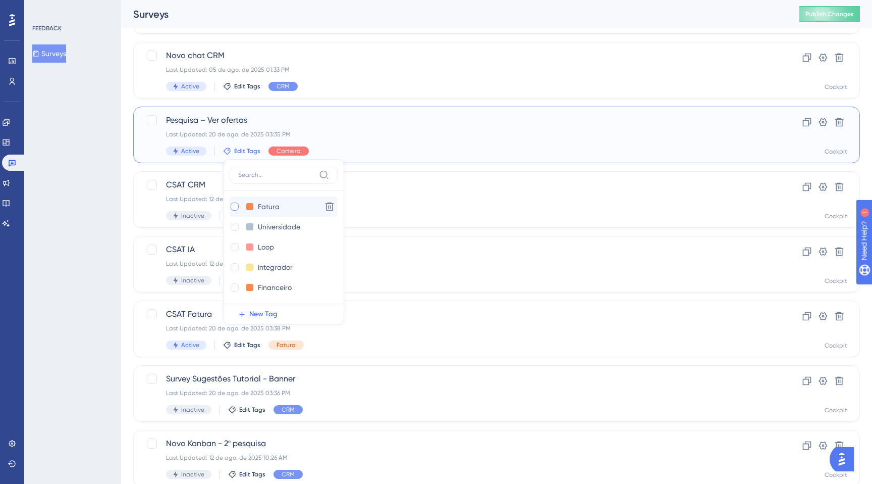
click at [234, 204] on div at bounding box center [235, 206] width 8 height 8
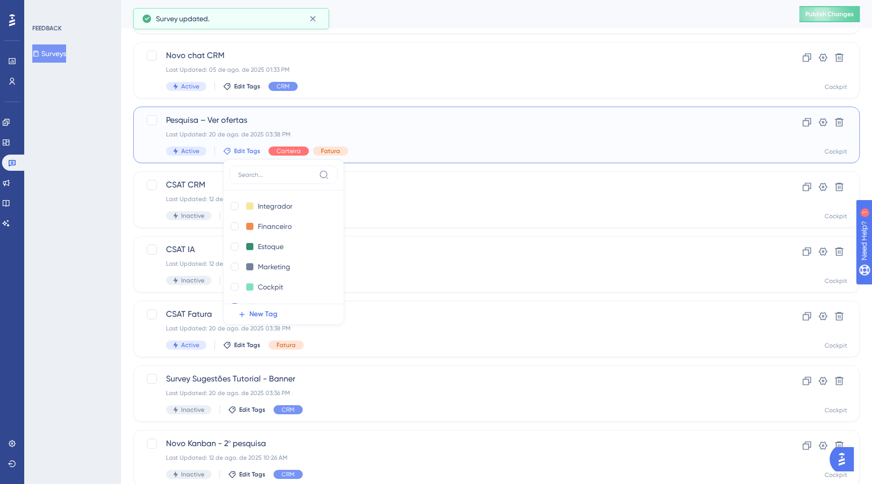
scroll to position [0, 0]
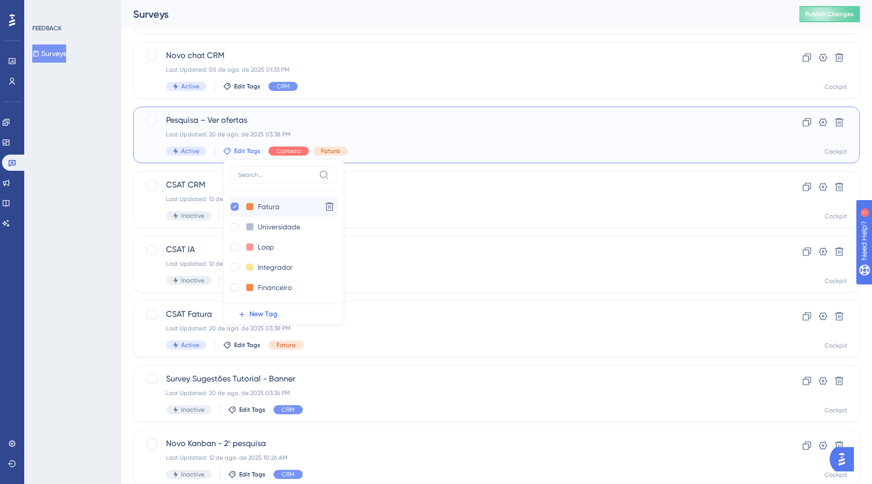
click at [234, 205] on icon at bounding box center [235, 206] width 4 height 7
checkbox input "false"
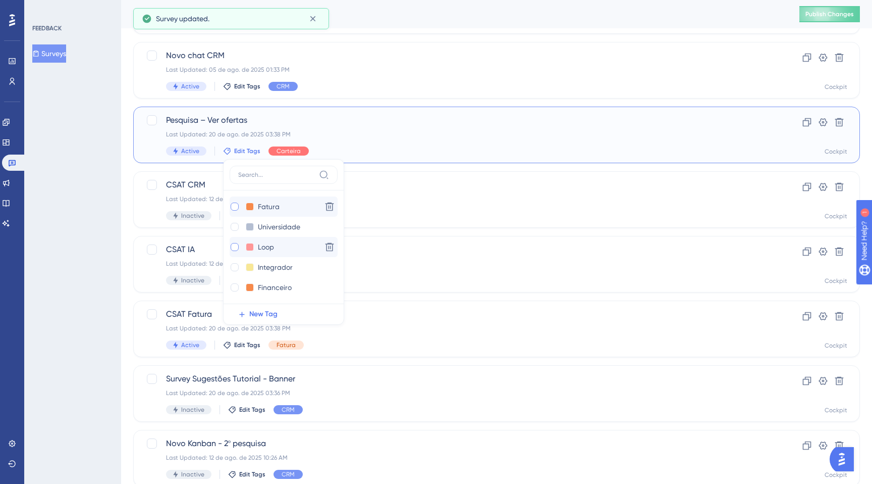
click at [236, 247] on div at bounding box center [235, 247] width 8 height 8
checkbox input "true"
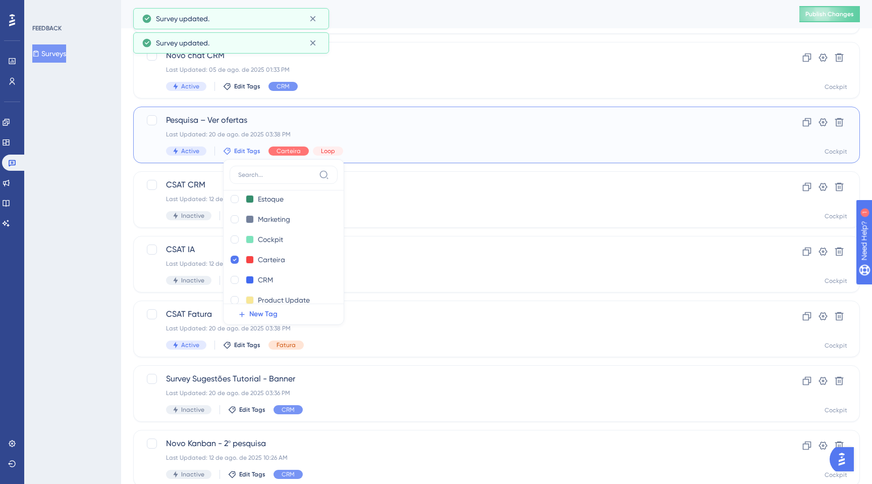
scroll to position [116, 0]
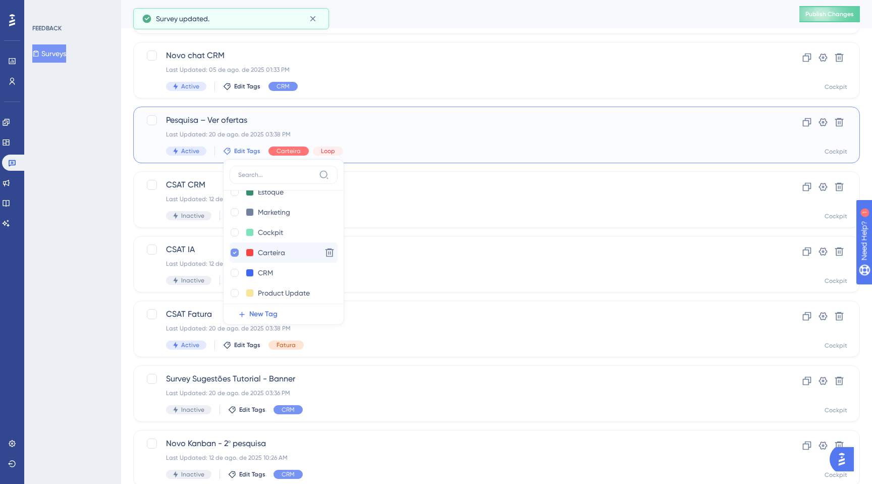
click at [233, 252] on icon at bounding box center [235, 252] width 4 height 7
checkbox input "false"
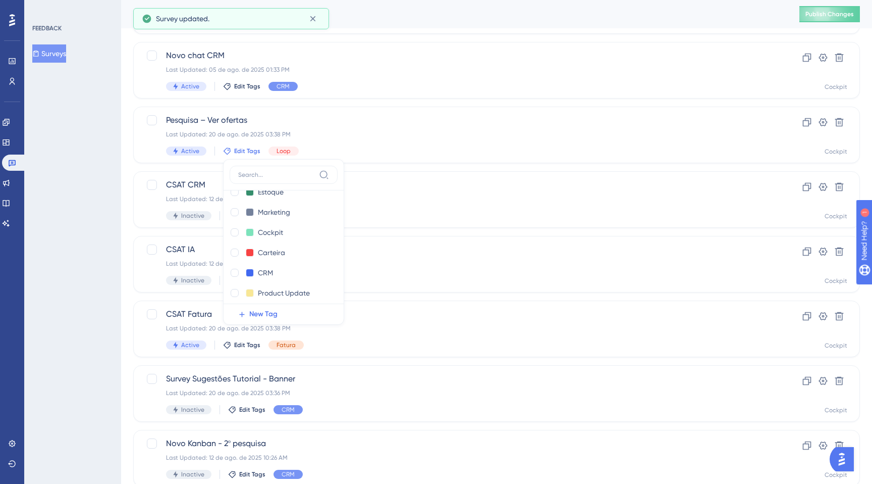
click at [363, 168] on div "Select All Showing Deselect Tags Personalizáveis Last Updated: 14 de ago. de 20…" at bounding box center [496, 155] width 727 height 662
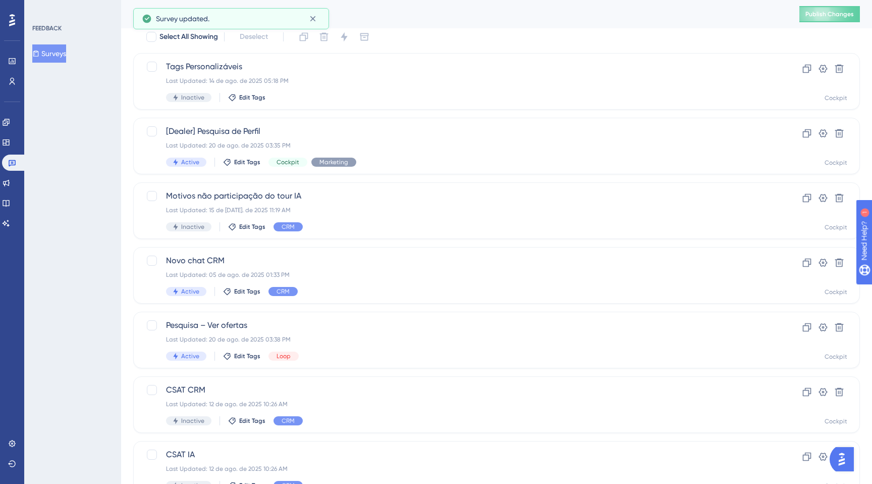
scroll to position [0, 0]
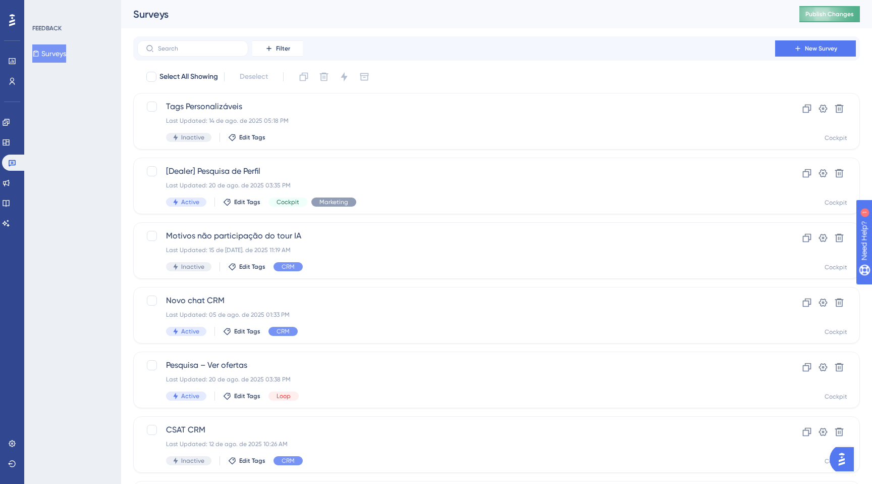
click at [817, 16] on span "Publish Changes" at bounding box center [830, 14] width 48 height 8
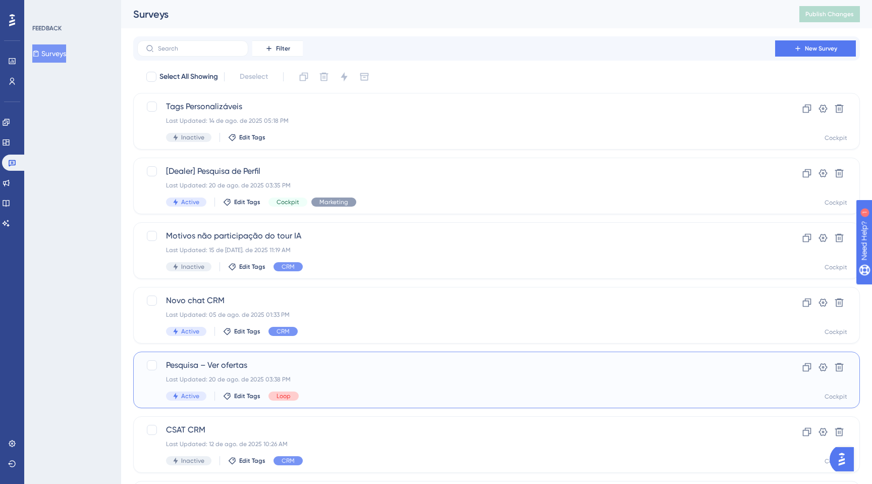
click at [277, 397] on span "Loop" at bounding box center [284, 396] width 14 height 8
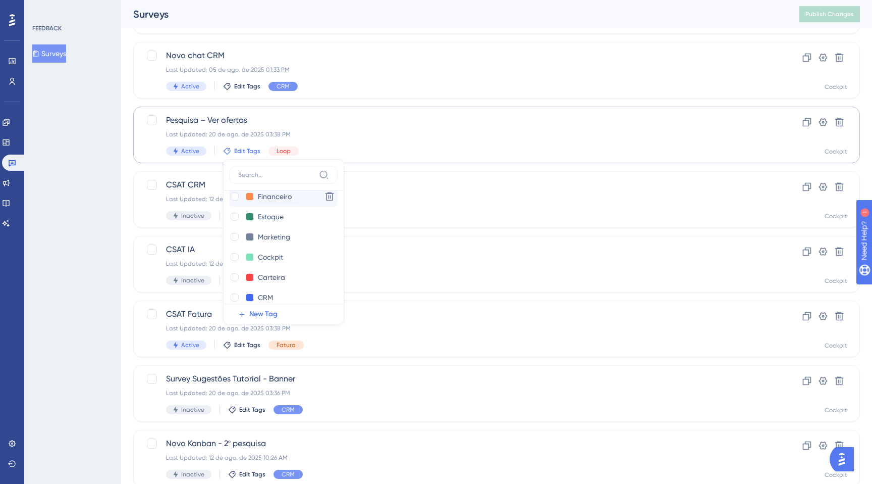
scroll to position [162, 0]
click at [94, 319] on div "FEEDBACK Surveys" at bounding box center [72, 242] width 97 height 484
